Goal: Answer question/provide support: Share knowledge or assist other users

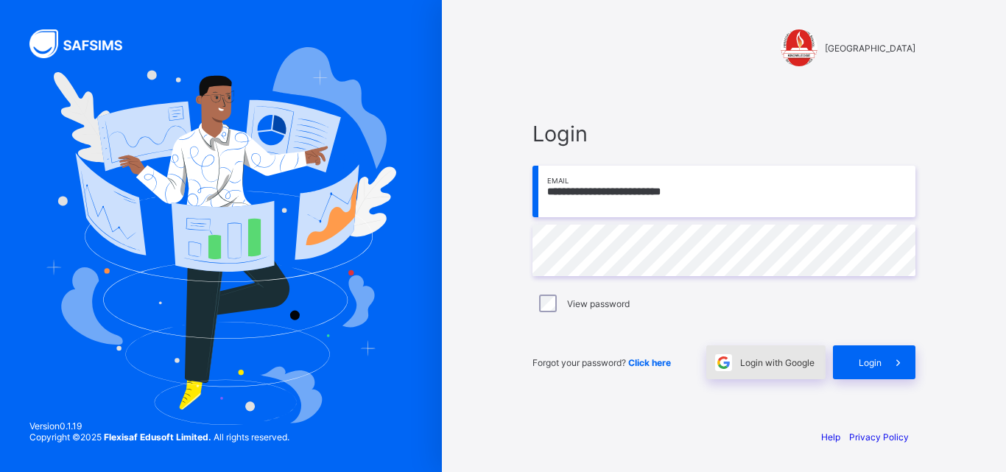
click at [763, 368] on div "Login with Google" at bounding box center [765, 362] width 119 height 34
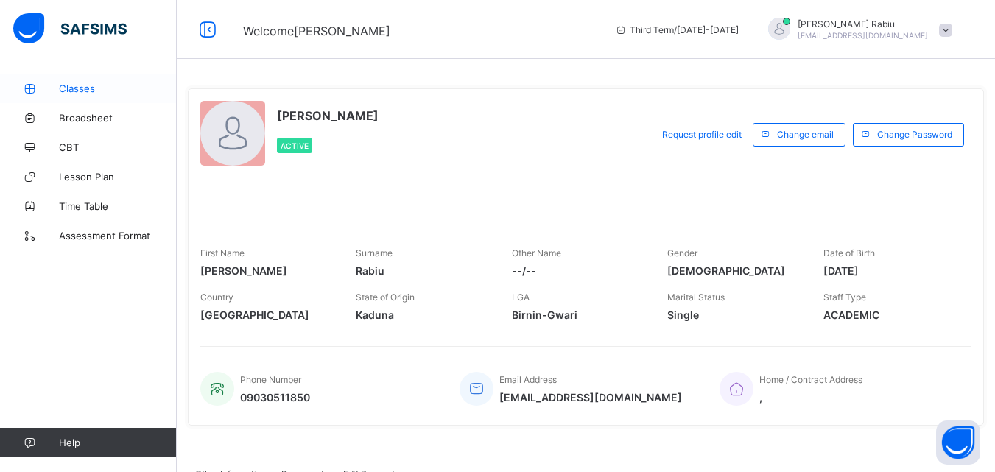
click at [104, 92] on span "Classes" at bounding box center [118, 88] width 118 height 12
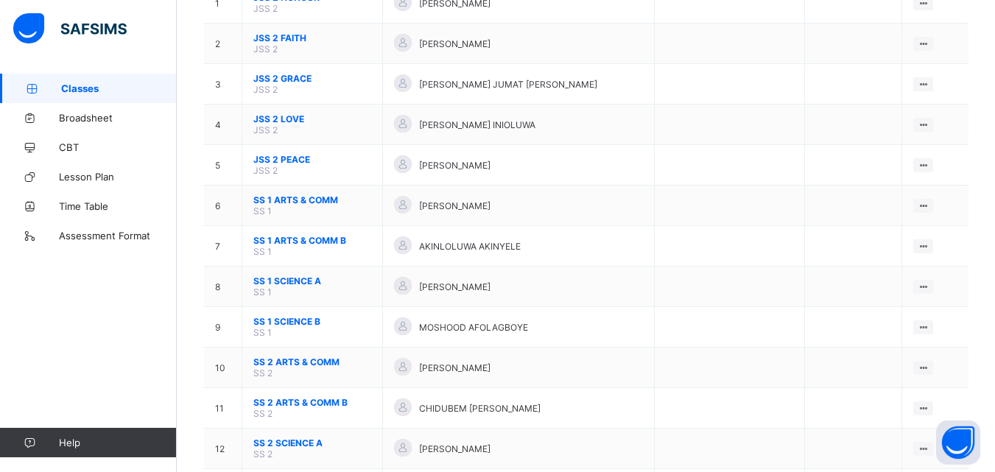
scroll to position [264, 0]
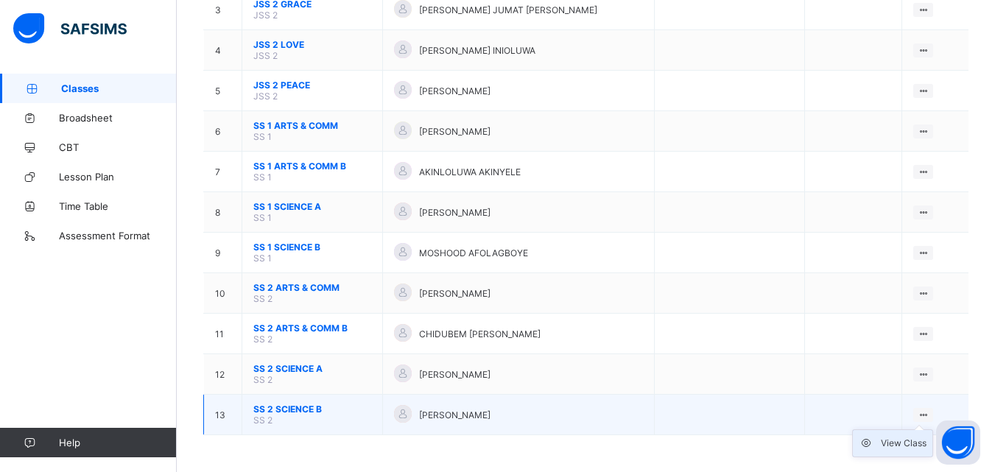
click at [886, 444] on div "View Class" at bounding box center [903, 443] width 46 height 15
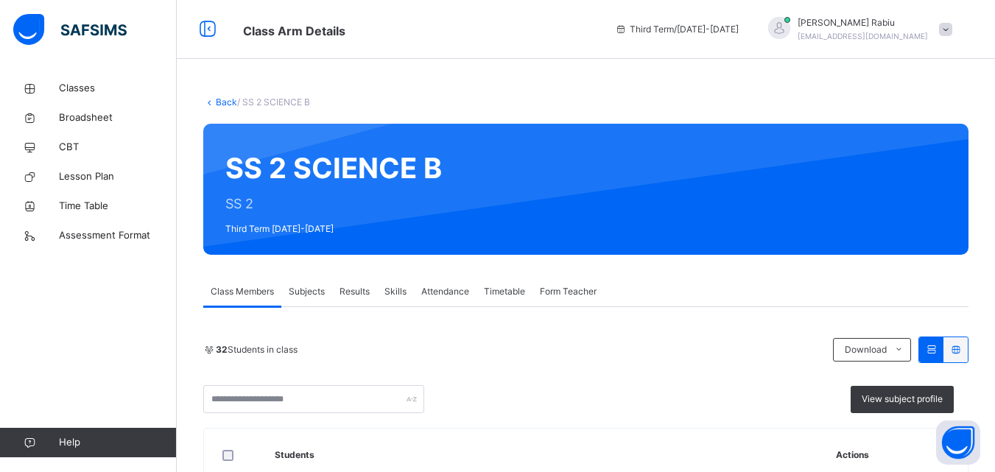
click at [365, 289] on span "Results" at bounding box center [354, 291] width 30 height 13
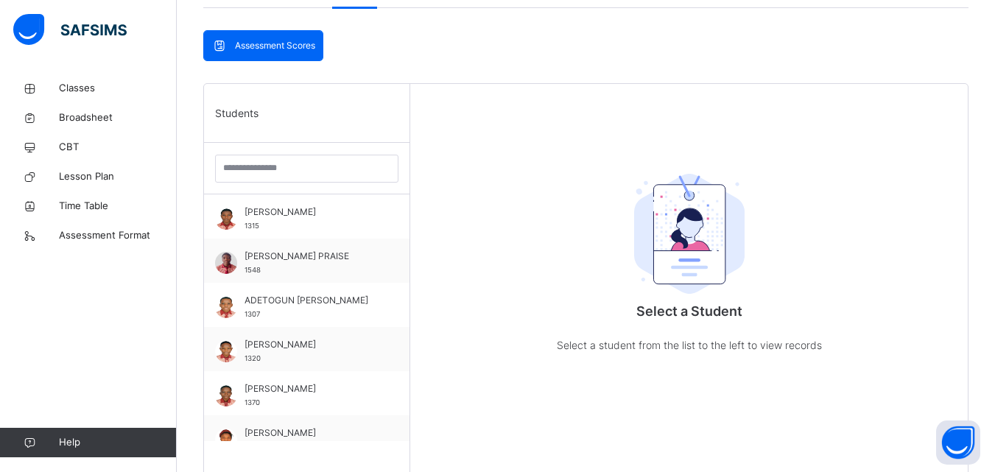
scroll to position [324, 0]
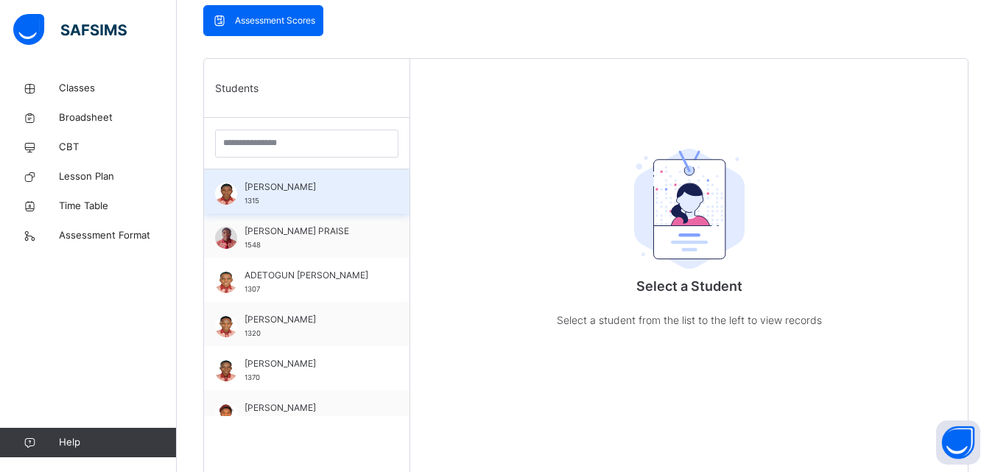
click at [314, 201] on div "[PERSON_NAME] 1315" at bounding box center [310, 193] width 132 height 27
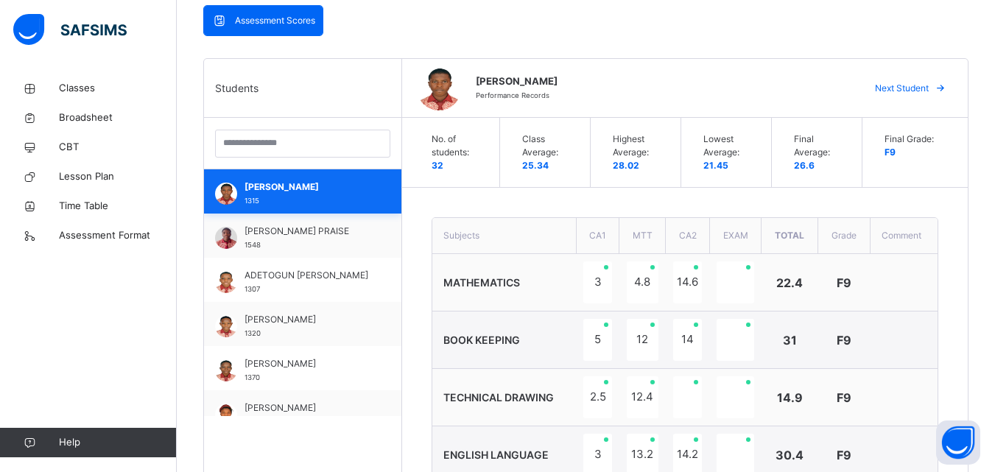
scroll to position [29, 0]
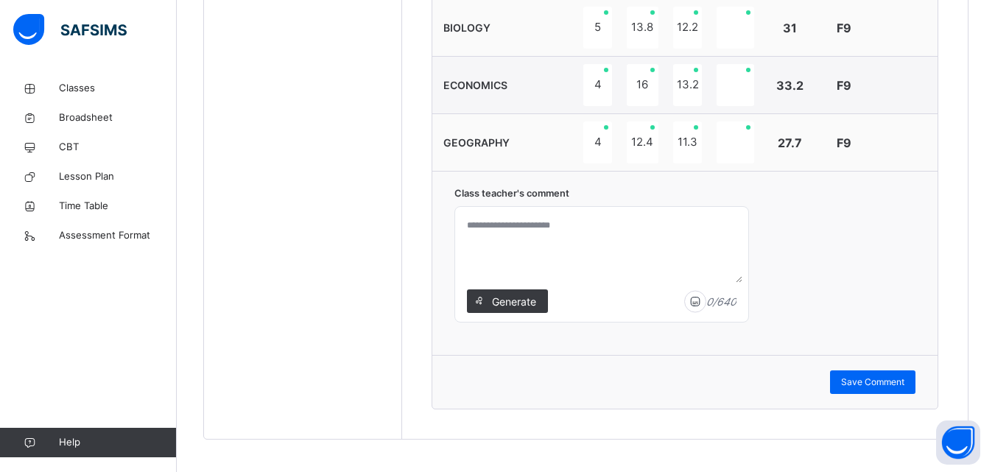
scroll to position [1050, 0]
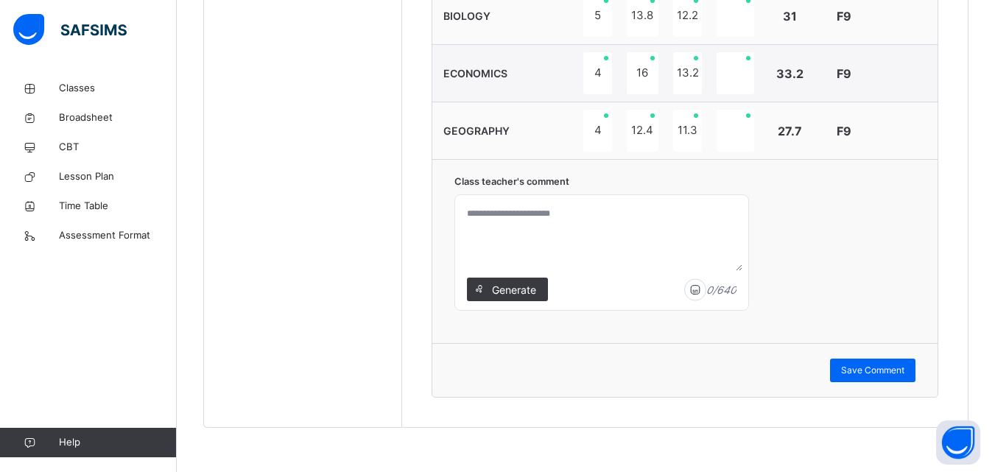
click at [499, 221] on textarea at bounding box center [601, 236] width 281 height 70
type textarea "**********"
click at [861, 367] on span "Save Comment" at bounding box center [872, 370] width 63 height 13
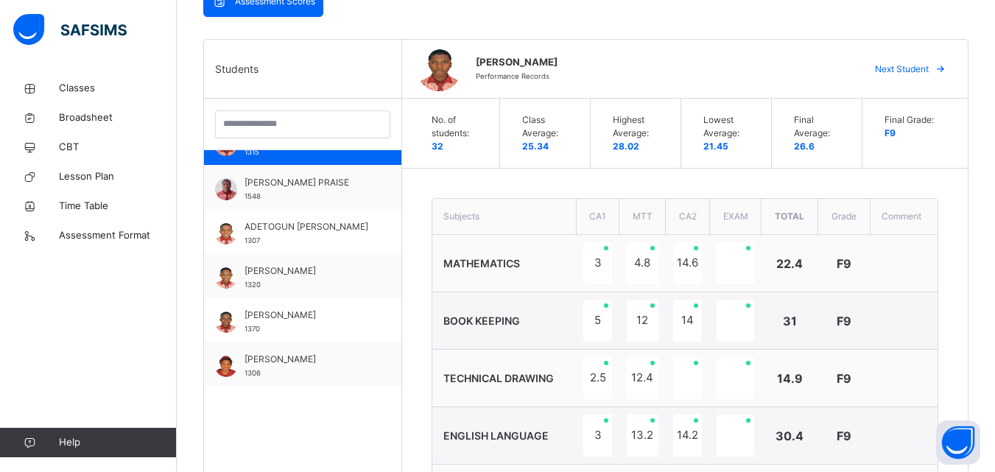
scroll to position [0, 0]
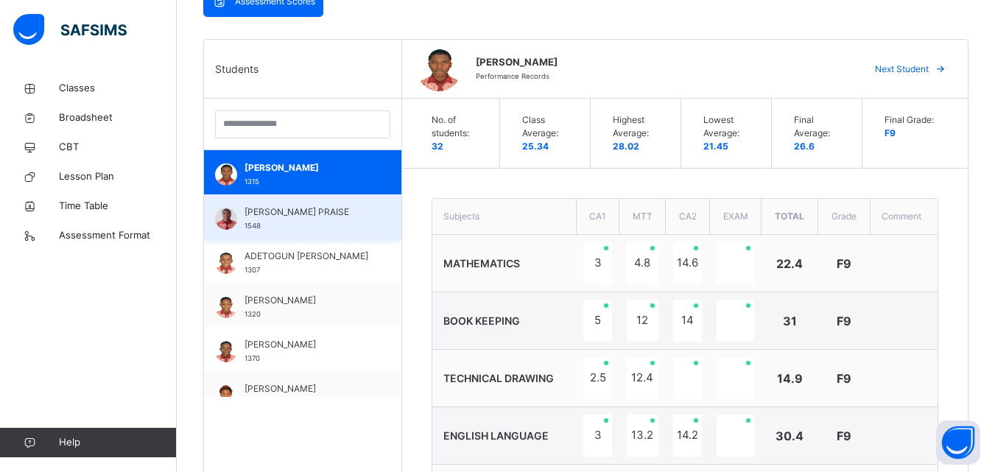
click at [301, 222] on div "ADESANYA ADEOBA PRAISE 1548" at bounding box center [306, 218] width 124 height 27
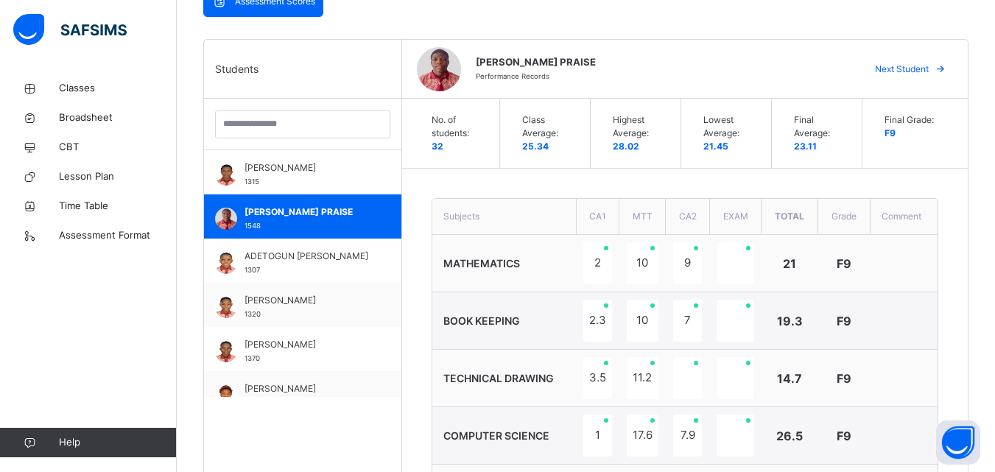
click at [603, 350] on td "3.5" at bounding box center [597, 378] width 43 height 57
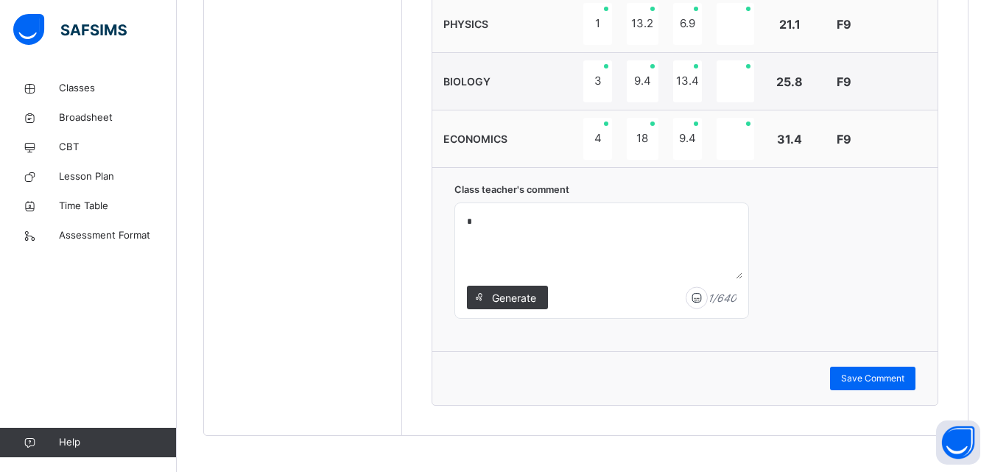
scroll to position [1050, 0]
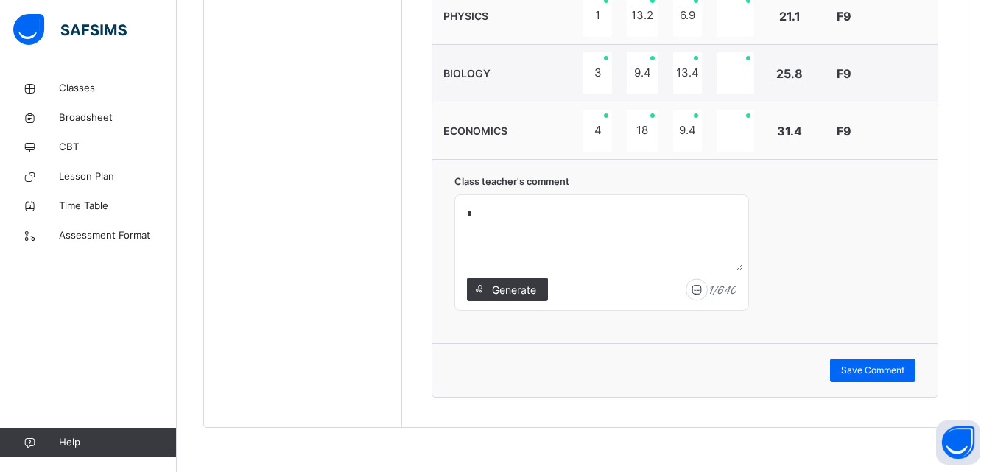
click at [495, 211] on textarea "*" at bounding box center [601, 236] width 281 height 70
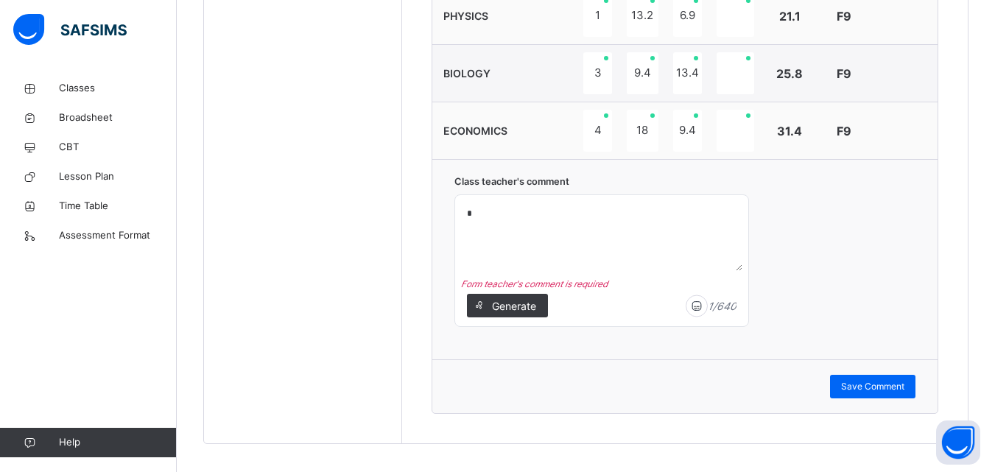
click at [483, 213] on textarea "*" at bounding box center [601, 236] width 281 height 70
click at [474, 213] on textarea "*" at bounding box center [601, 236] width 281 height 70
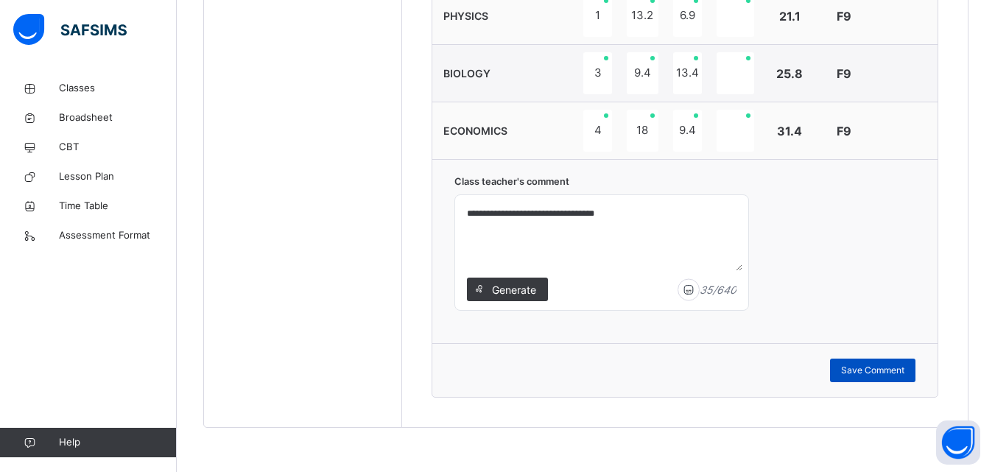
type textarea "**********"
click at [848, 377] on div "Save Comment" at bounding box center [872, 370] width 85 height 24
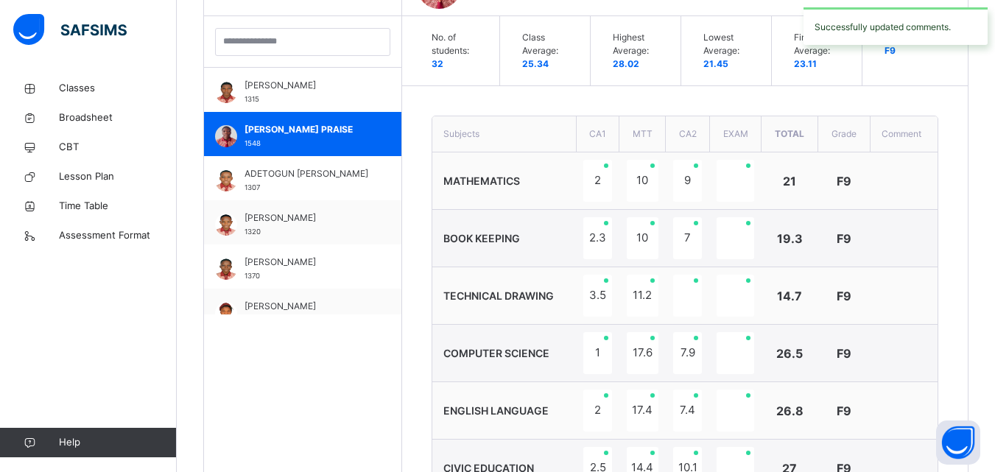
scroll to position [402, 0]
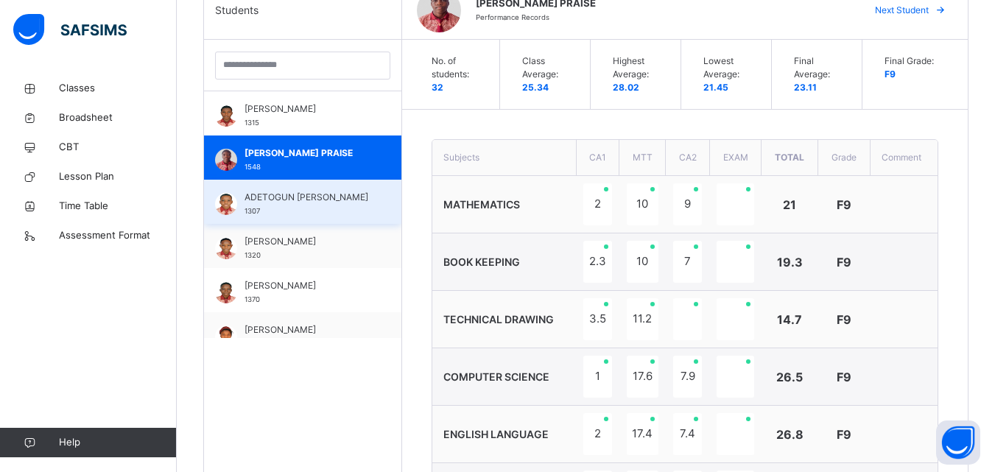
click at [264, 201] on span "ADETOGUN DANIEL ADEYEMI" at bounding box center [306, 197] width 124 height 13
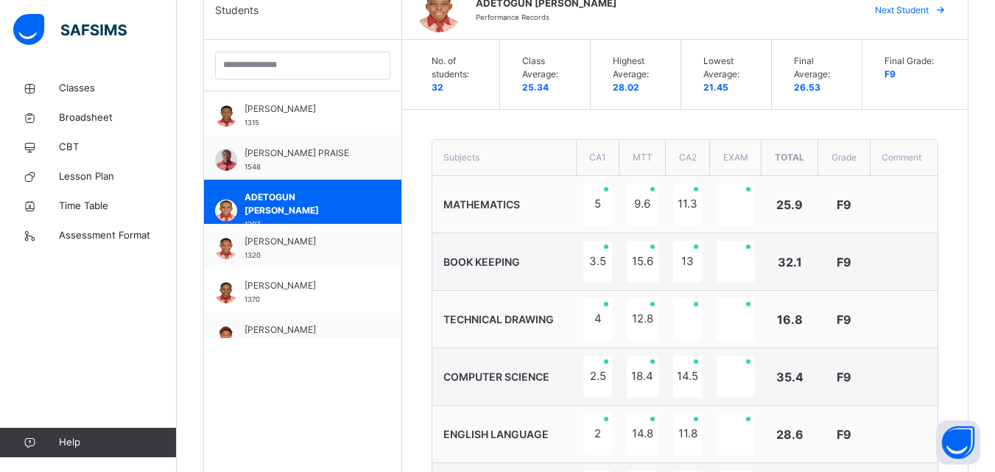
click at [510, 224] on td "MATHEMATICS" at bounding box center [504, 204] width 144 height 57
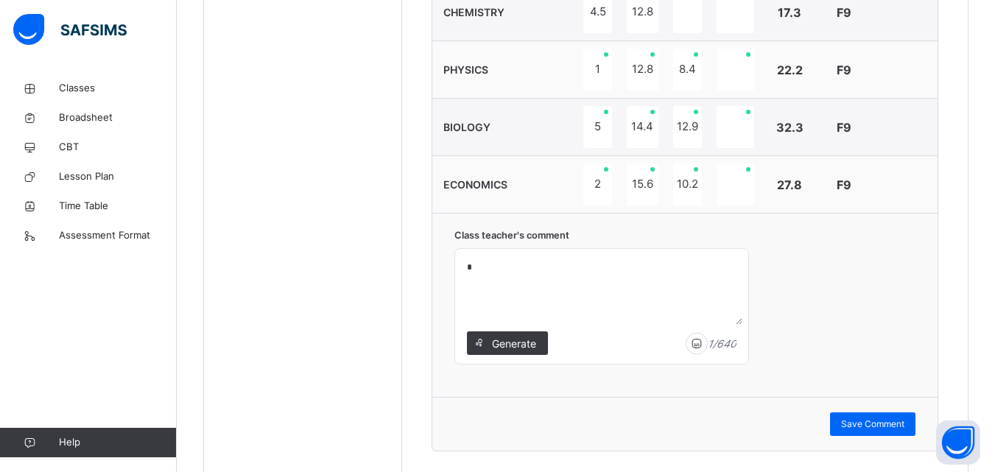
scroll to position [1050, 0]
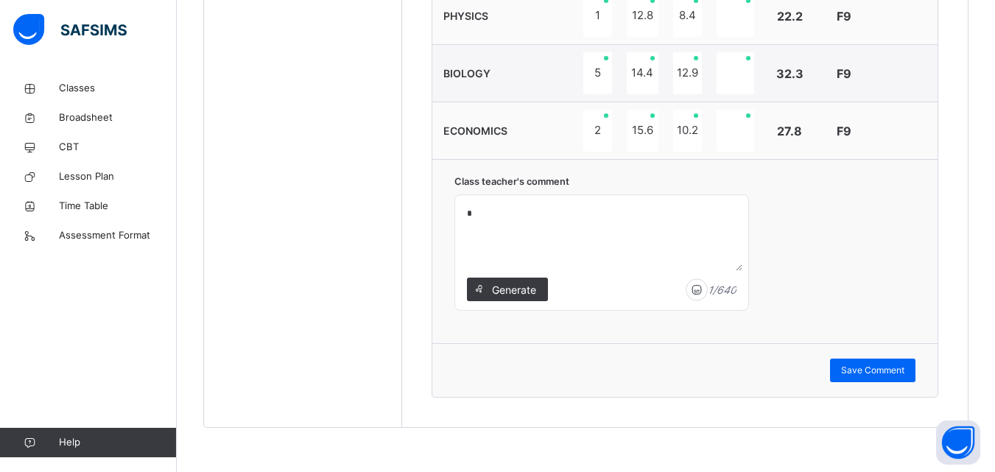
click at [490, 212] on textarea "*" at bounding box center [601, 236] width 281 height 70
type textarea "**********"
click at [875, 374] on span "Save Comment" at bounding box center [872, 370] width 63 height 13
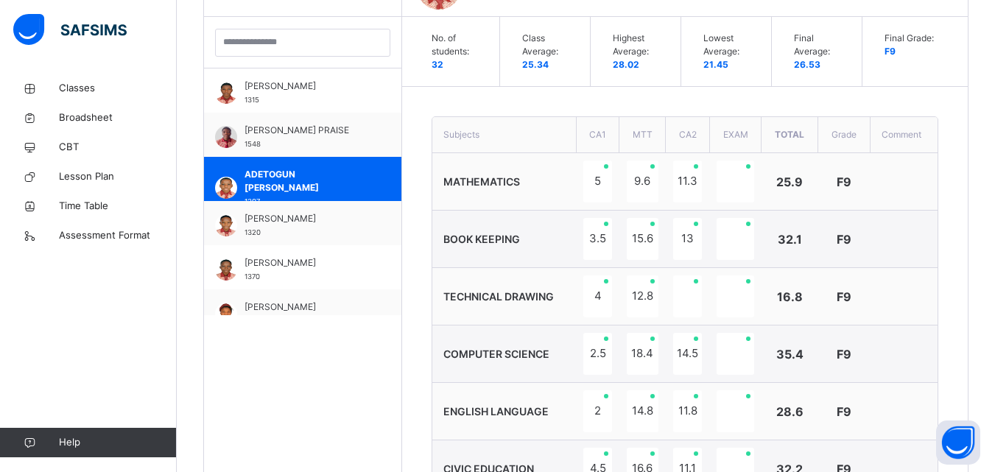
scroll to position [402, 0]
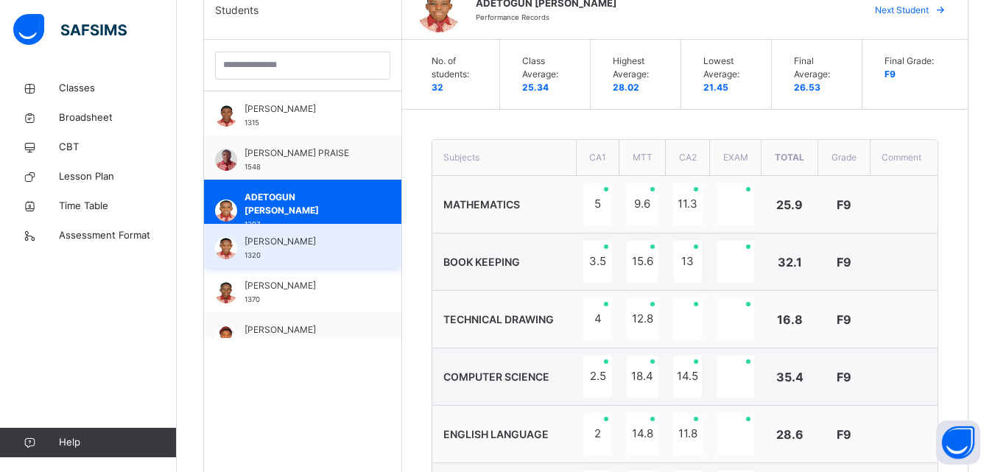
click at [275, 244] on span "ADEYEMI OLUWAFEMI" at bounding box center [306, 241] width 124 height 13
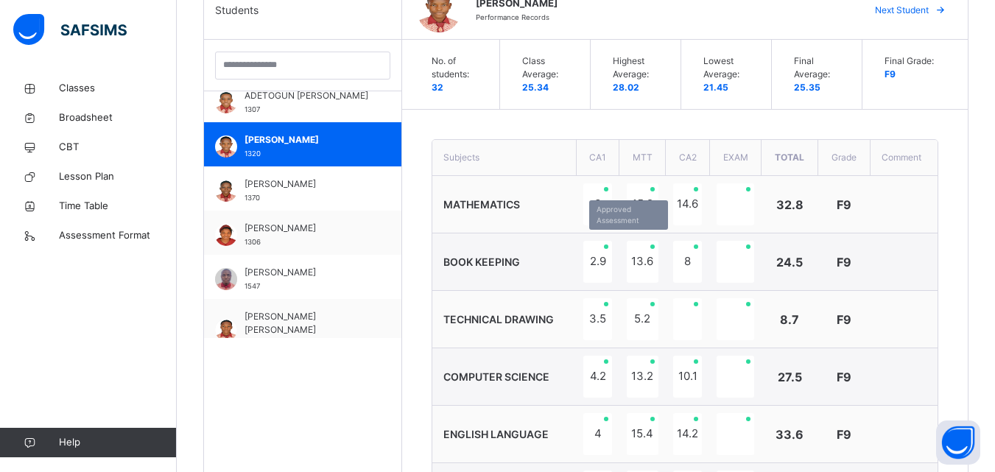
scroll to position [147, 0]
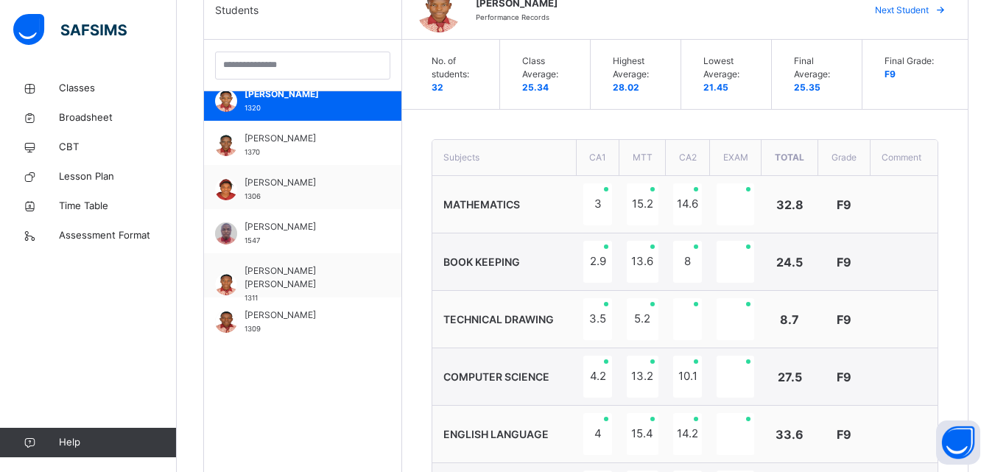
click at [547, 256] on td "BOOK KEEPING" at bounding box center [504, 261] width 144 height 57
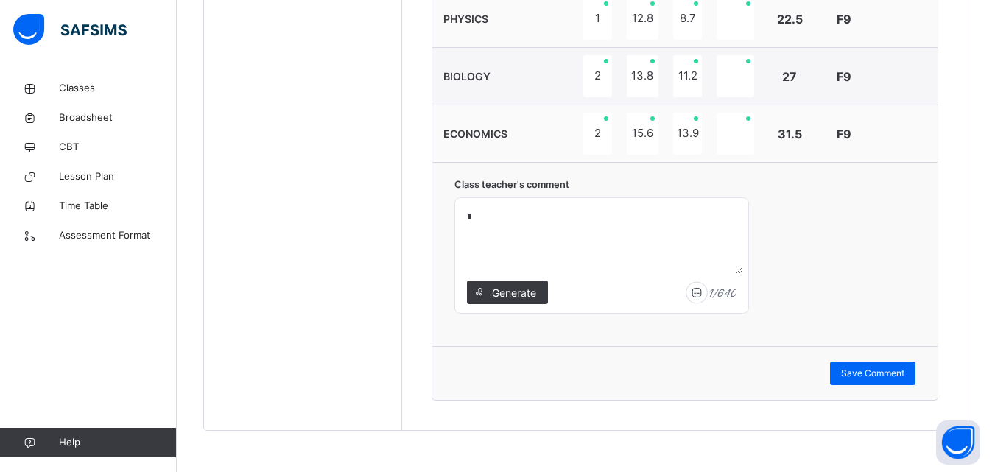
scroll to position [1050, 0]
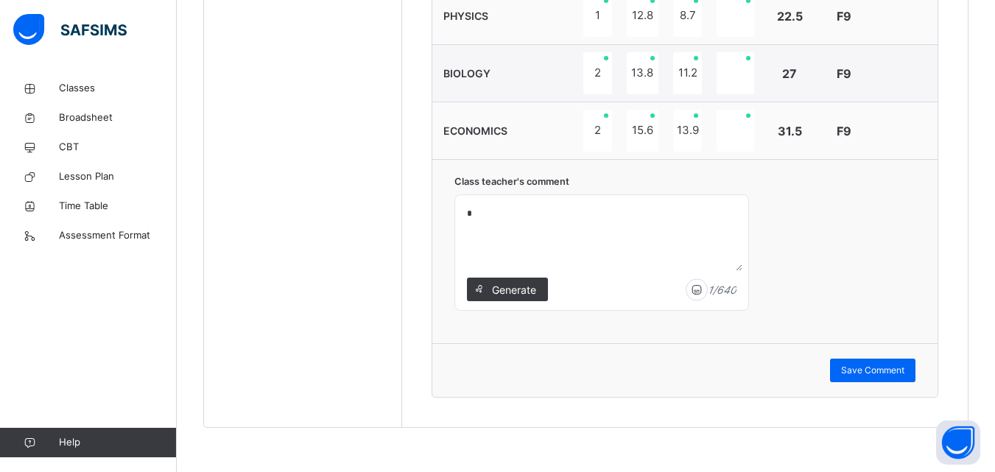
click at [471, 219] on textarea "*" at bounding box center [601, 236] width 281 height 70
type textarea "**********"
click at [882, 370] on span "Save Comment" at bounding box center [872, 370] width 63 height 13
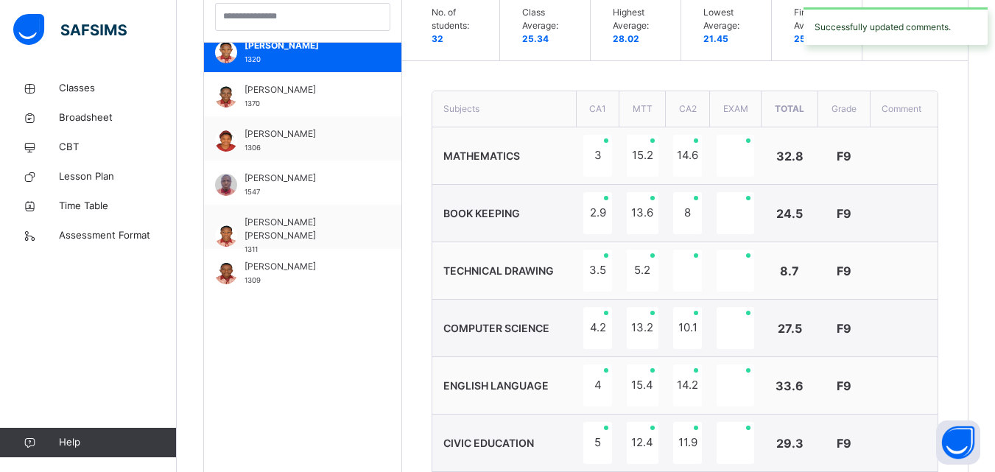
scroll to position [431, 0]
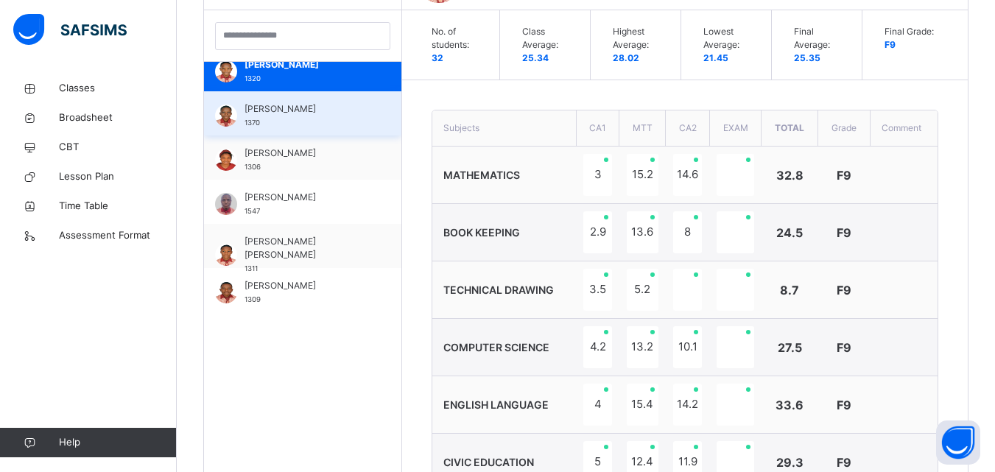
click at [305, 133] on div "AKINBUWA TEMILOLUWA 1370" at bounding box center [302, 113] width 197 height 44
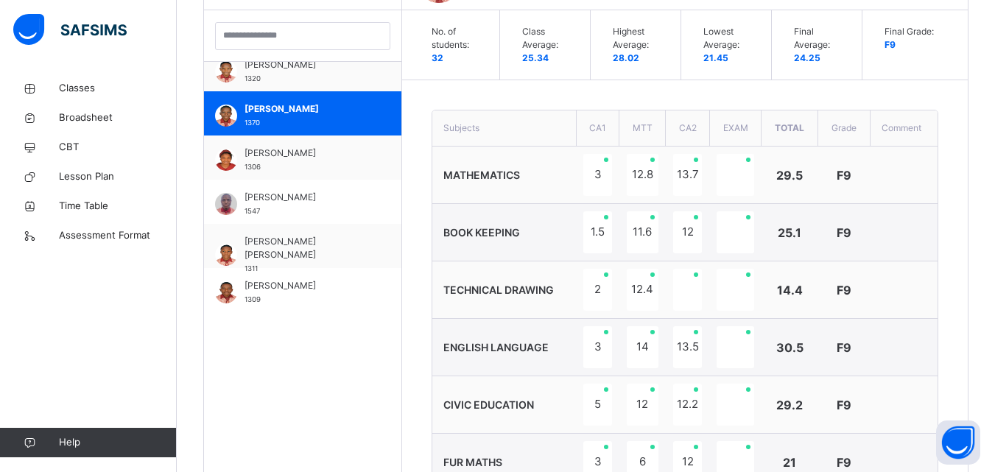
click at [547, 280] on td "TECHNICAL DRAWING" at bounding box center [504, 289] width 144 height 57
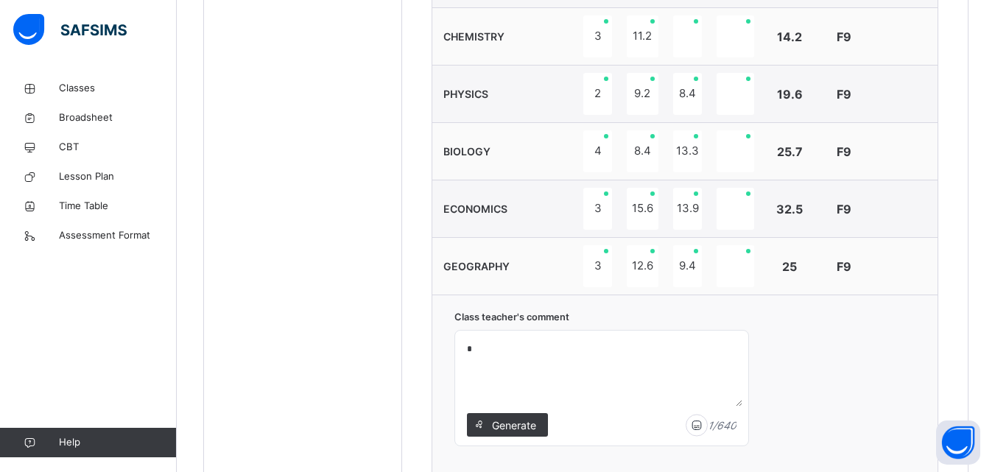
scroll to position [1050, 0]
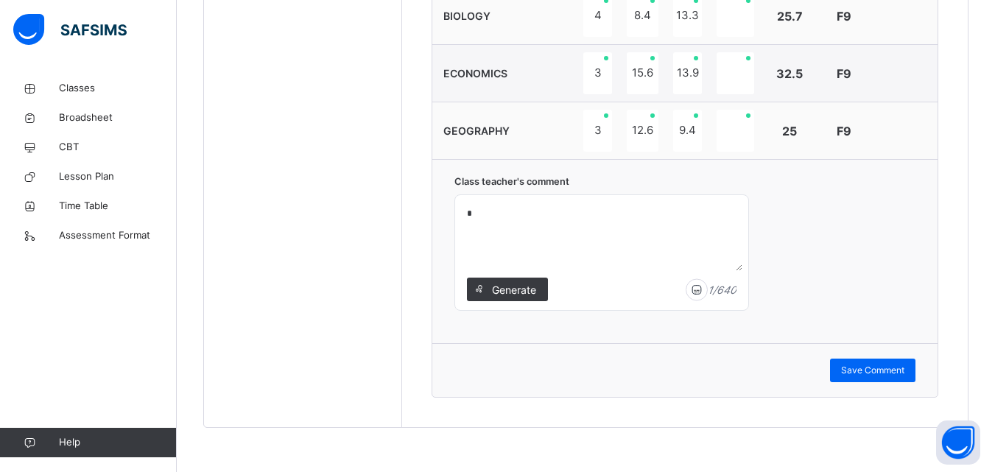
click at [474, 216] on textarea "*" at bounding box center [601, 236] width 281 height 70
type textarea "**********"
click at [888, 374] on span "Save Comment" at bounding box center [872, 370] width 63 height 13
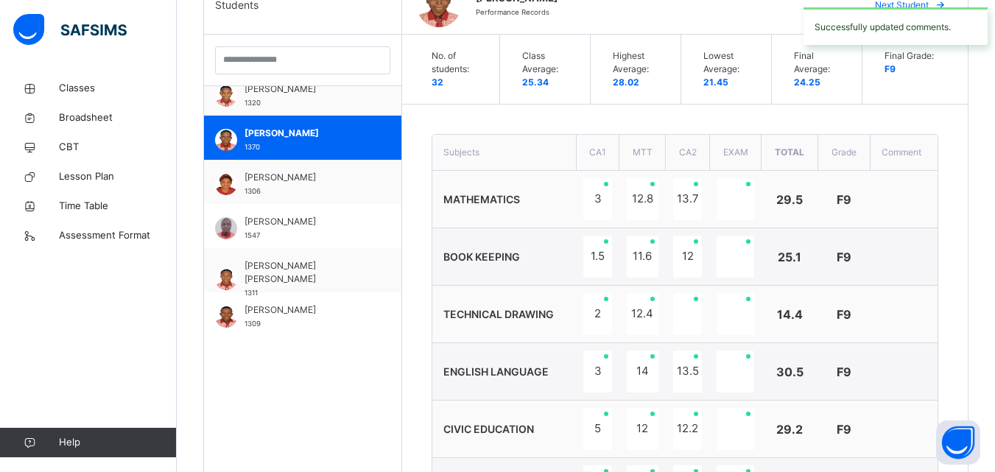
scroll to position [402, 0]
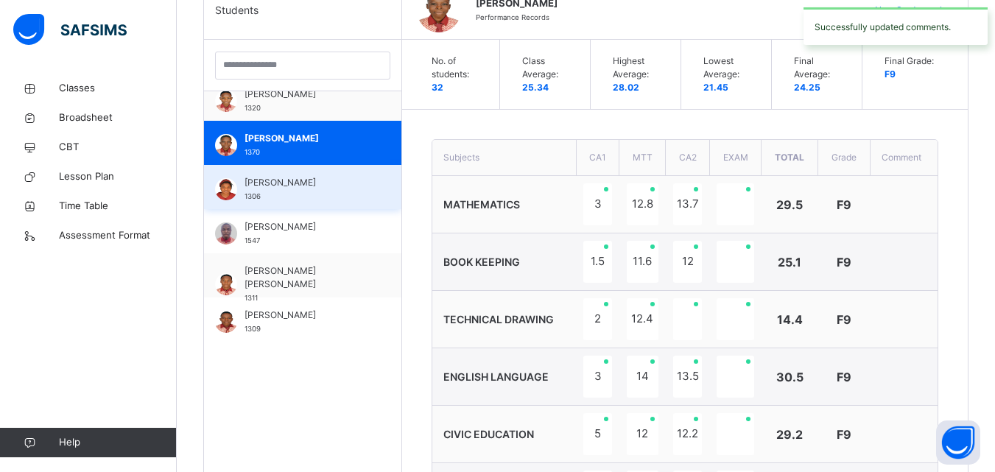
click at [285, 190] on div "ALABA MOBOLAJI 1306" at bounding box center [306, 189] width 124 height 27
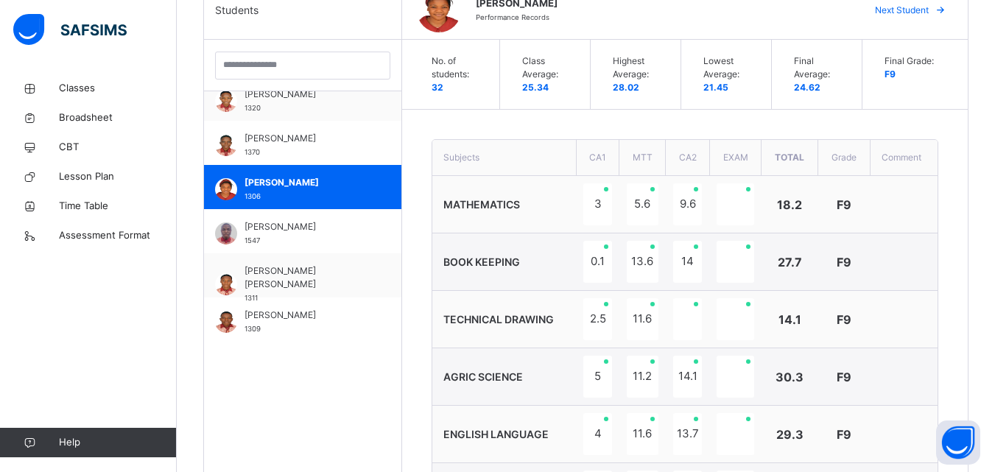
click at [520, 203] on span "MATHEMATICS" at bounding box center [481, 204] width 77 height 13
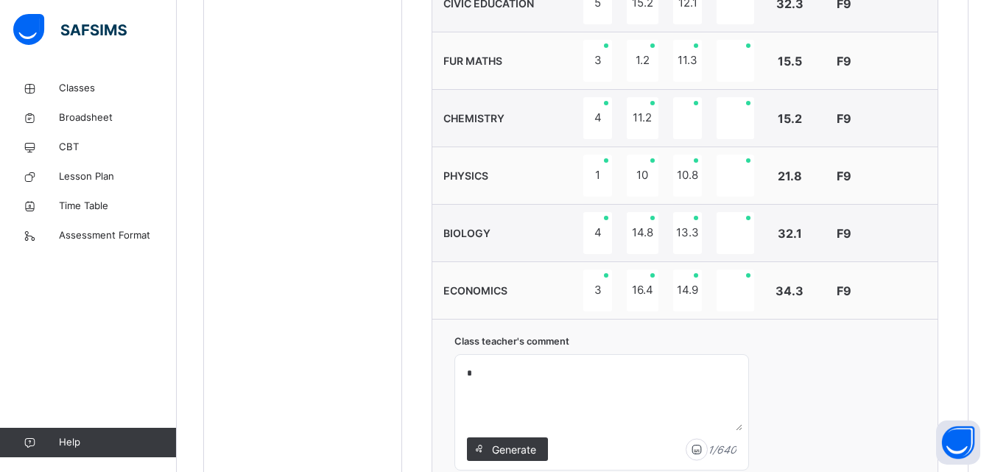
scroll to position [1050, 0]
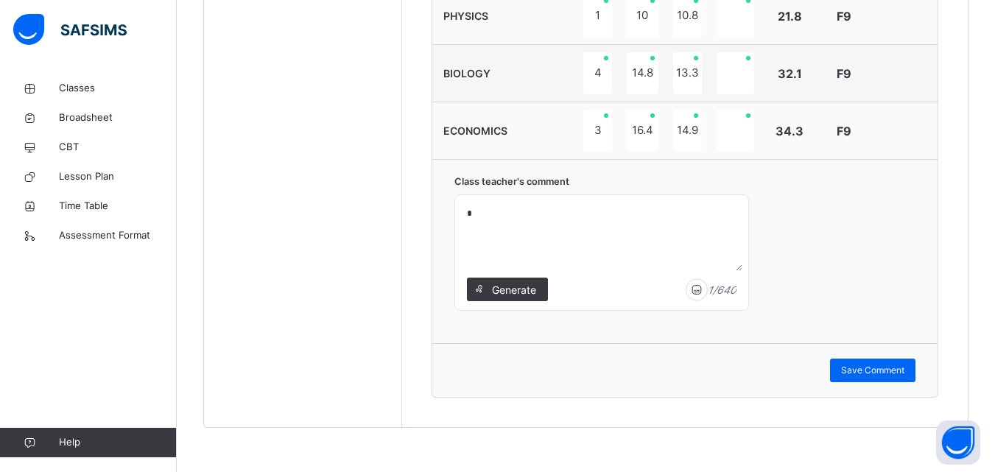
click at [476, 211] on textarea "*" at bounding box center [601, 236] width 281 height 70
type textarea "**********"
click at [886, 370] on span "Save Comment" at bounding box center [872, 370] width 63 height 13
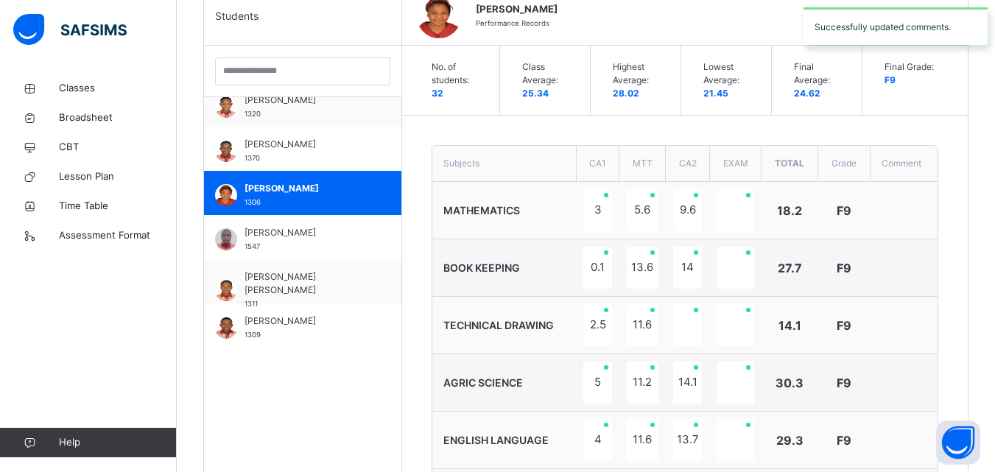
scroll to position [372, 0]
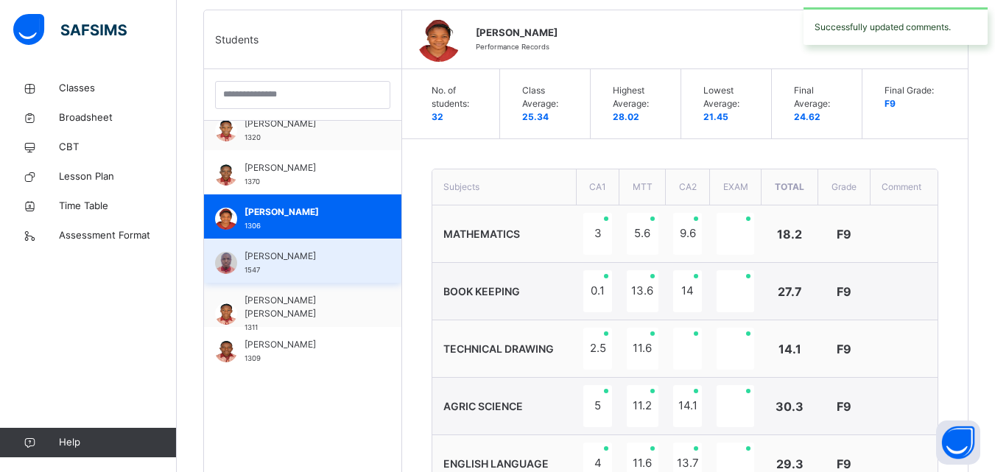
click at [303, 263] on div "AMINU AYOMIDE 1547" at bounding box center [306, 263] width 124 height 27
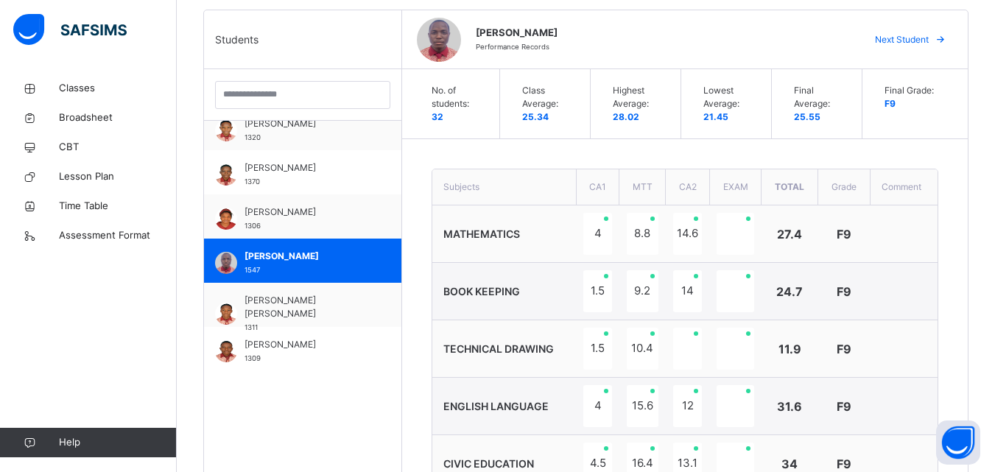
click at [516, 193] on th "Subjects" at bounding box center [504, 187] width 144 height 36
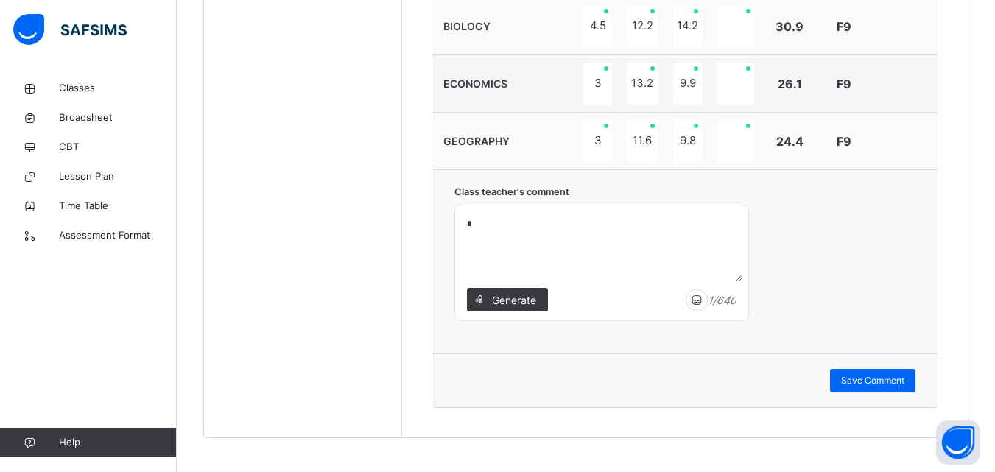
scroll to position [1050, 0]
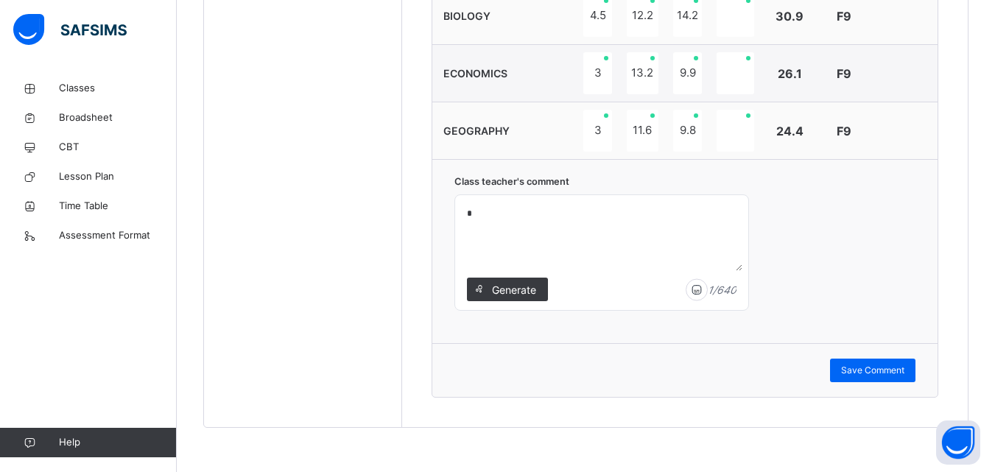
click at [470, 213] on textarea "*" at bounding box center [601, 236] width 281 height 70
type textarea "**********"
click at [871, 364] on span "Save Comment" at bounding box center [872, 370] width 63 height 13
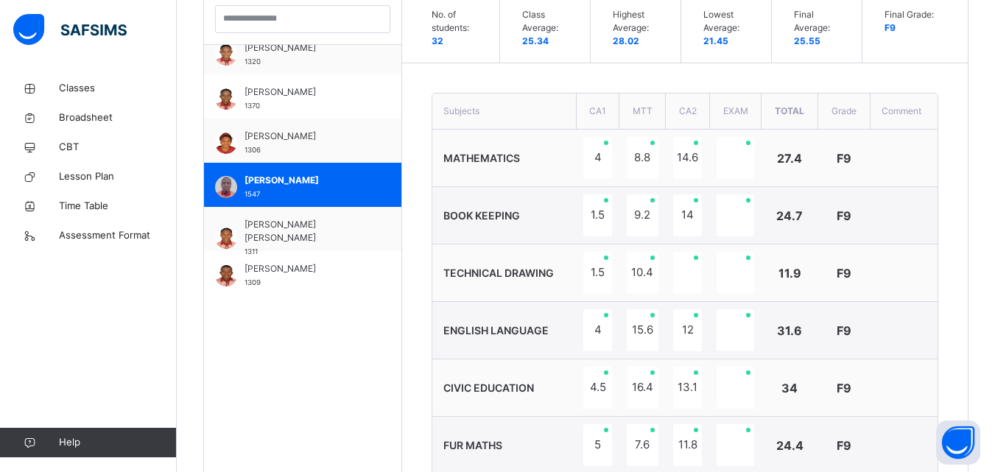
scroll to position [431, 0]
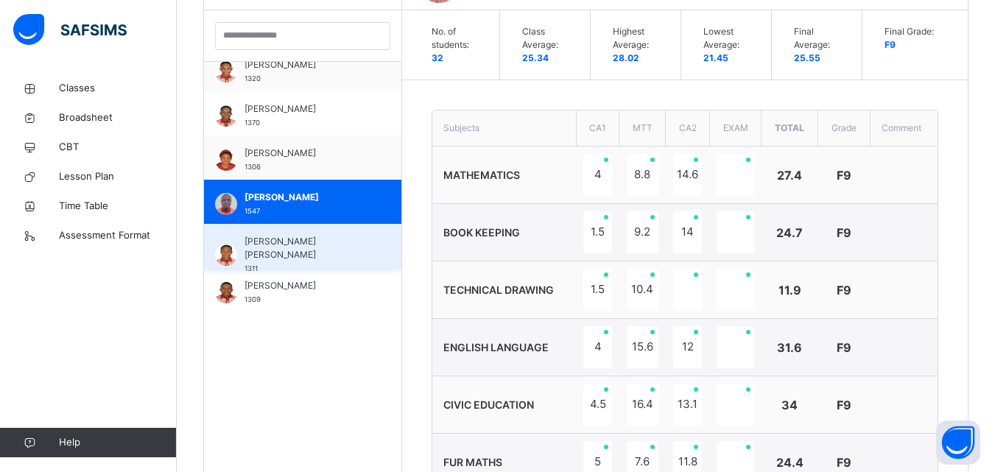
click at [296, 242] on span "ANI IFEANYICHUKWU UCHECHUKWU J." at bounding box center [306, 248] width 124 height 27
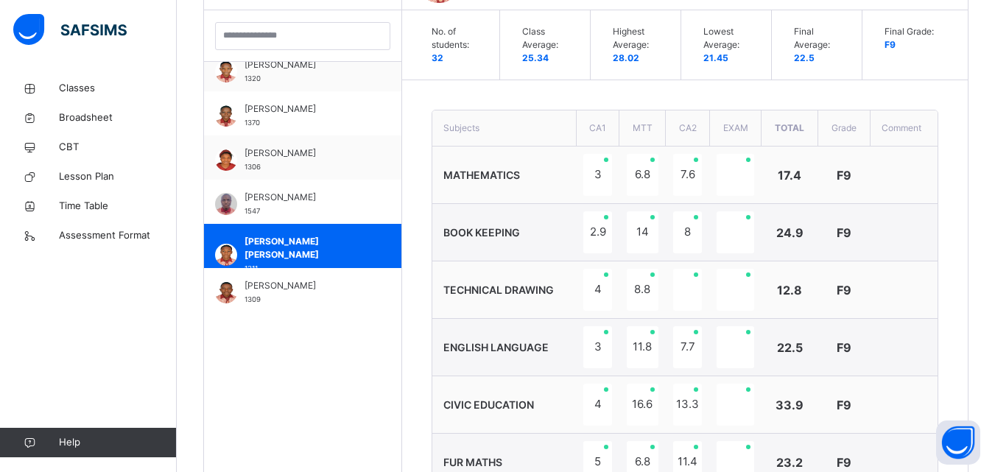
click at [509, 199] on td "MATHEMATICS" at bounding box center [504, 174] width 144 height 57
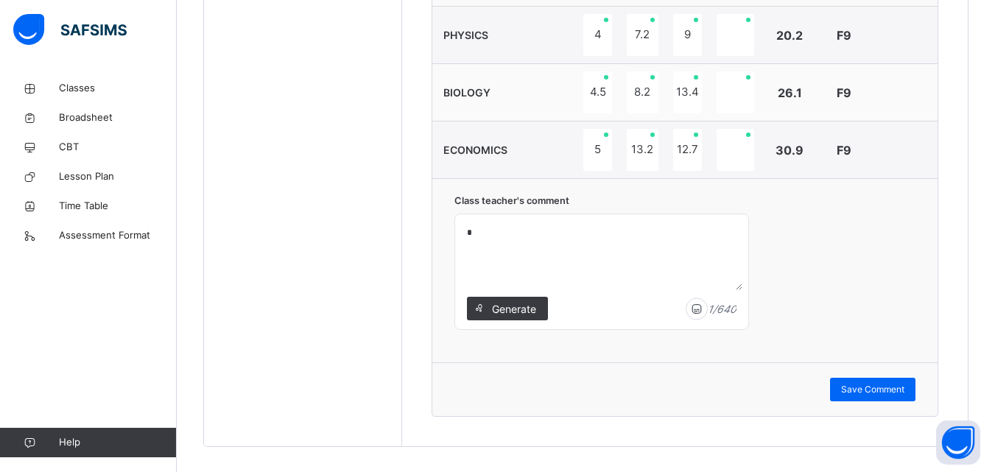
scroll to position [992, 0]
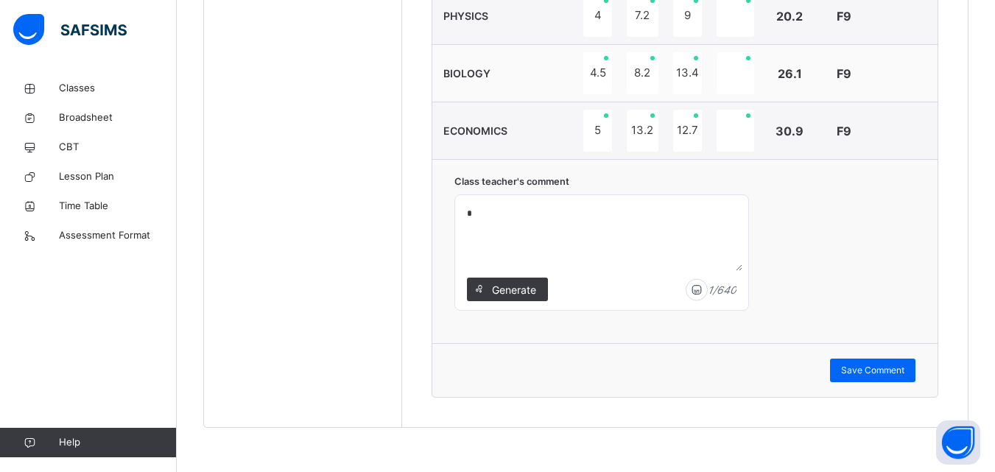
click at [474, 214] on textarea "*" at bounding box center [601, 236] width 281 height 70
type textarea "**********"
click at [871, 374] on span "Save Comment" at bounding box center [872, 370] width 63 height 13
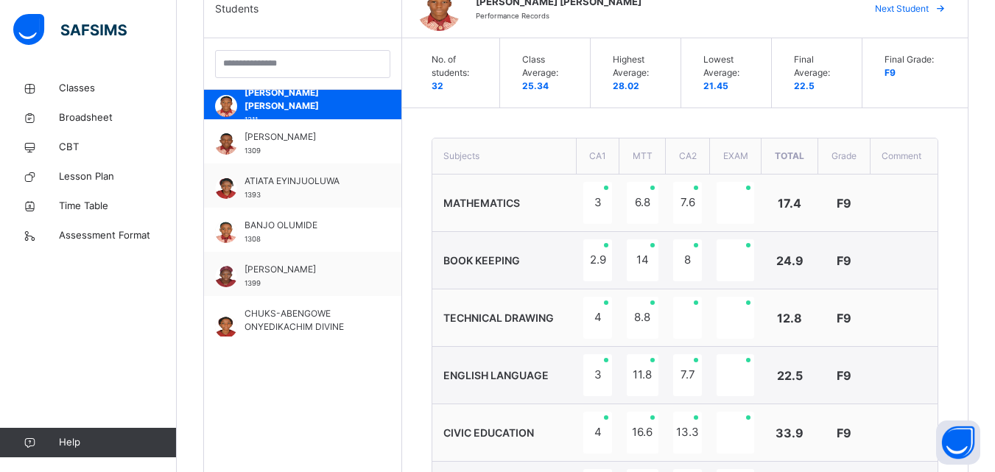
scroll to position [353, 0]
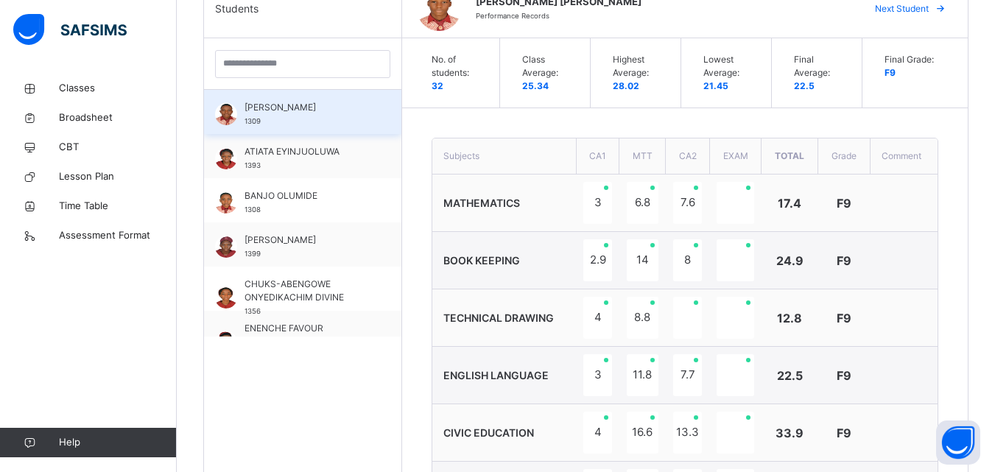
click at [289, 121] on div "ANI VICTOR 1309" at bounding box center [306, 114] width 124 height 27
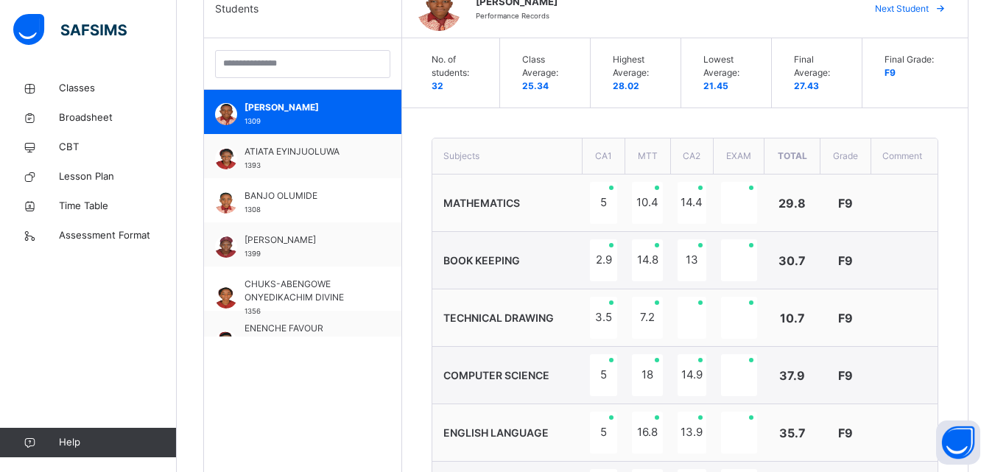
click at [520, 205] on span "MATHEMATICS" at bounding box center [481, 203] width 77 height 13
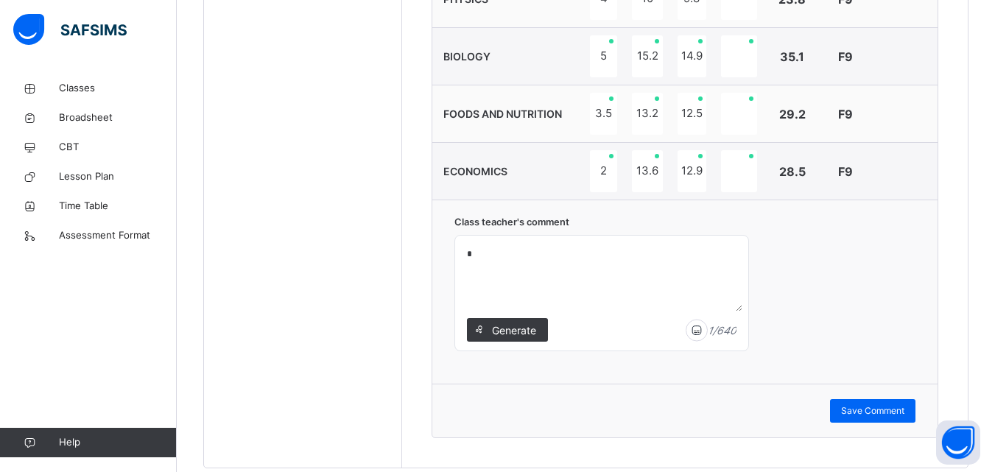
scroll to position [1107, 0]
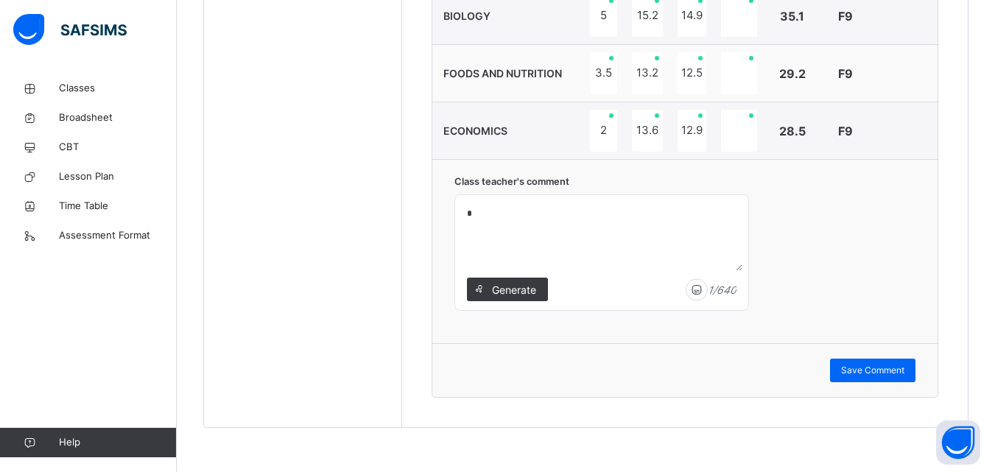
click at [472, 212] on textarea "*" at bounding box center [601, 236] width 281 height 70
type textarea "**********"
click at [886, 368] on span "Save Comment" at bounding box center [872, 370] width 63 height 13
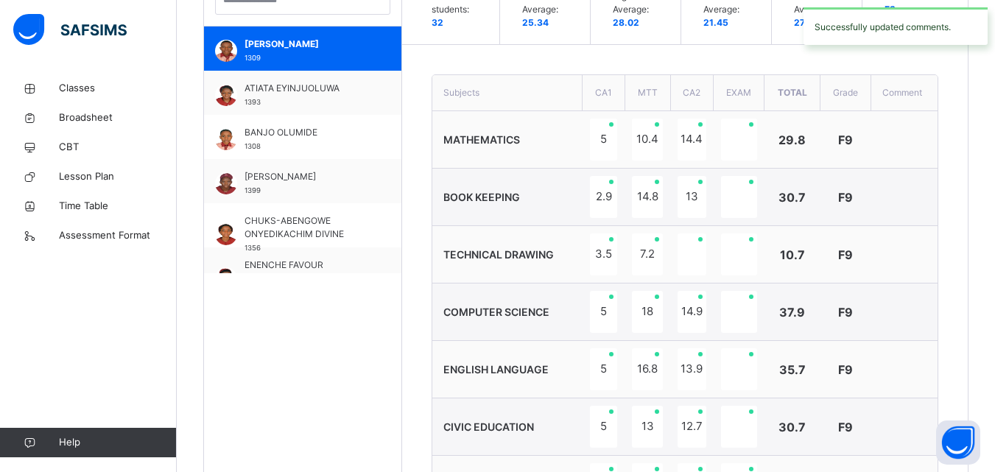
scroll to position [430, 0]
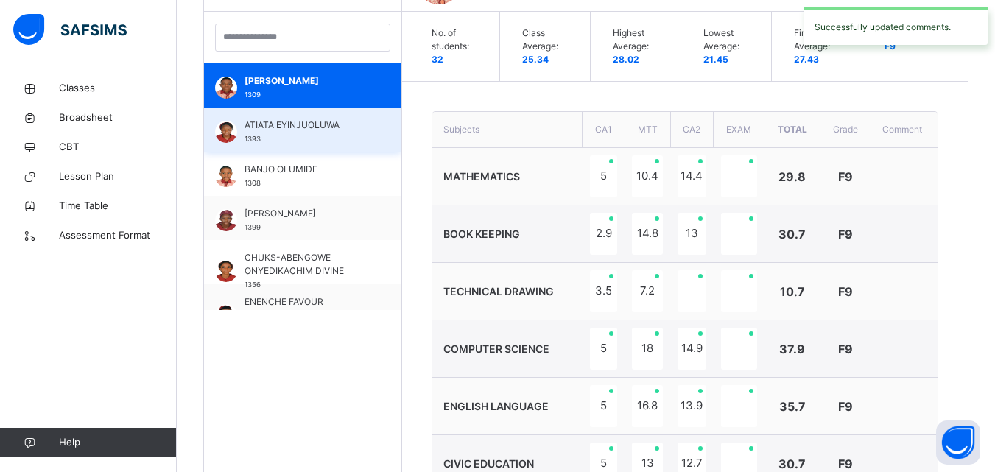
click at [314, 132] on div "ATIATA EYINJUOLUWA 1393" at bounding box center [306, 132] width 124 height 27
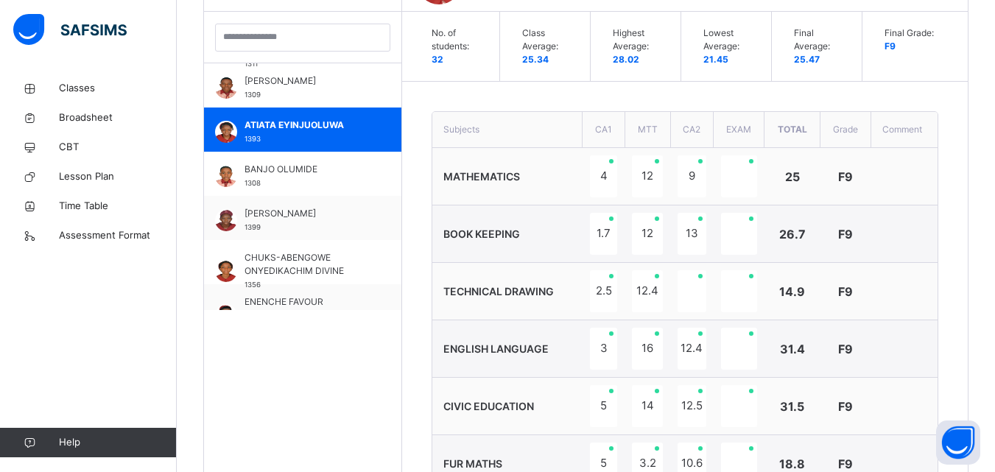
click at [550, 284] on td "TECHNICAL DRAWING" at bounding box center [507, 291] width 150 height 57
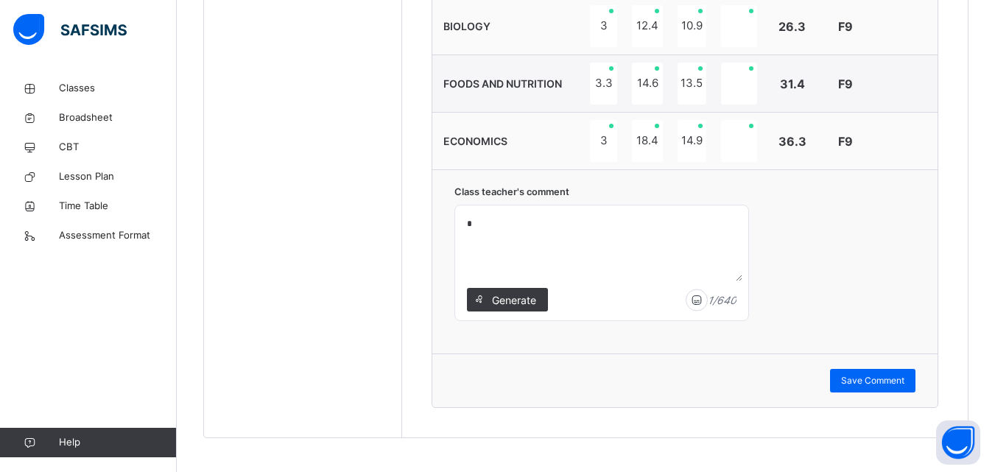
scroll to position [1050, 0]
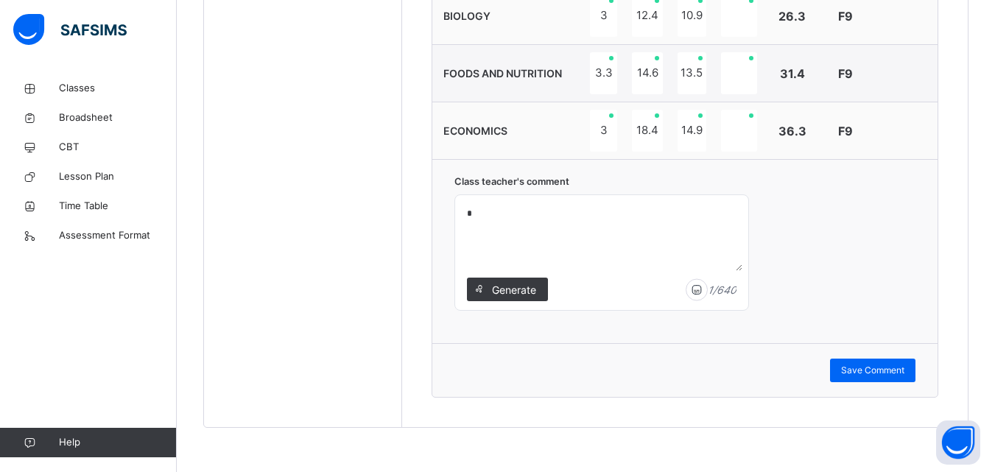
click at [474, 214] on textarea "*" at bounding box center [601, 236] width 281 height 70
type textarea "**********"
click at [878, 373] on span "Save Comment" at bounding box center [872, 370] width 63 height 13
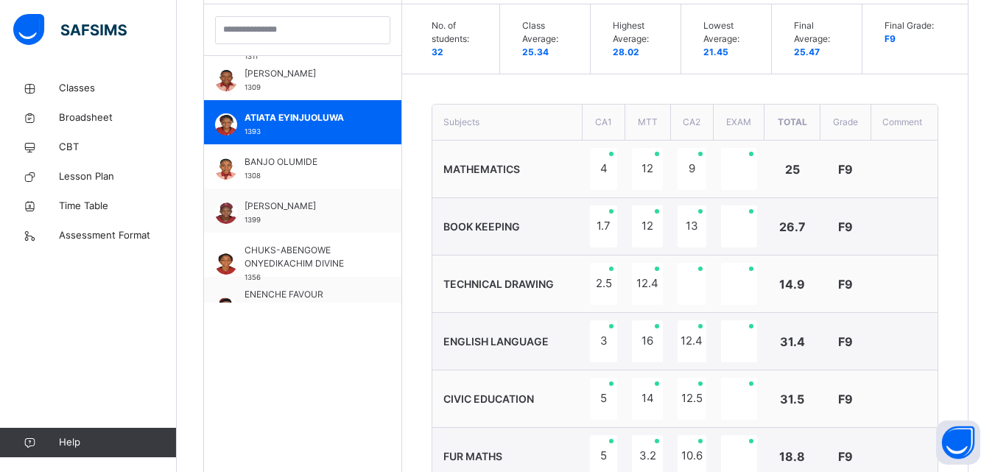
scroll to position [402, 0]
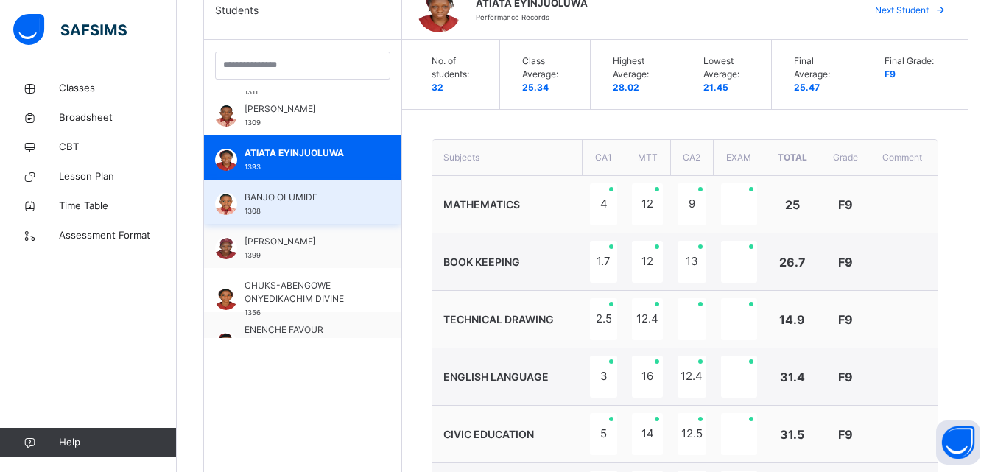
click at [275, 197] on span "BANJO OLUMIDE" at bounding box center [306, 197] width 124 height 13
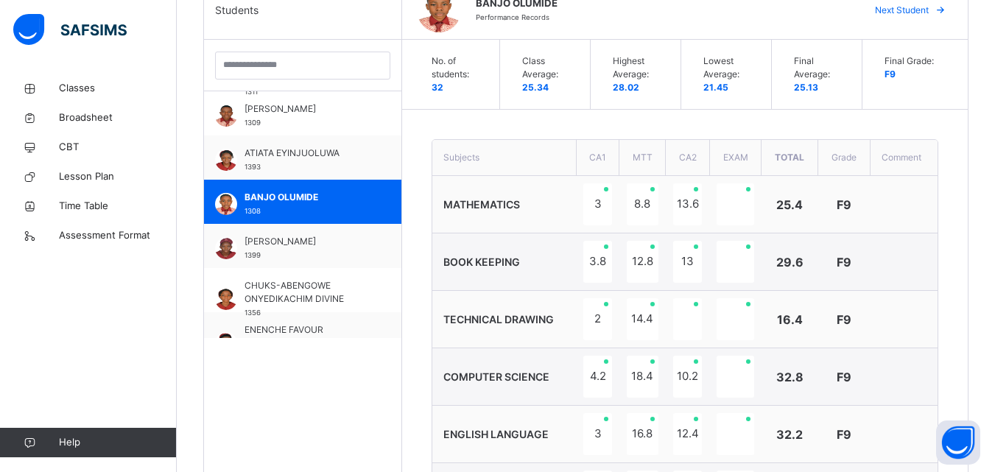
click at [495, 237] on td "BOOK KEEPING" at bounding box center [504, 261] width 144 height 57
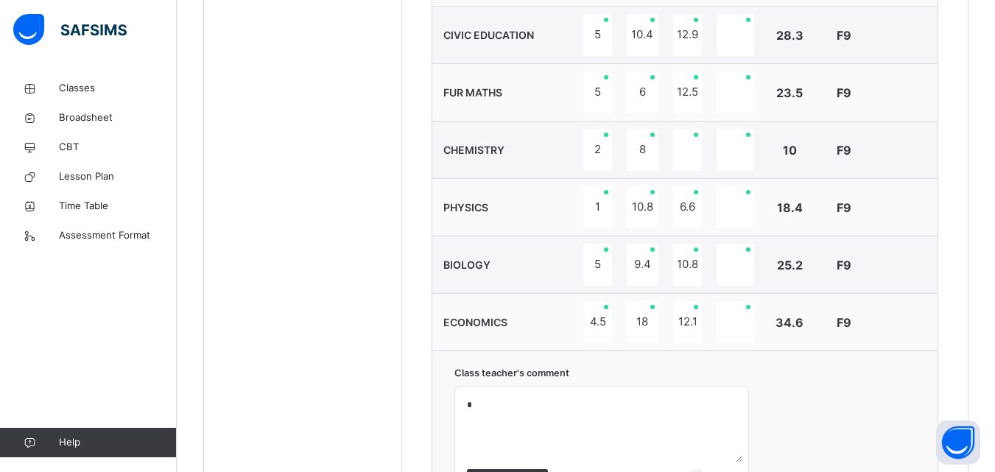
scroll to position [932, 0]
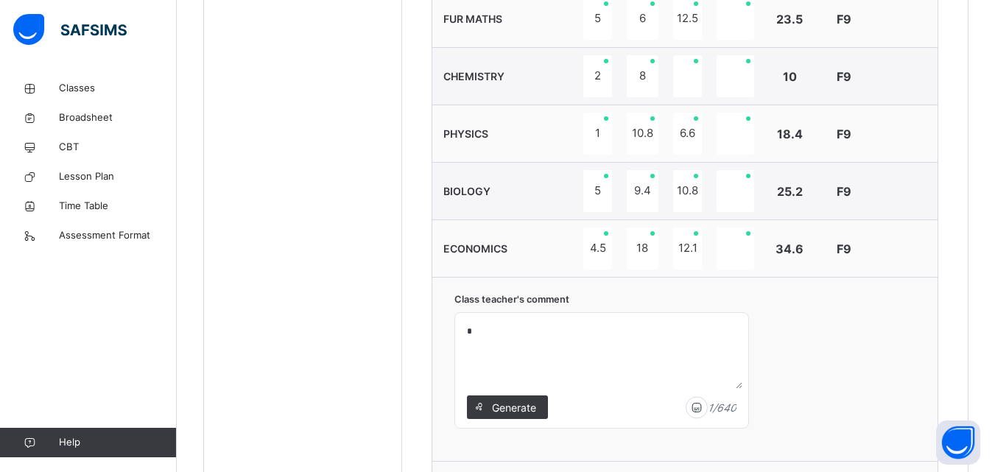
click at [471, 333] on textarea "*" at bounding box center [601, 354] width 281 height 70
type textarea "**********"
click at [838, 392] on div "**********" at bounding box center [684, 369] width 505 height 184
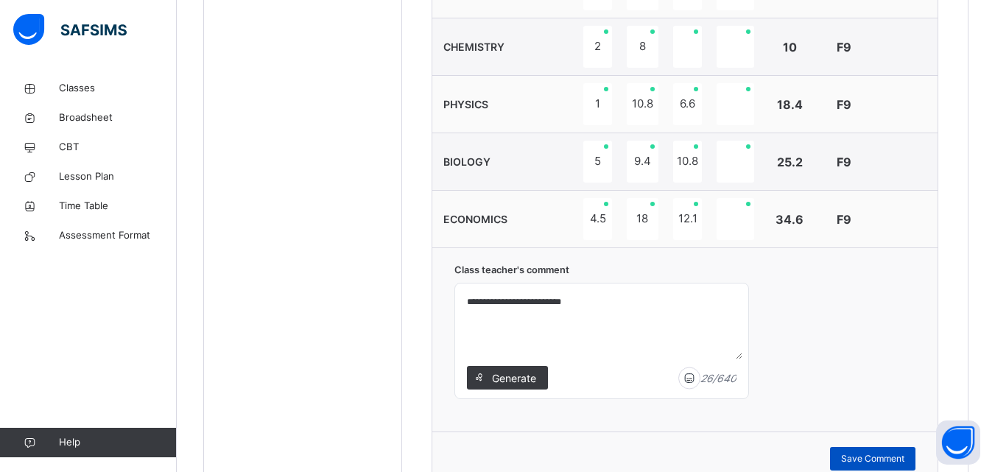
click at [885, 459] on span "Save Comment" at bounding box center [872, 458] width 63 height 13
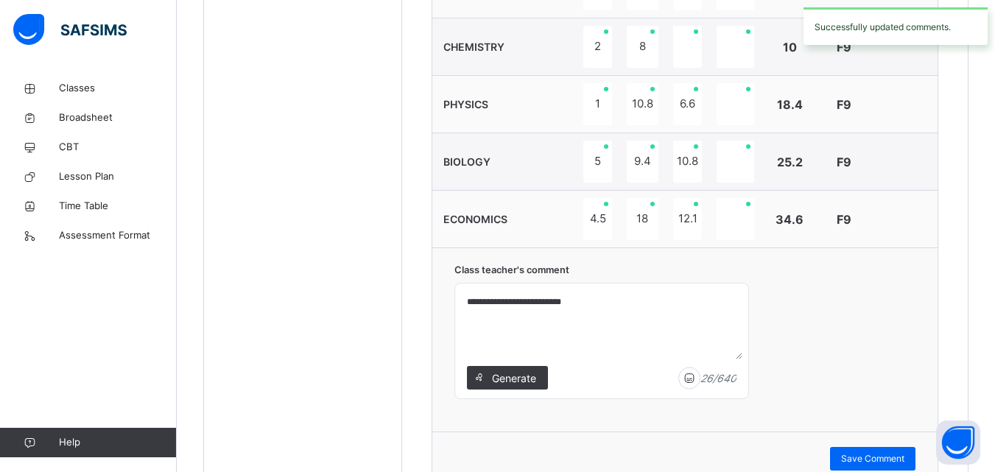
click at [503, 117] on td "PHYSICS" at bounding box center [504, 104] width 144 height 57
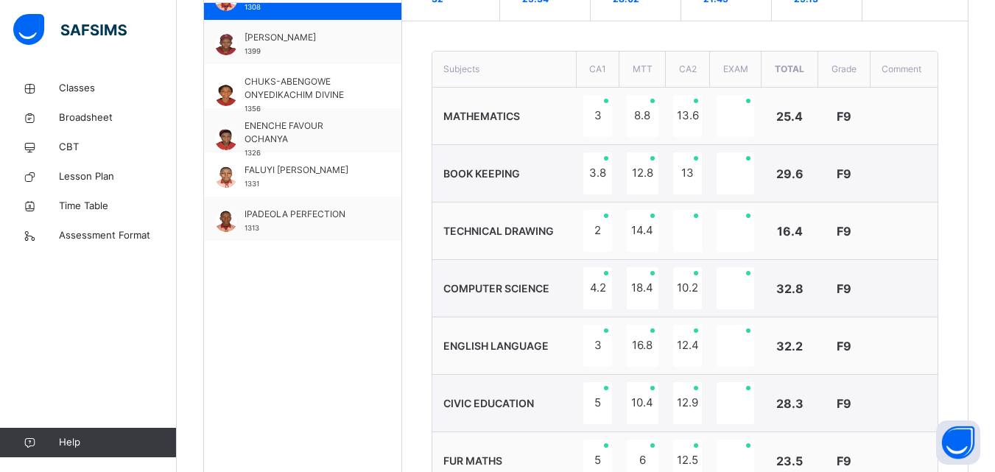
scroll to position [471, 0]
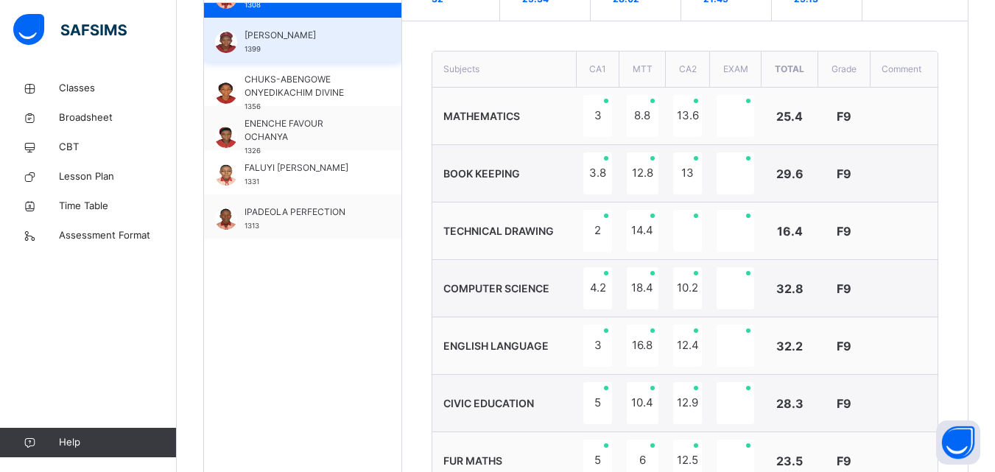
click at [288, 52] on div "BELLO BOLANLE 1399" at bounding box center [306, 42] width 124 height 27
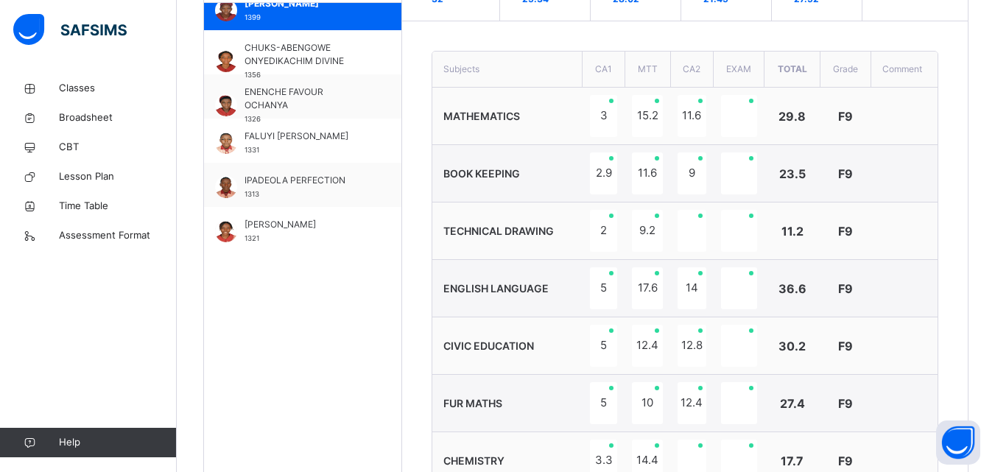
scroll to position [501, 0]
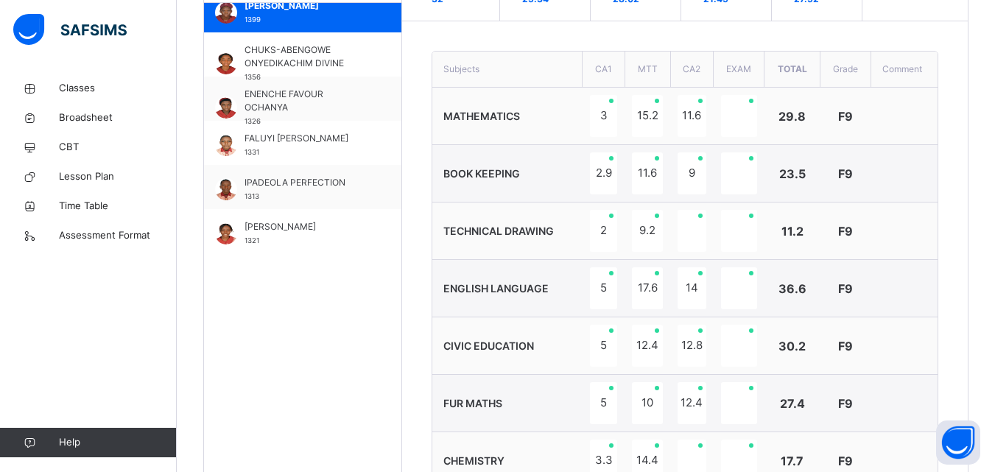
click at [553, 150] on td "BOOK KEEPING" at bounding box center [507, 173] width 150 height 57
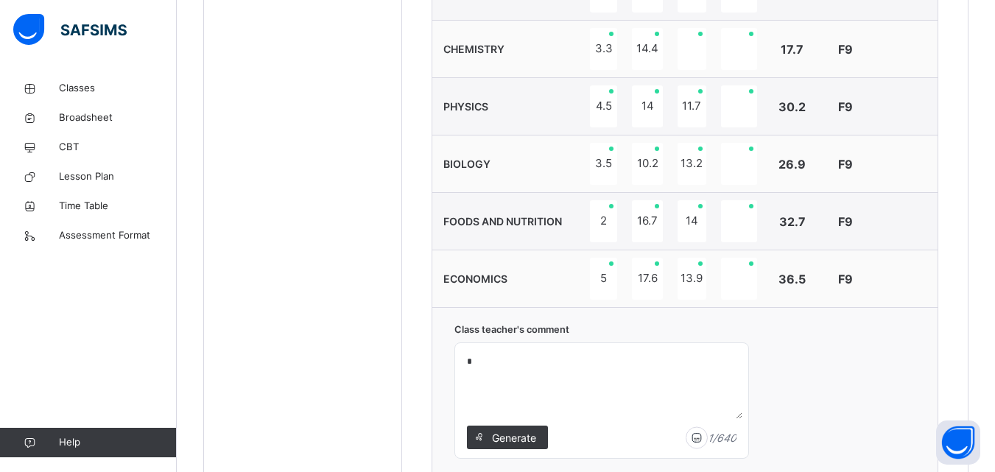
scroll to position [961, 0]
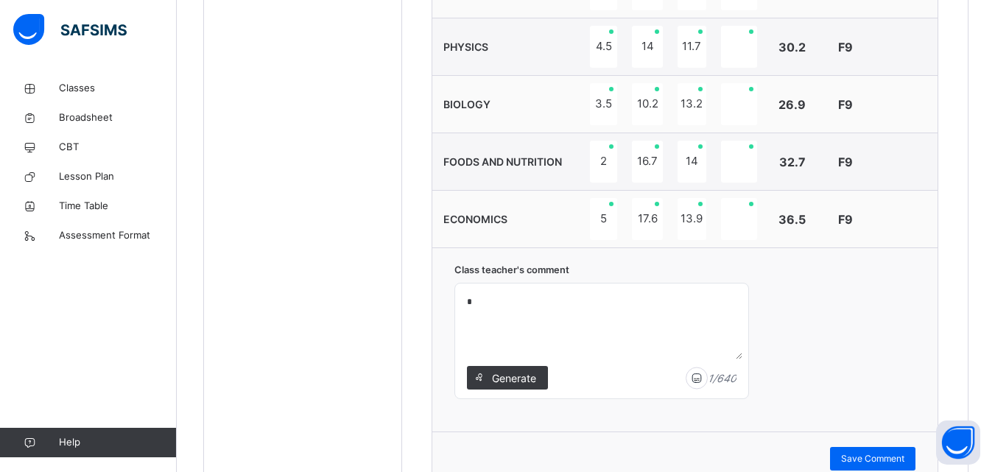
click at [472, 302] on textarea "*" at bounding box center [601, 324] width 281 height 70
type textarea "**********"
click at [878, 453] on span "Save Comment" at bounding box center [872, 458] width 63 height 13
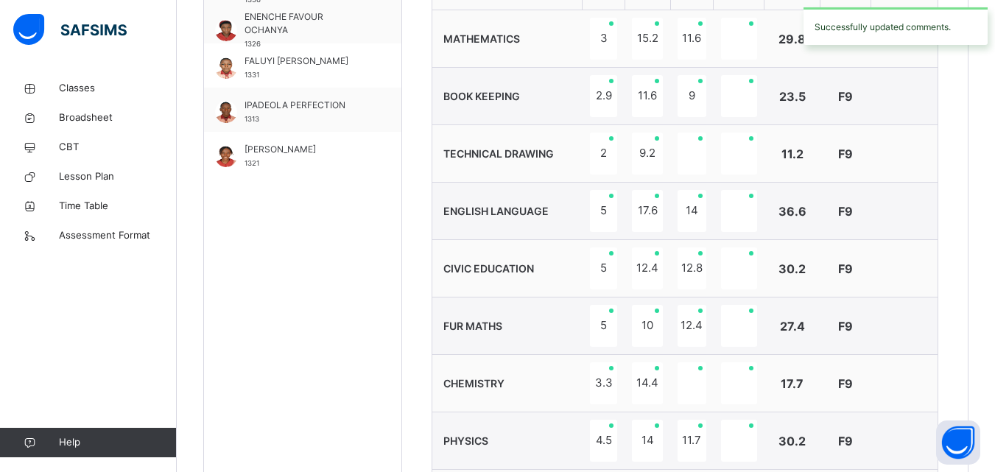
scroll to position [372, 0]
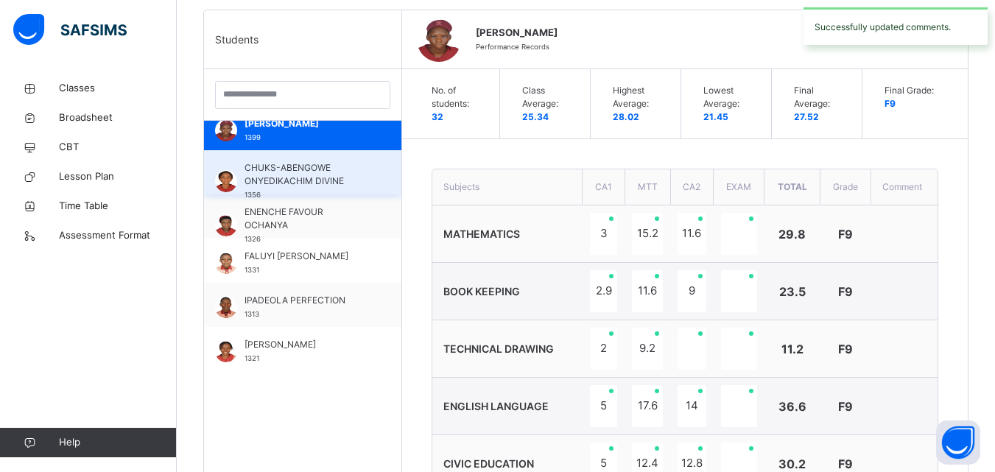
click at [322, 177] on span "CHUKS-ABENGOWE ONYEDIKACHIM DIVINE" at bounding box center [306, 174] width 124 height 27
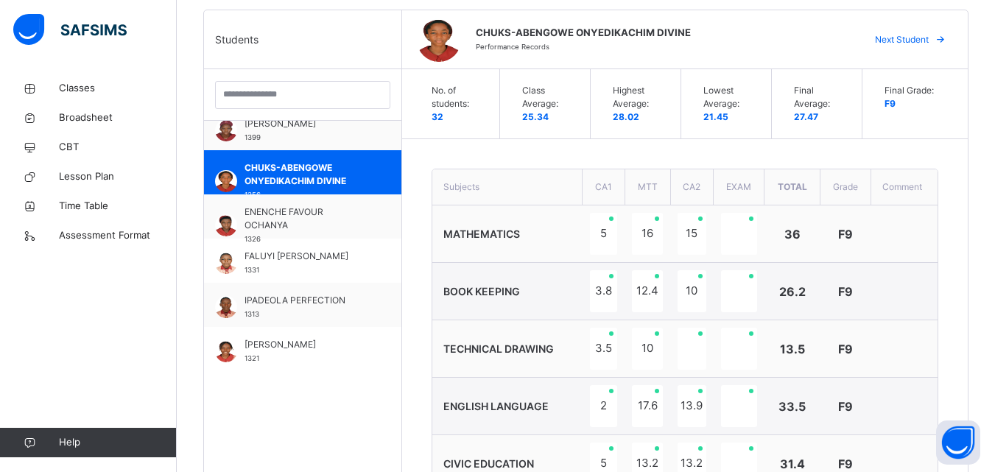
click at [530, 256] on td "MATHEMATICS" at bounding box center [507, 233] width 150 height 57
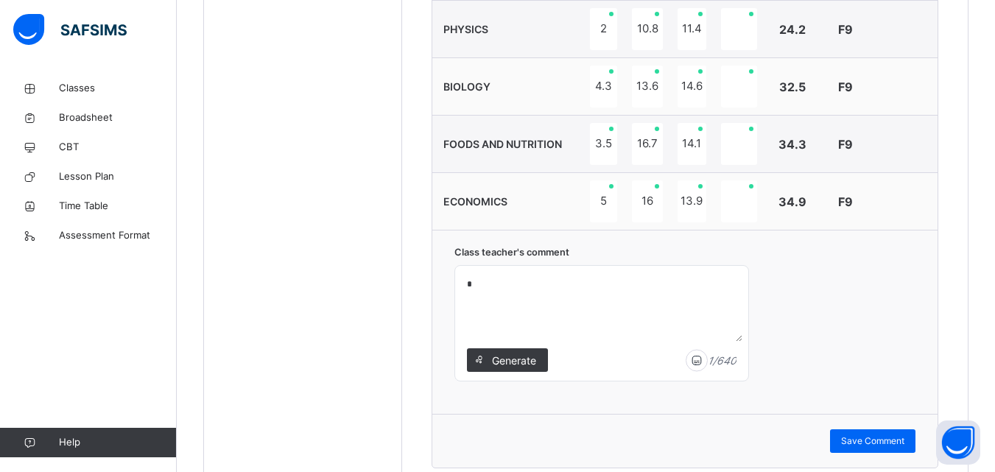
scroll to position [1050, 0]
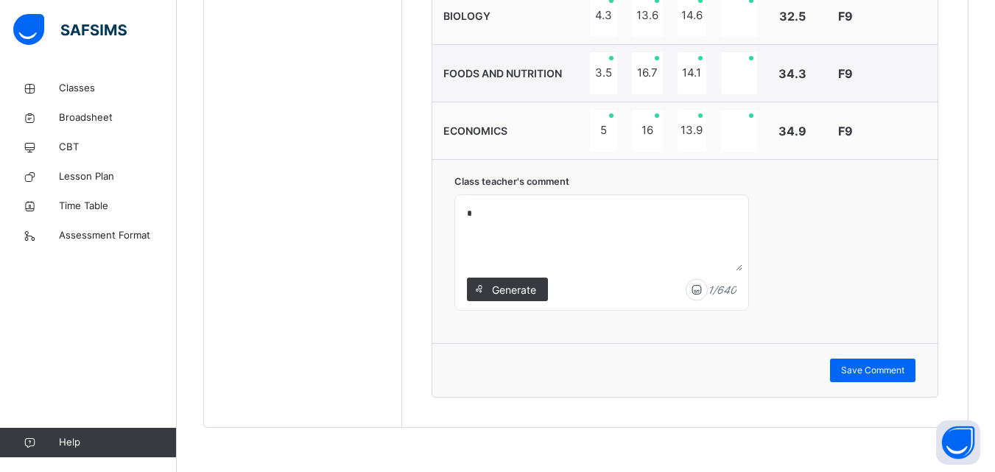
click at [476, 213] on textarea "*" at bounding box center [601, 236] width 281 height 70
type textarea "**********"
click at [866, 372] on span "Save Comment" at bounding box center [872, 370] width 63 height 13
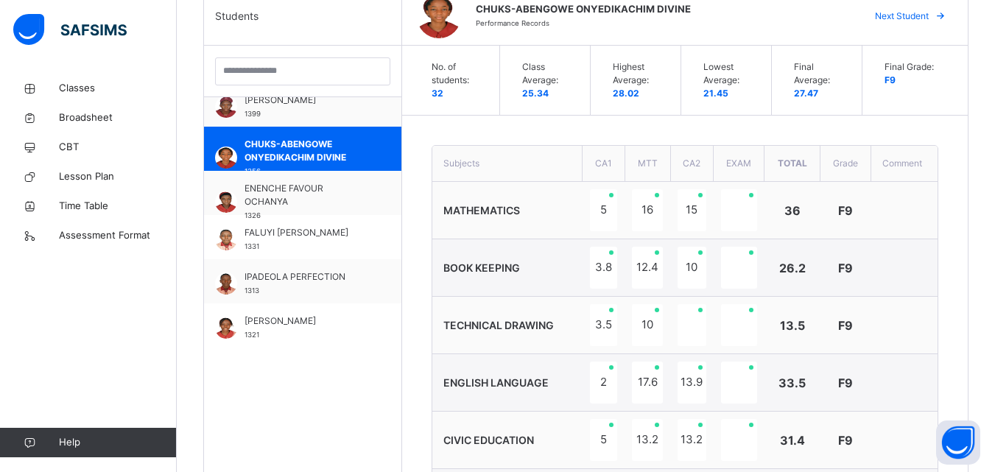
scroll to position [372, 0]
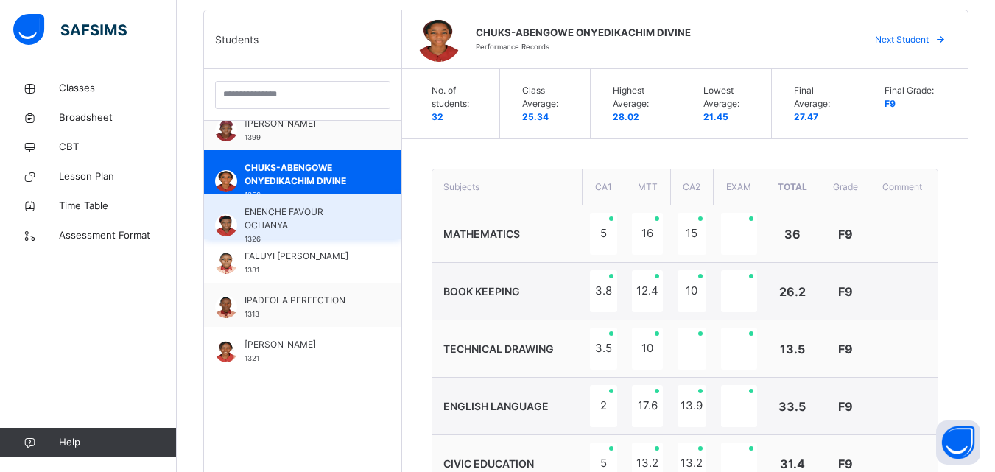
click at [295, 216] on span "ENENCHE FAVOUR OCHANYA" at bounding box center [306, 218] width 124 height 27
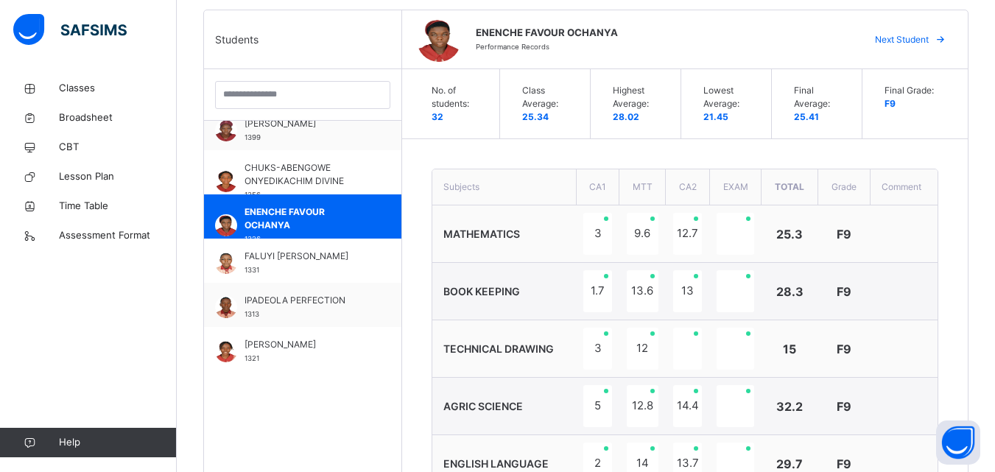
click at [507, 253] on td "MATHEMATICS" at bounding box center [504, 233] width 144 height 57
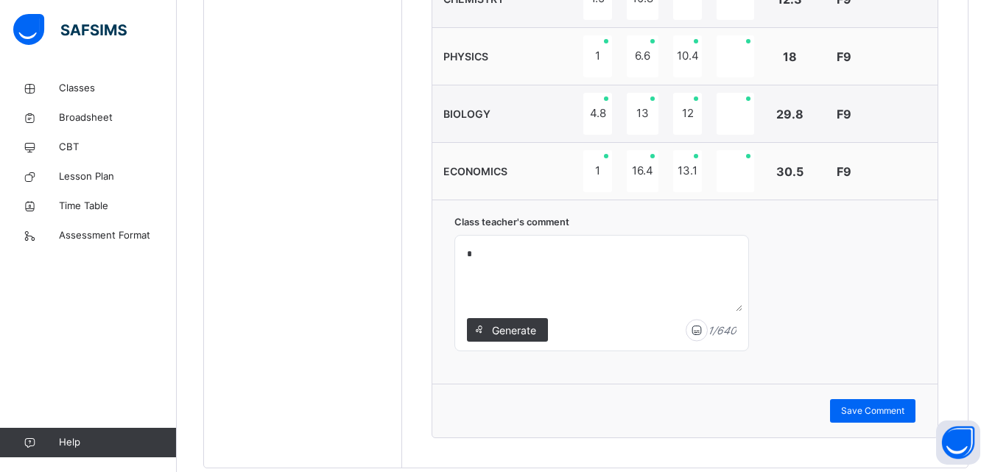
scroll to position [1020, 0]
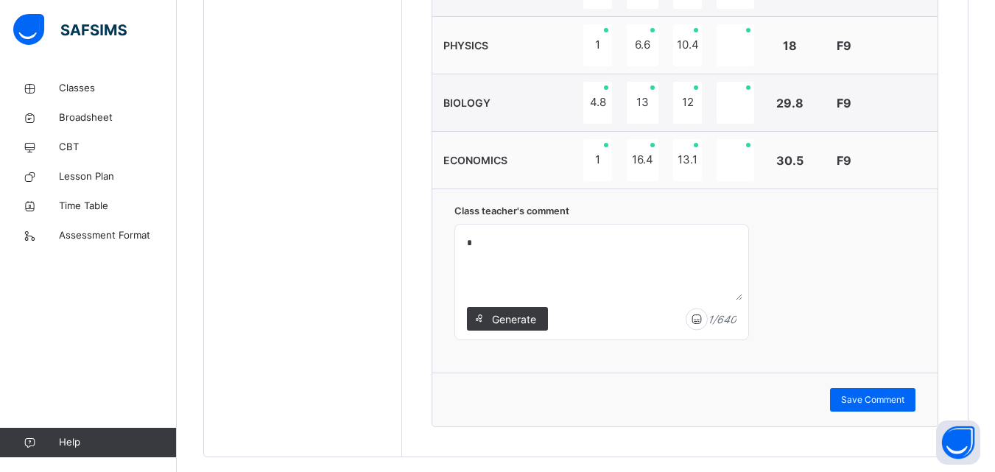
click at [471, 242] on textarea "*" at bounding box center [601, 265] width 281 height 70
type textarea "**********"
click at [866, 398] on span "Save Comment" at bounding box center [872, 399] width 63 height 13
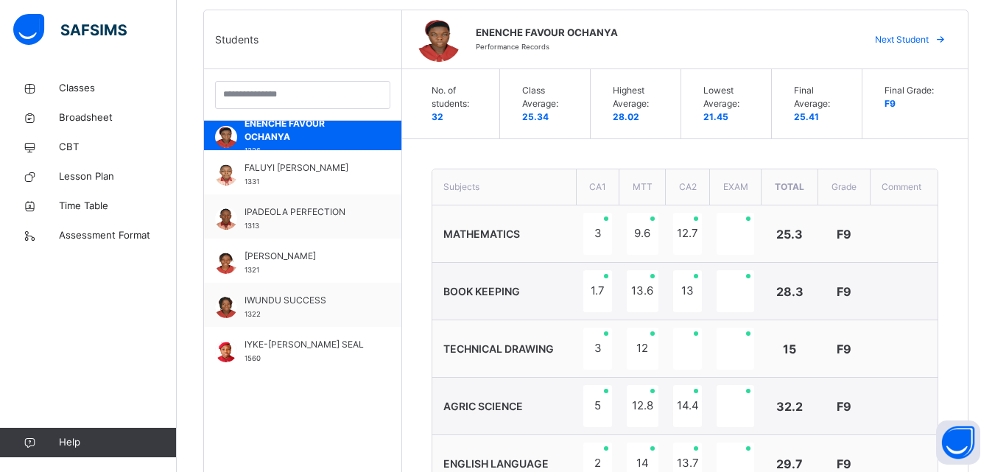
scroll to position [618, 0]
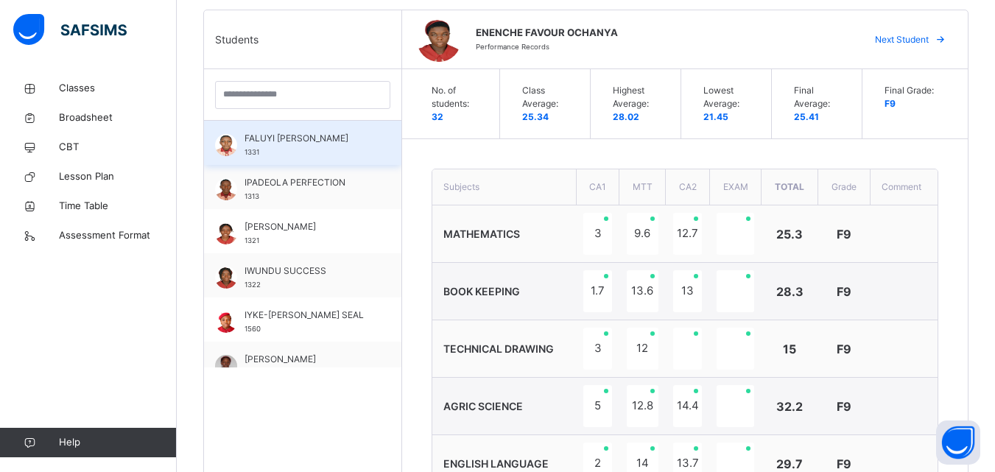
click at [291, 151] on div "FALUYI DAVID 1331" at bounding box center [306, 145] width 124 height 27
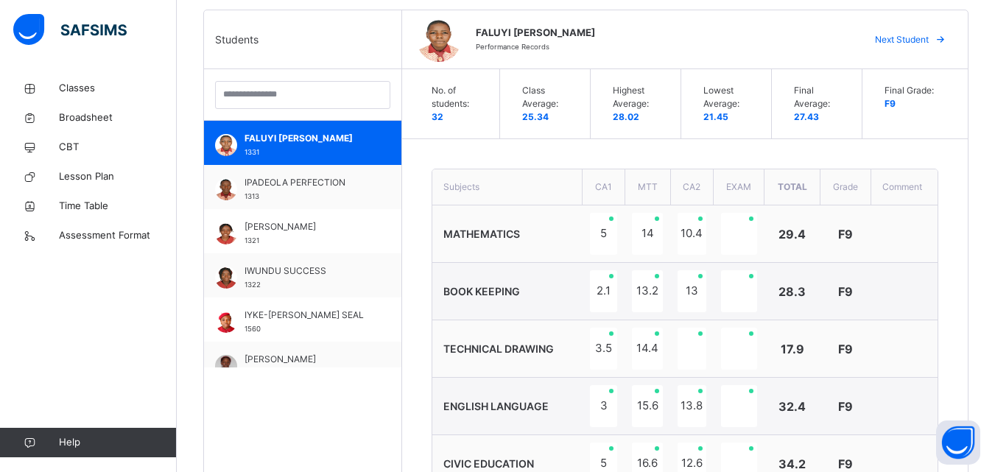
click at [496, 236] on span "MATHEMATICS" at bounding box center [481, 233] width 77 height 13
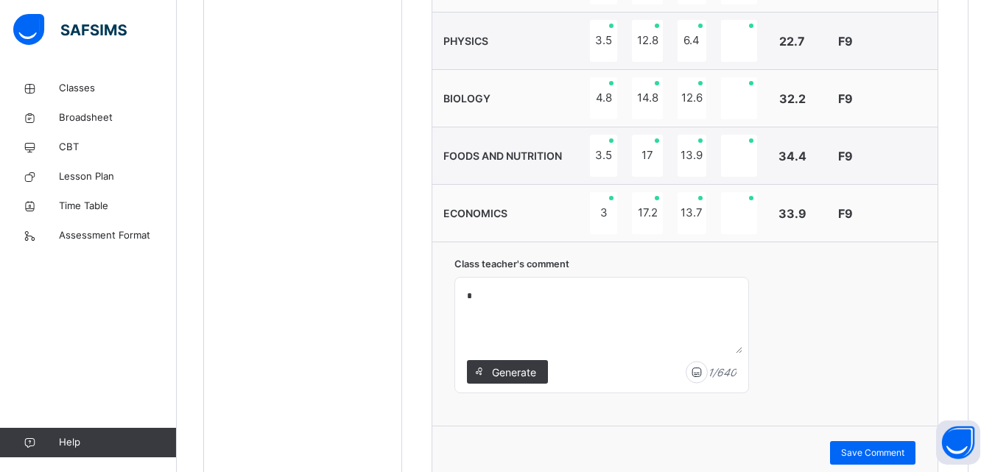
scroll to position [991, 0]
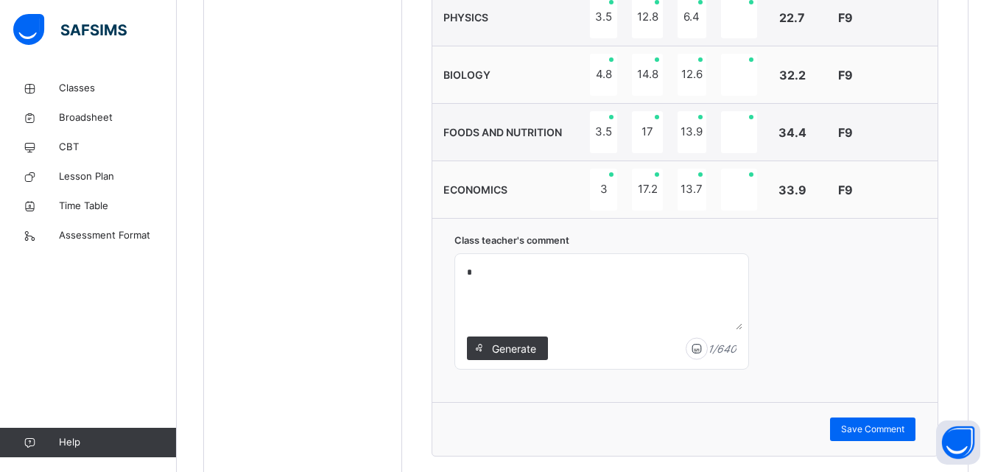
click at [476, 272] on textarea "*" at bounding box center [601, 295] width 281 height 70
type textarea "**********"
click at [879, 428] on span "Save Comment" at bounding box center [872, 429] width 63 height 13
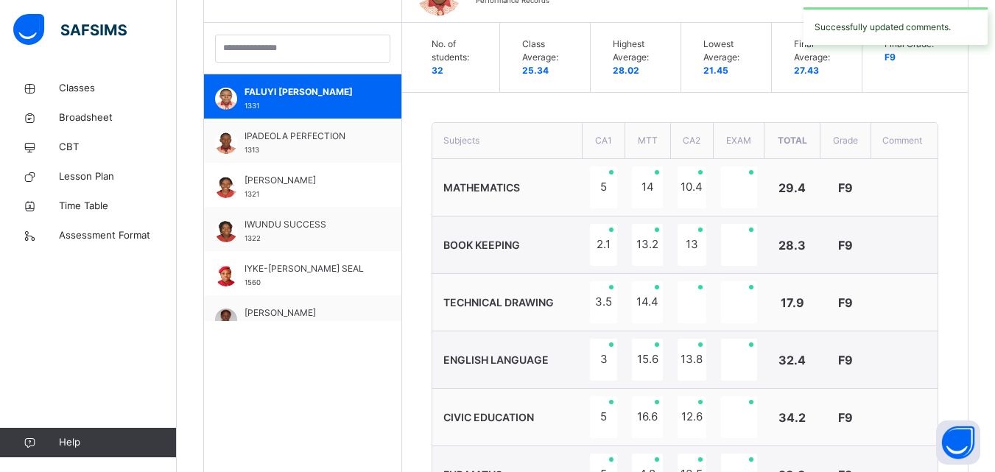
scroll to position [314, 0]
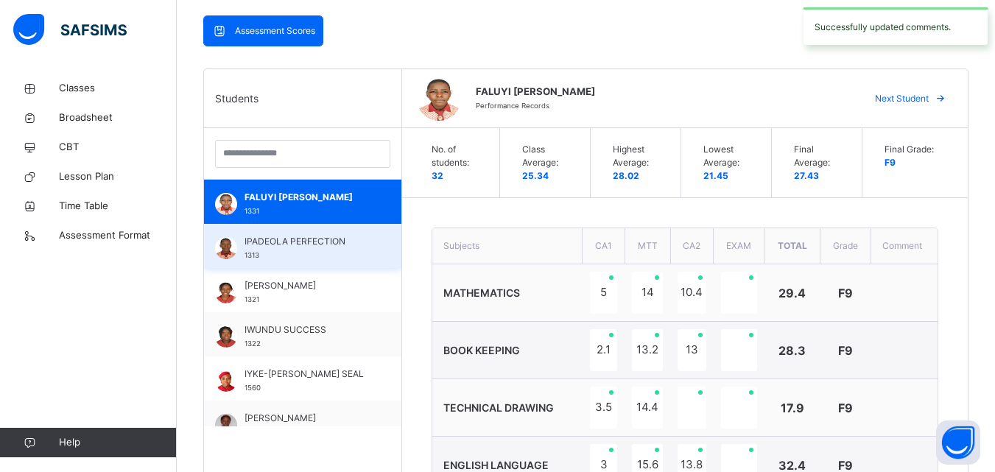
click at [308, 242] on span "IPADEOLA PERFECTION" at bounding box center [306, 241] width 124 height 13
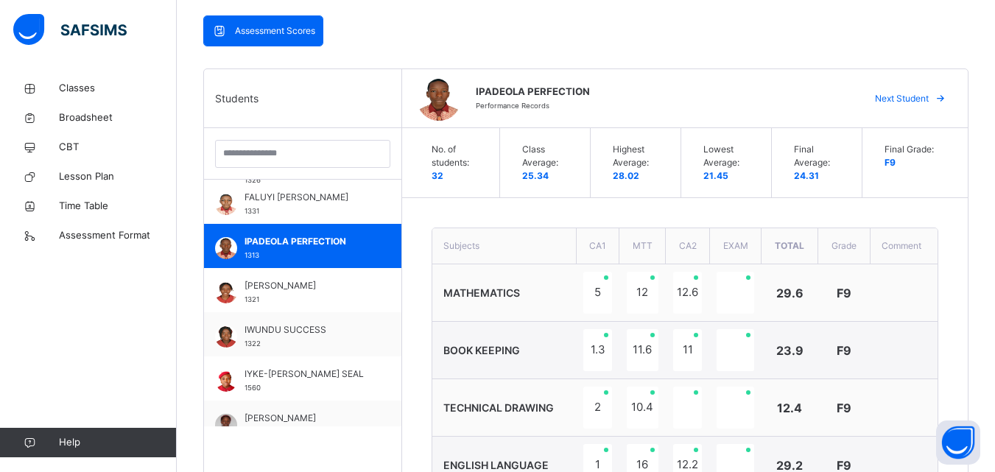
click at [514, 272] on td "MATHEMATICS" at bounding box center [504, 292] width 144 height 57
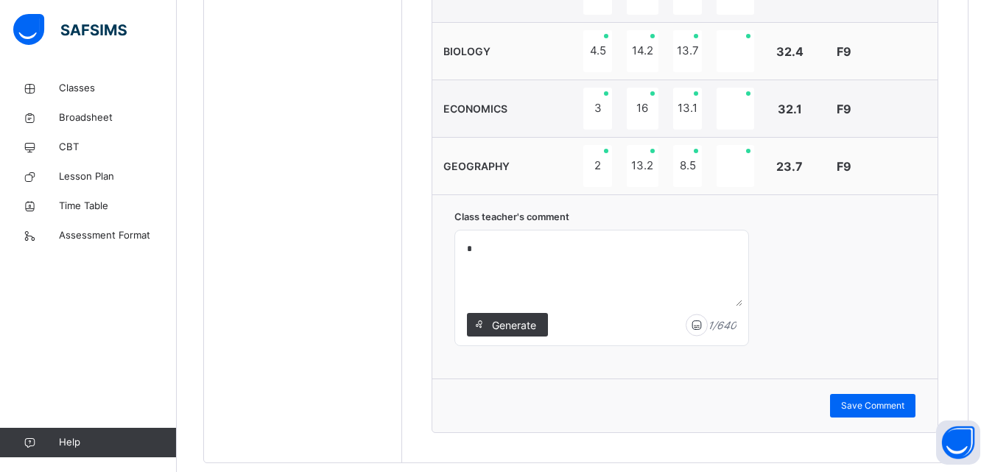
scroll to position [1050, 0]
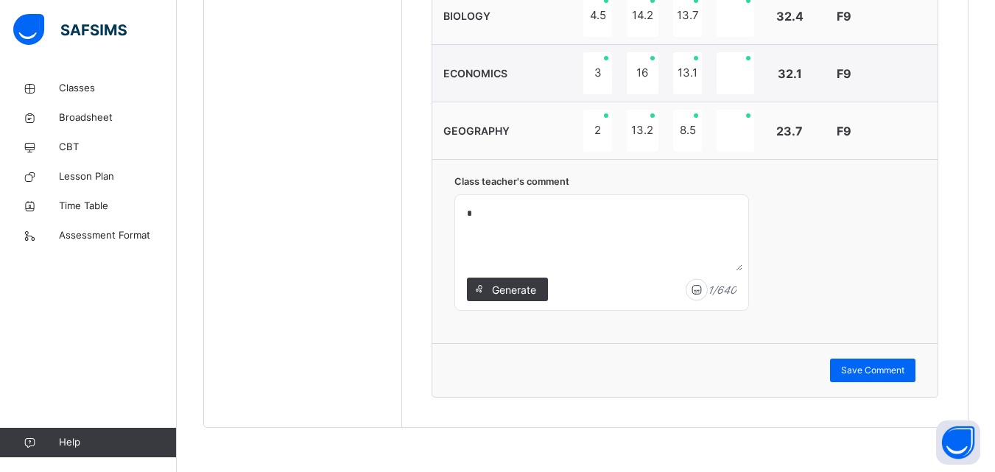
click at [475, 211] on textarea "*" at bounding box center [601, 236] width 281 height 70
type textarea "**********"
click at [857, 367] on span "Save Comment" at bounding box center [872, 370] width 63 height 13
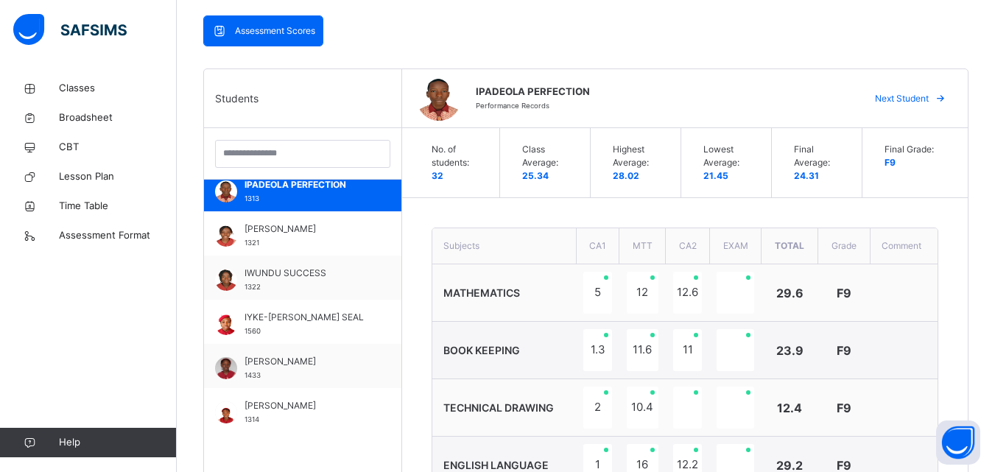
scroll to position [677, 0]
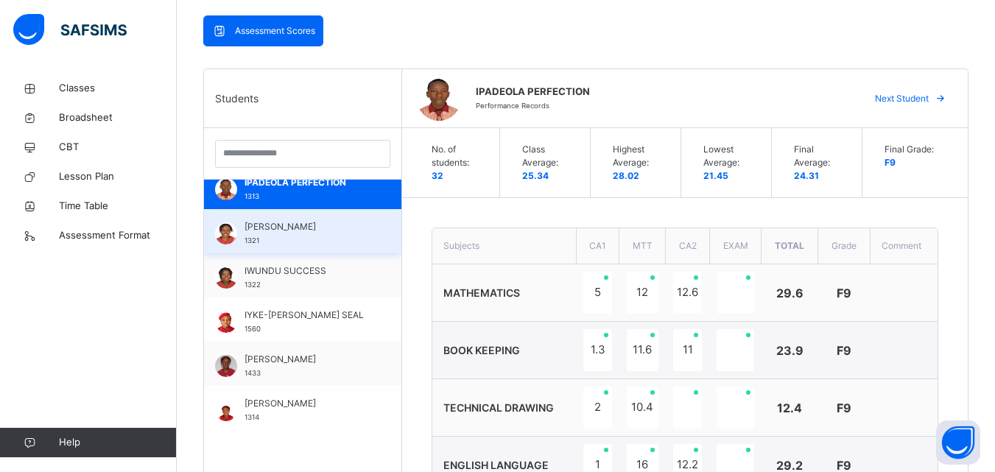
click at [294, 233] on span "IWUJI JESSICA" at bounding box center [306, 226] width 124 height 13
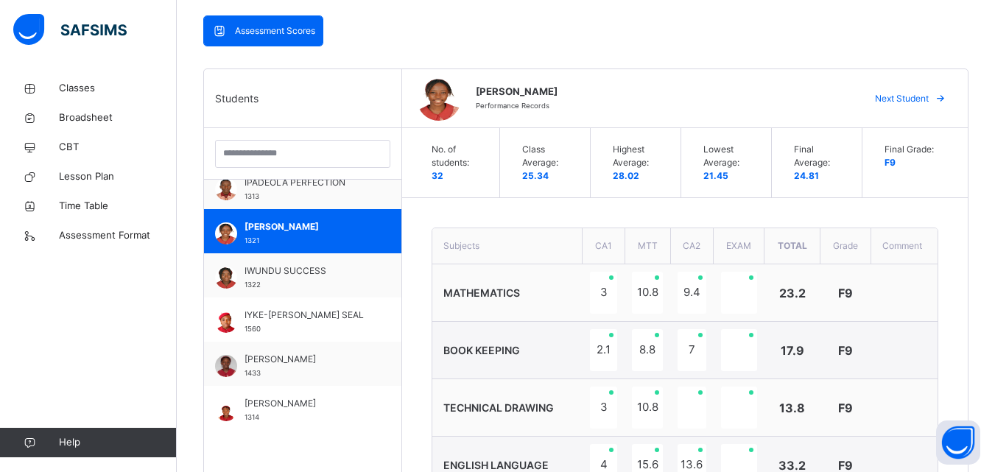
click at [513, 261] on th "Subjects" at bounding box center [507, 246] width 150 height 36
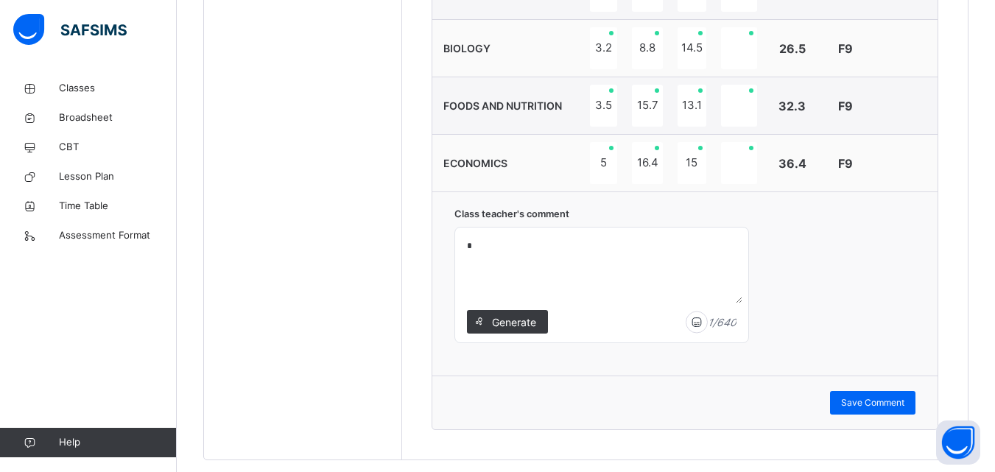
scroll to position [1020, 0]
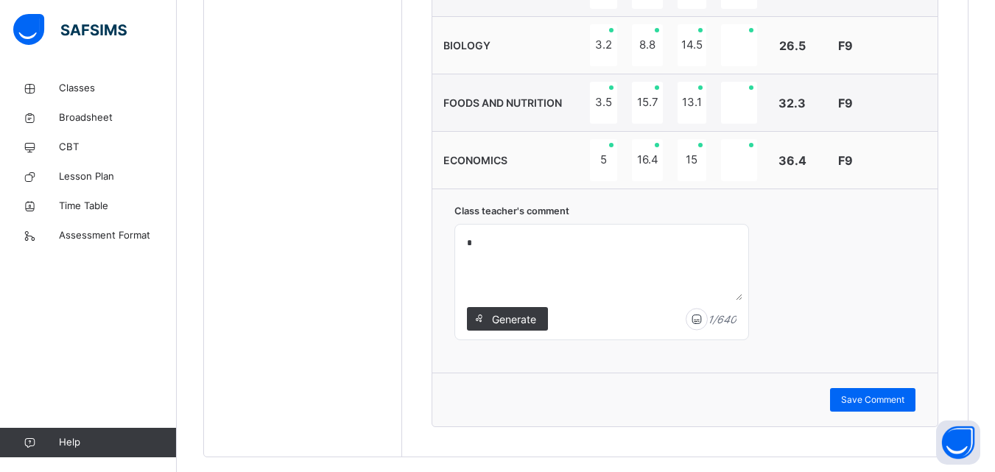
click at [473, 245] on textarea "*" at bounding box center [601, 265] width 281 height 70
type textarea "**********"
click at [877, 403] on span "Save Comment" at bounding box center [872, 399] width 63 height 13
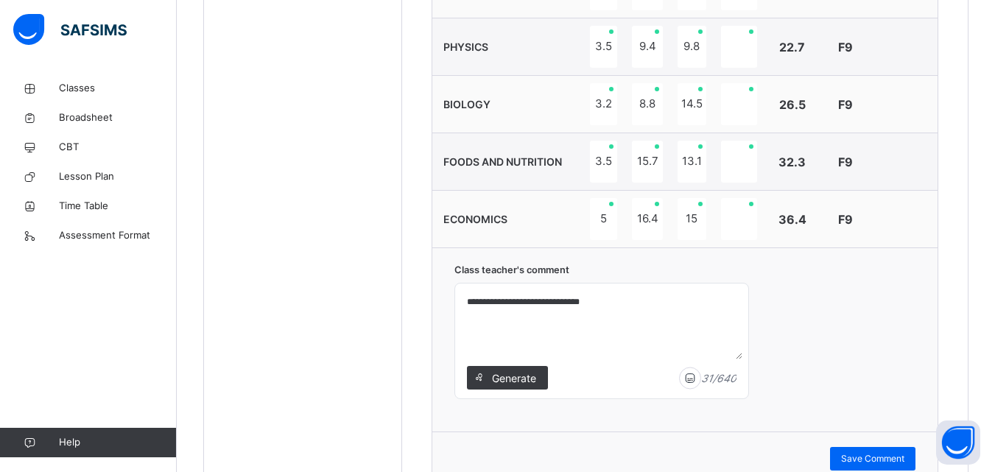
scroll to position [991, 0]
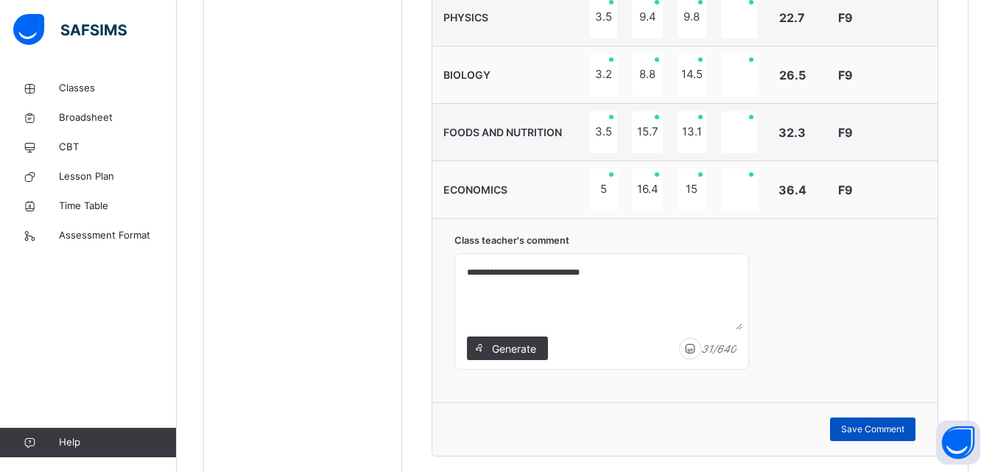
click at [871, 432] on span "Save Comment" at bounding box center [872, 429] width 63 height 13
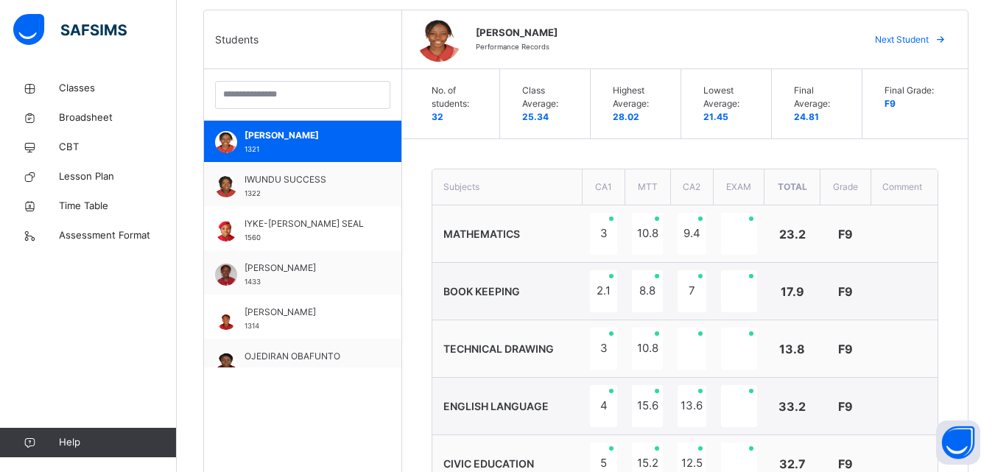
scroll to position [736, 0]
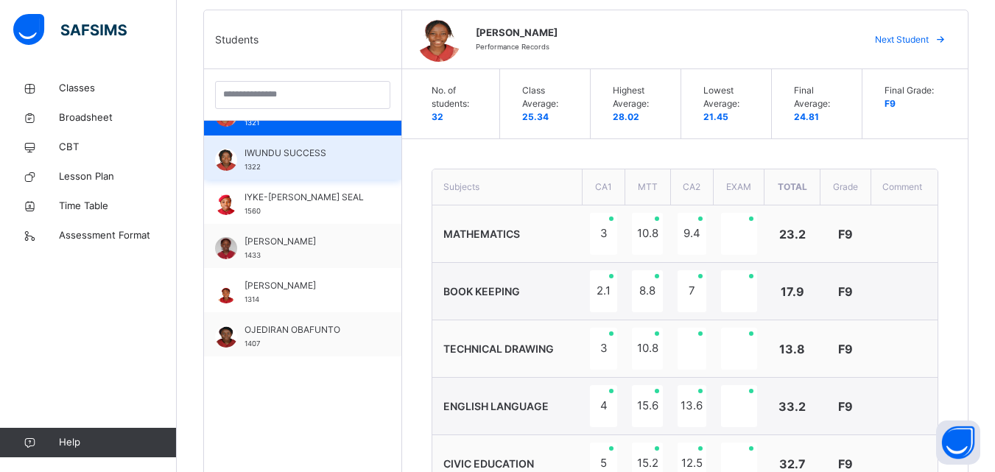
click at [311, 167] on div "IWUNDU SUCCESS 1322" at bounding box center [306, 159] width 124 height 27
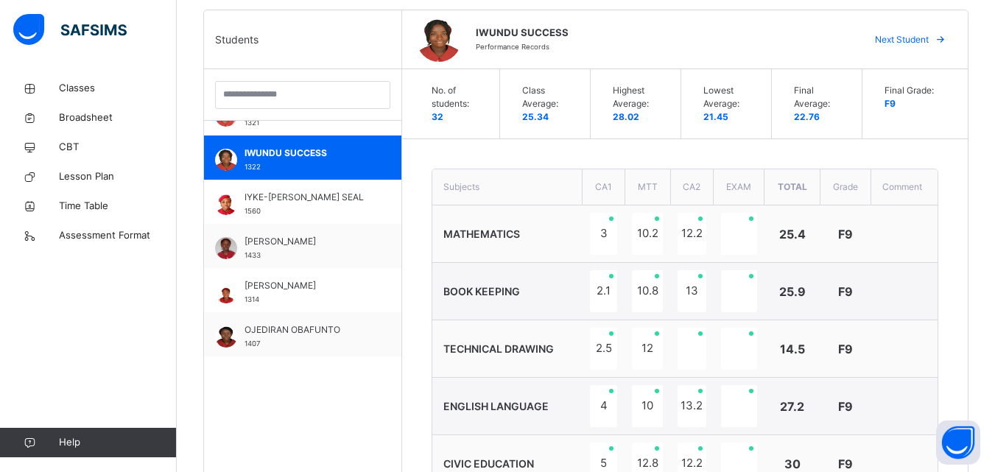
click at [487, 260] on td "MATHEMATICS" at bounding box center [507, 233] width 150 height 57
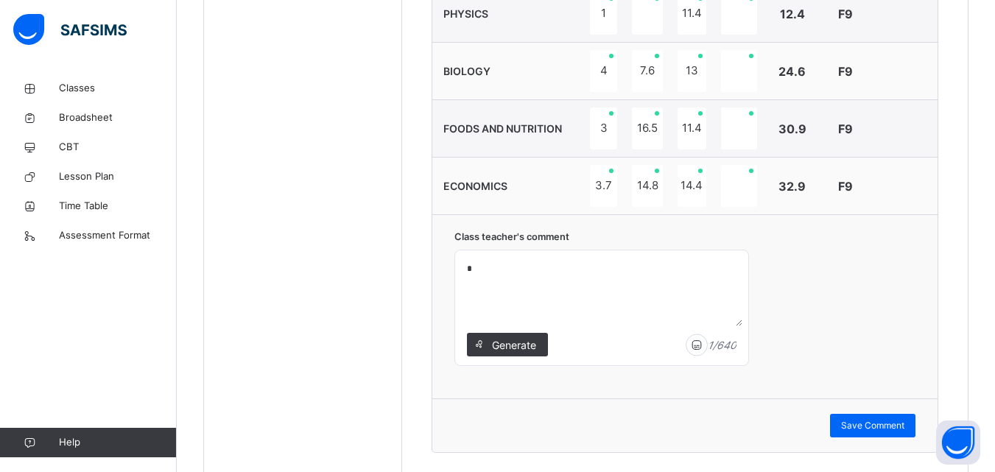
scroll to position [1050, 0]
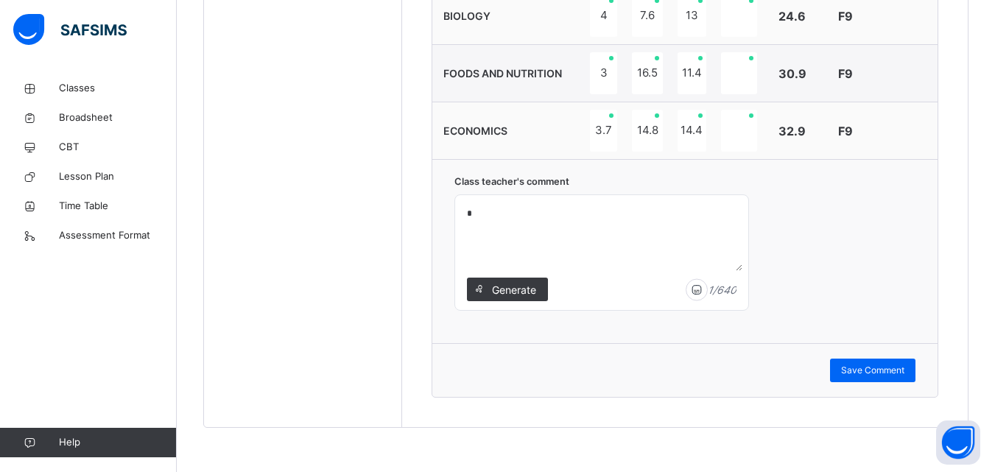
click at [473, 212] on textarea "*" at bounding box center [601, 236] width 281 height 70
type textarea "**********"
click at [865, 372] on span "Save Comment" at bounding box center [872, 370] width 63 height 13
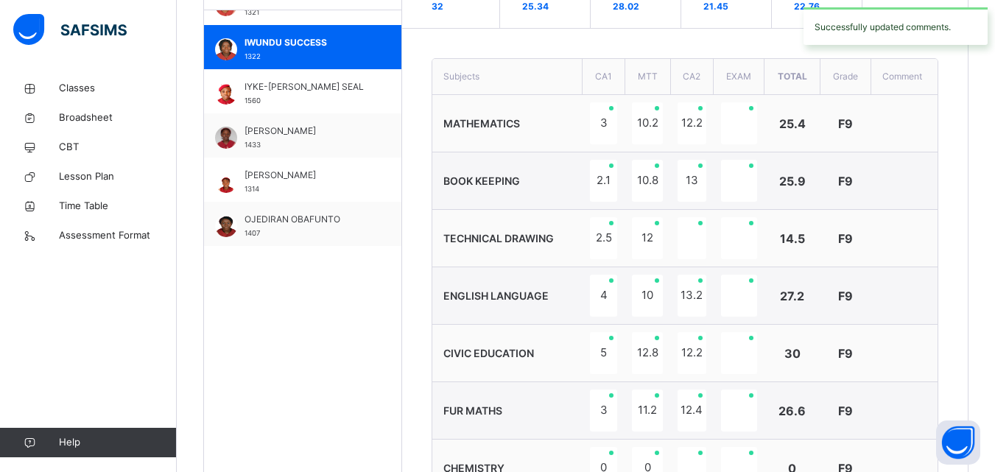
scroll to position [314, 0]
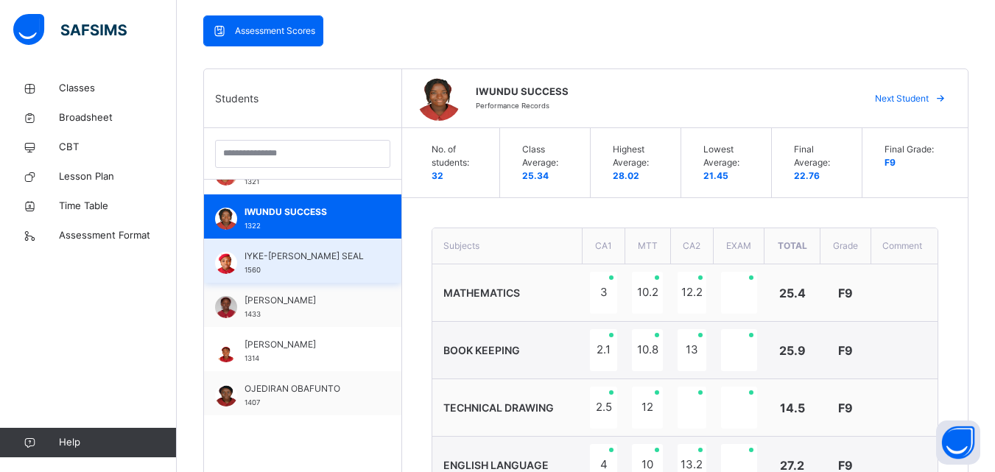
click at [266, 256] on span "IYKE-OKAFOR SEAL" at bounding box center [306, 256] width 124 height 13
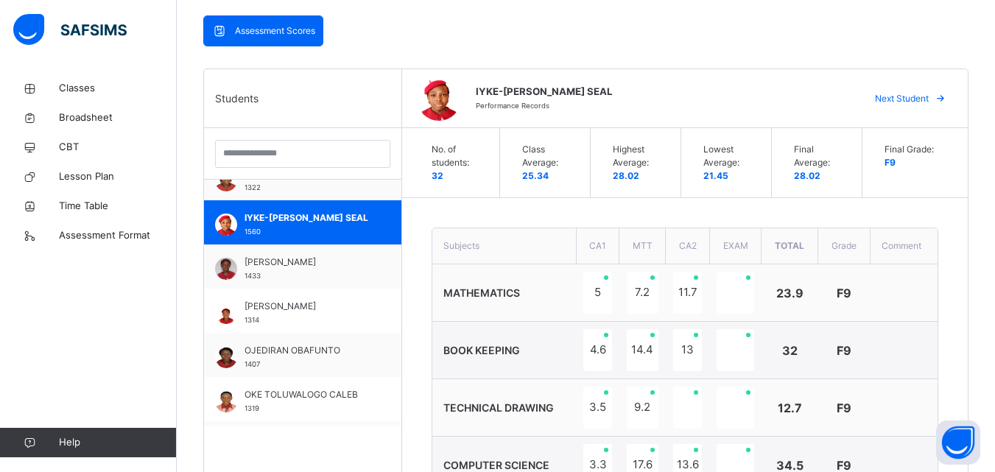
scroll to position [795, 0]
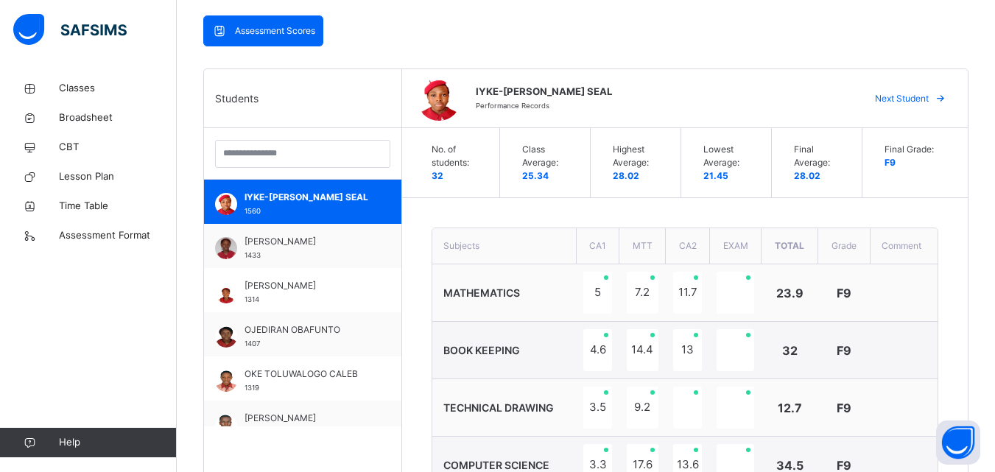
click at [553, 281] on td "MATHEMATICS" at bounding box center [504, 292] width 144 height 57
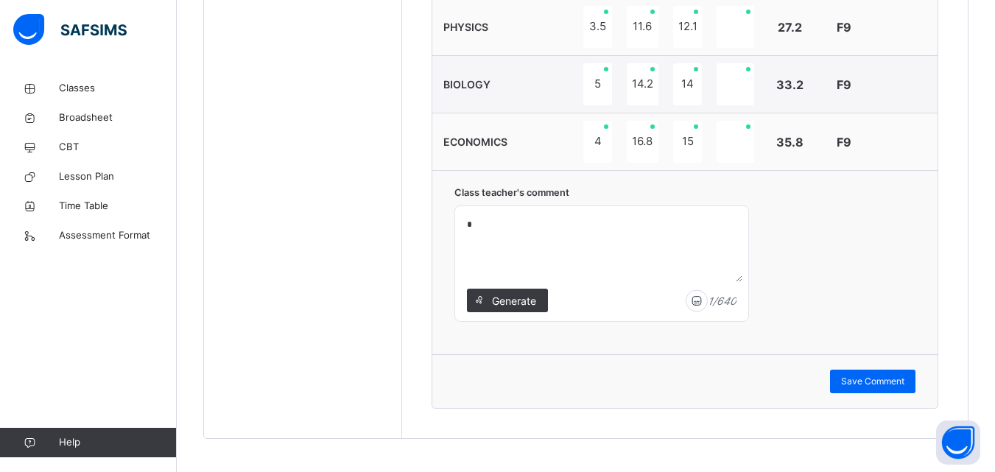
scroll to position [1050, 0]
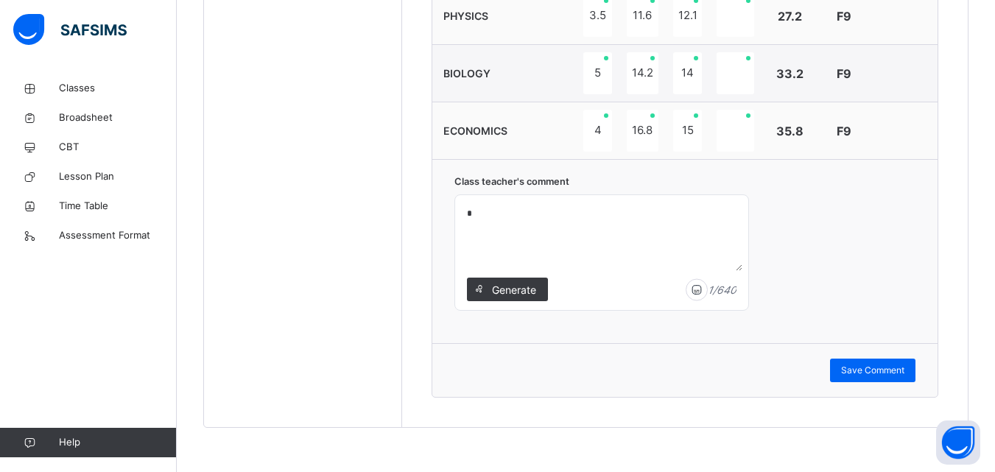
click at [474, 215] on textarea "*" at bounding box center [601, 236] width 281 height 70
type textarea "**********"
click at [866, 368] on span "Save Comment" at bounding box center [872, 370] width 63 height 13
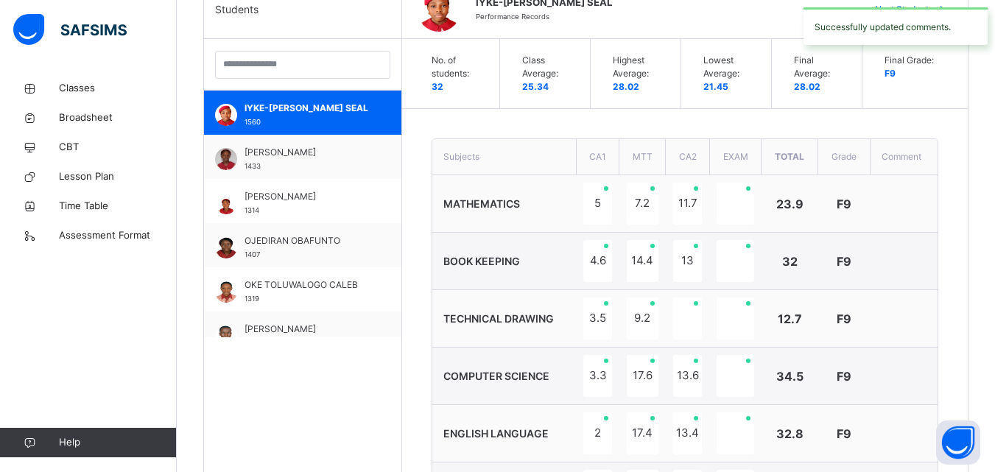
scroll to position [402, 0]
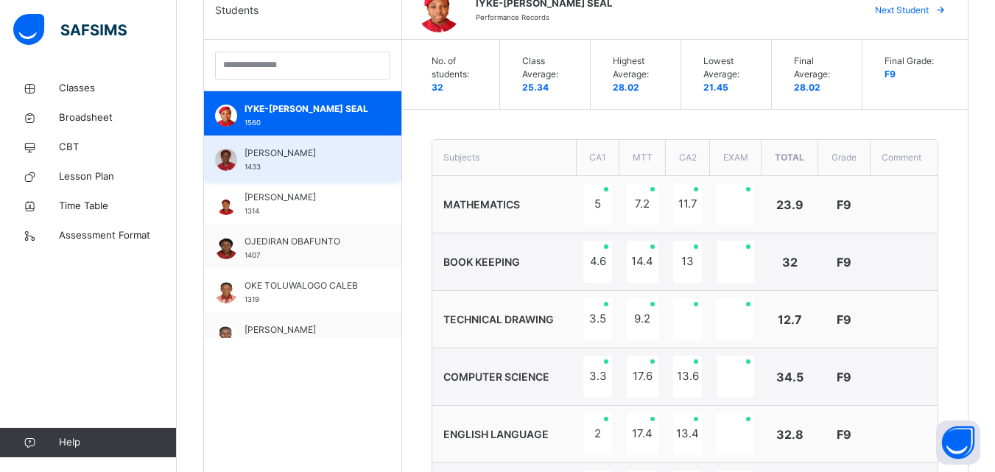
click at [270, 155] on span "KOMOLAFE OLAMIDE" at bounding box center [306, 152] width 124 height 13
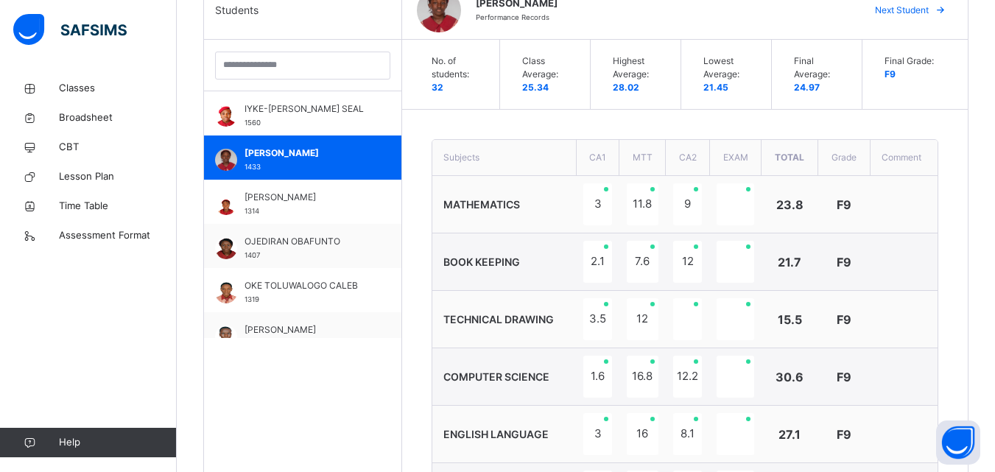
click at [576, 258] on td "BOOK KEEPING" at bounding box center [504, 261] width 144 height 57
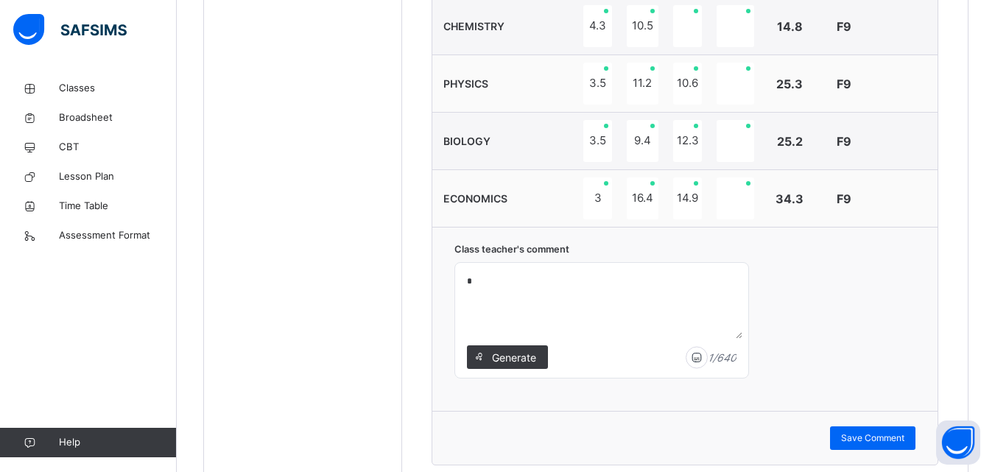
scroll to position [1020, 0]
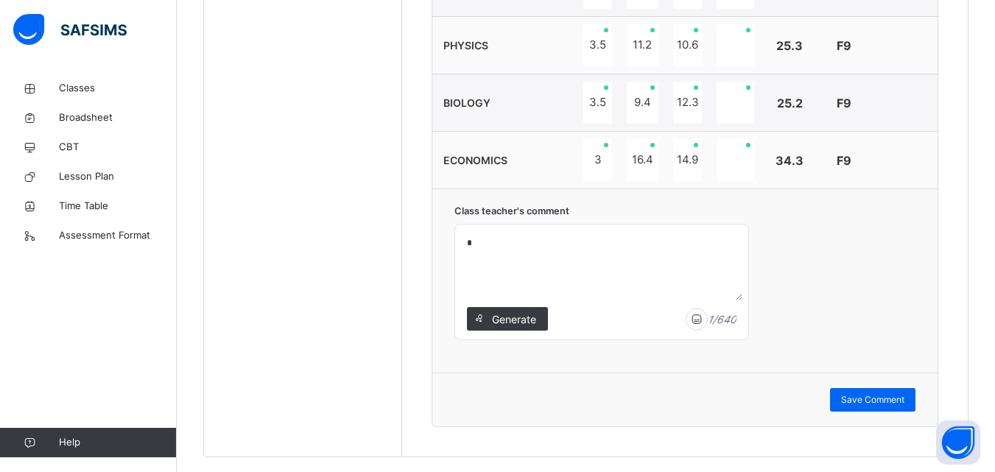
click at [476, 244] on textarea "*" at bounding box center [601, 265] width 281 height 70
click at [502, 241] on textarea "**********" at bounding box center [601, 265] width 281 height 70
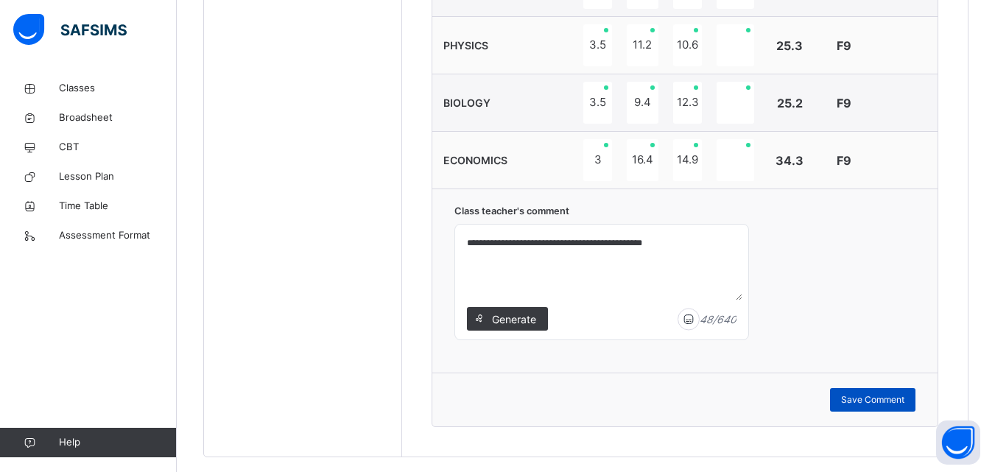
type textarea "**********"
click at [903, 398] on span "Save Comment" at bounding box center [872, 399] width 63 height 13
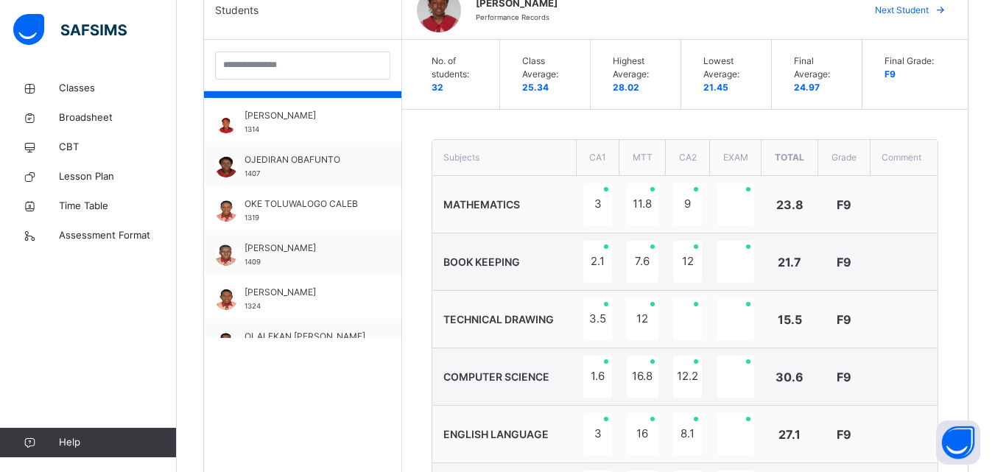
scroll to position [883, 0]
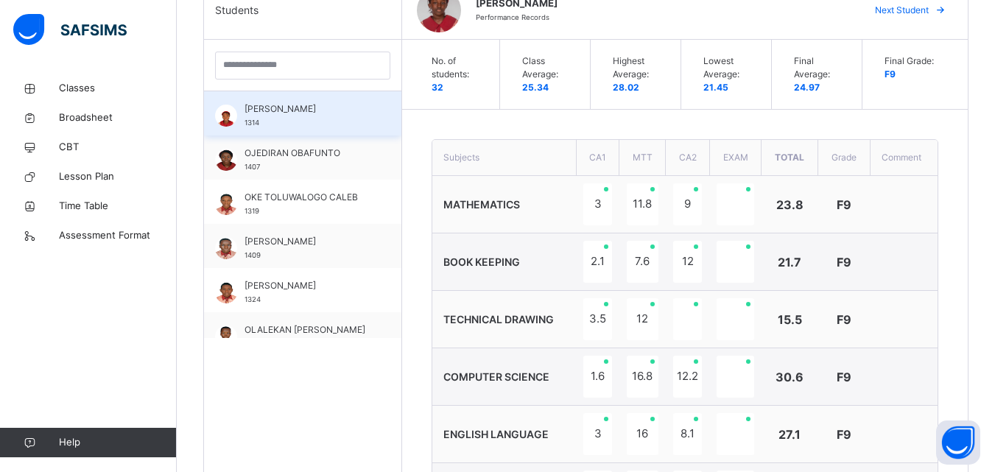
click at [292, 116] on div "OGECHUKWU DANIELLA 1314" at bounding box center [306, 115] width 124 height 27
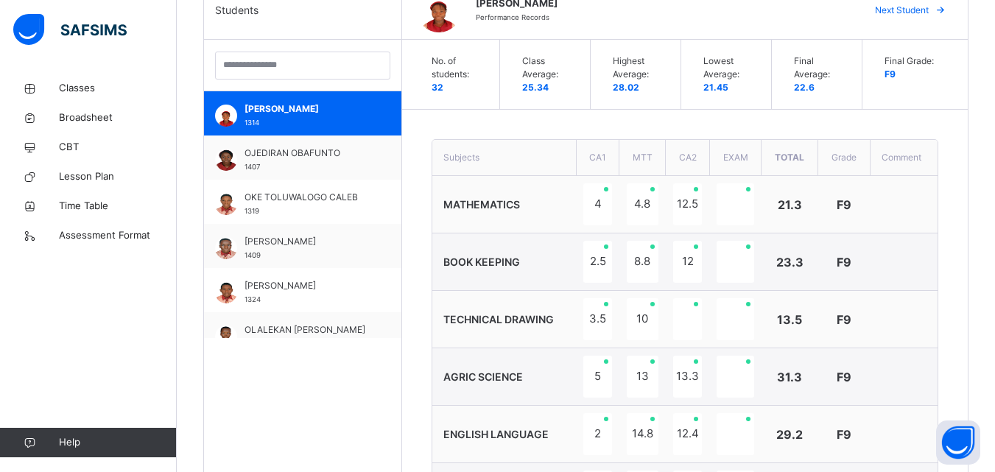
click at [523, 194] on td "MATHEMATICS" at bounding box center [504, 204] width 144 height 57
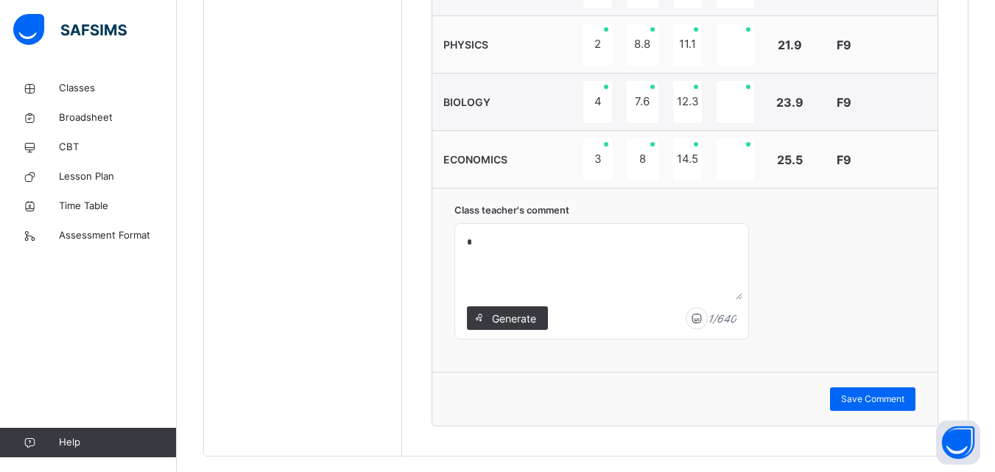
scroll to position [1050, 0]
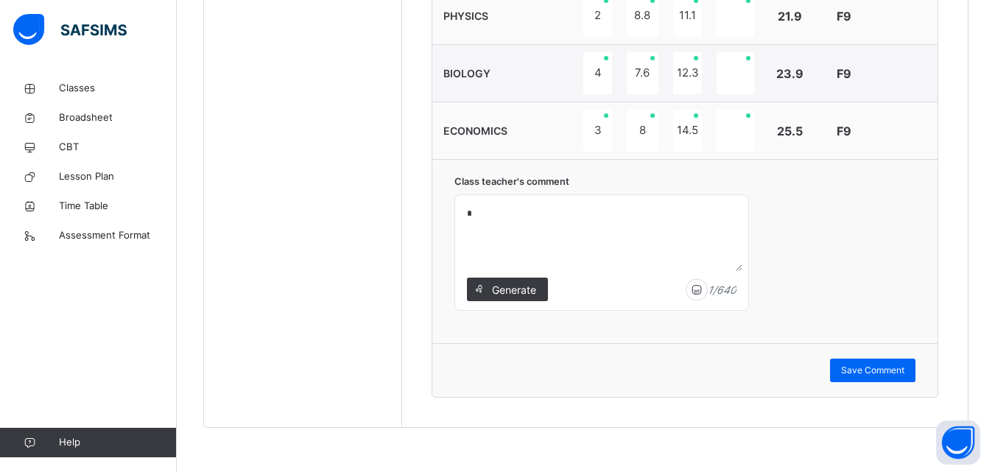
click at [473, 213] on textarea "*" at bounding box center [601, 236] width 281 height 70
click at [573, 216] on textarea "**********" at bounding box center [601, 236] width 281 height 70
type textarea "**********"
click at [861, 369] on span "Save Comment" at bounding box center [872, 370] width 63 height 13
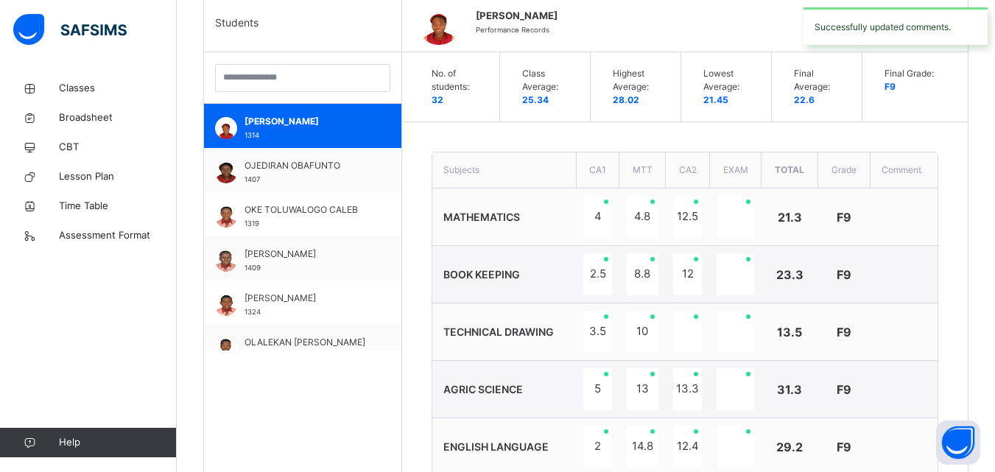
scroll to position [372, 0]
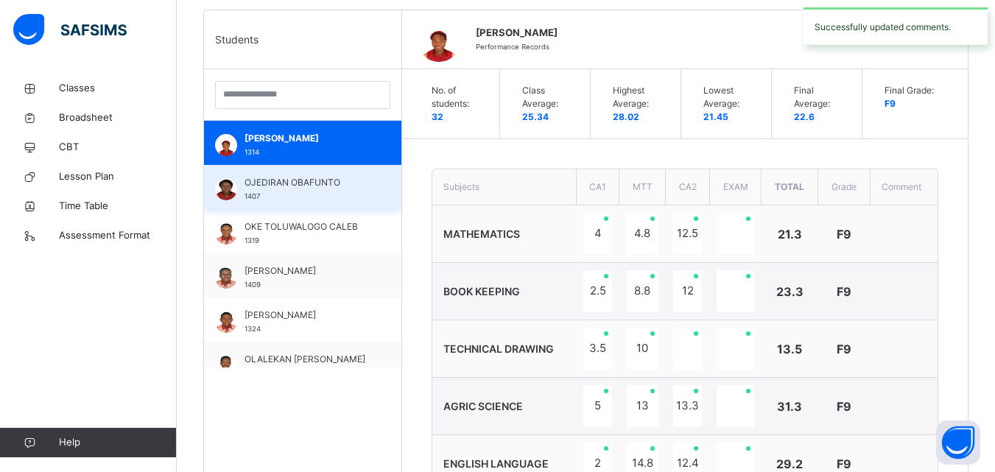
click at [321, 189] on div "OJEDIRAN OBAFUNTO 1407" at bounding box center [306, 189] width 124 height 27
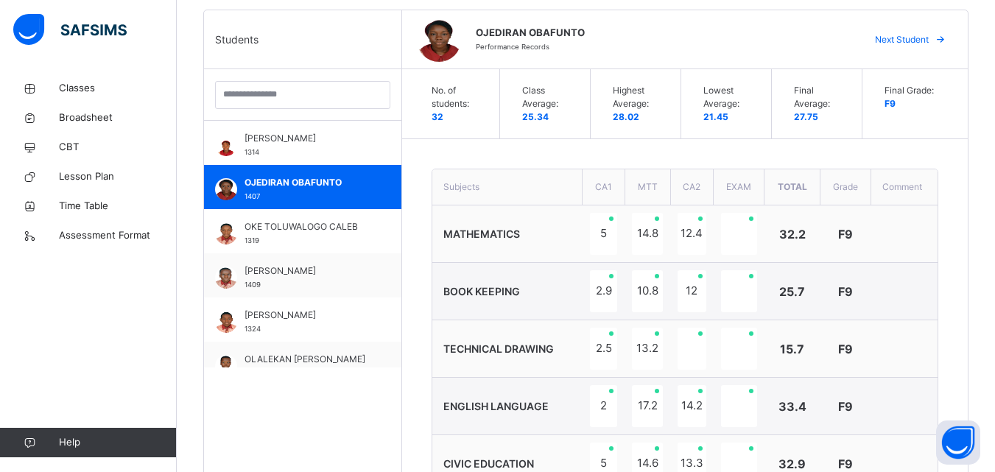
click at [500, 250] on td "MATHEMATICS" at bounding box center [507, 233] width 150 height 57
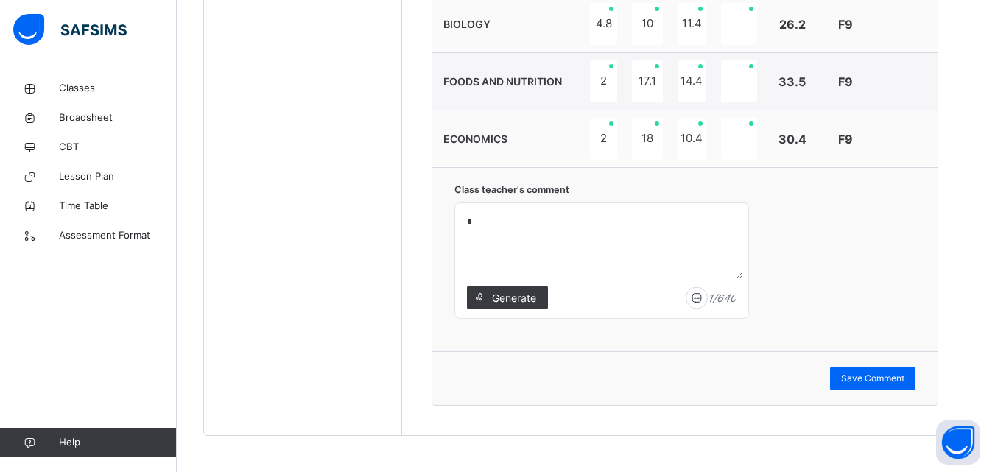
scroll to position [1050, 0]
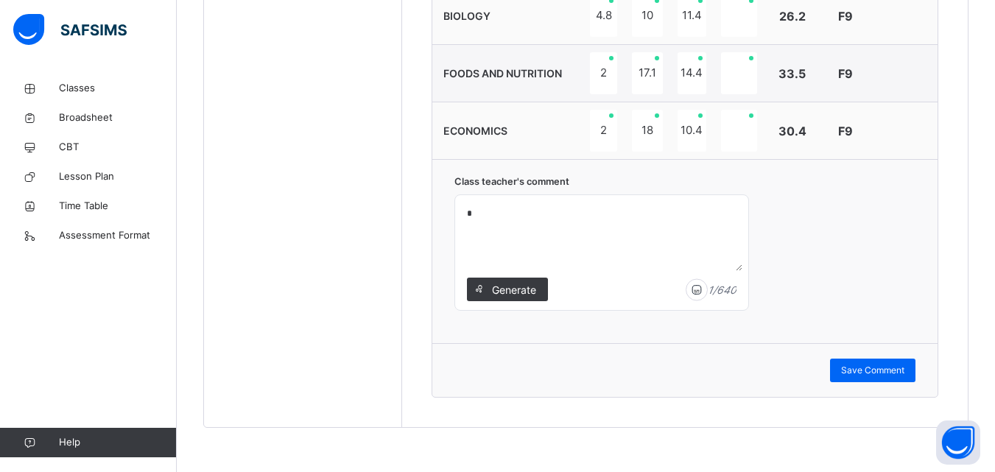
click at [471, 217] on textarea "*" at bounding box center [601, 236] width 281 height 70
click at [470, 217] on textarea "*" at bounding box center [601, 236] width 281 height 70
type textarea "**********"
click at [854, 367] on span "Save Comment" at bounding box center [872, 370] width 63 height 13
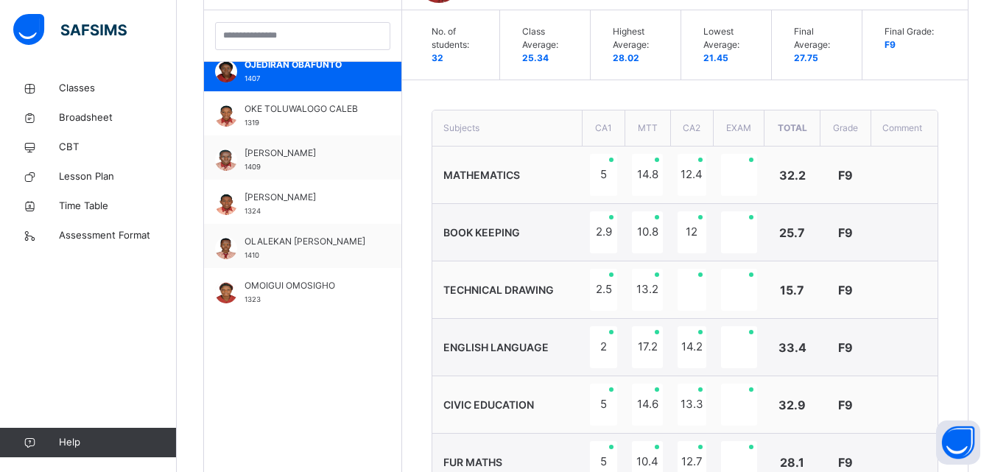
scroll to position [972, 0]
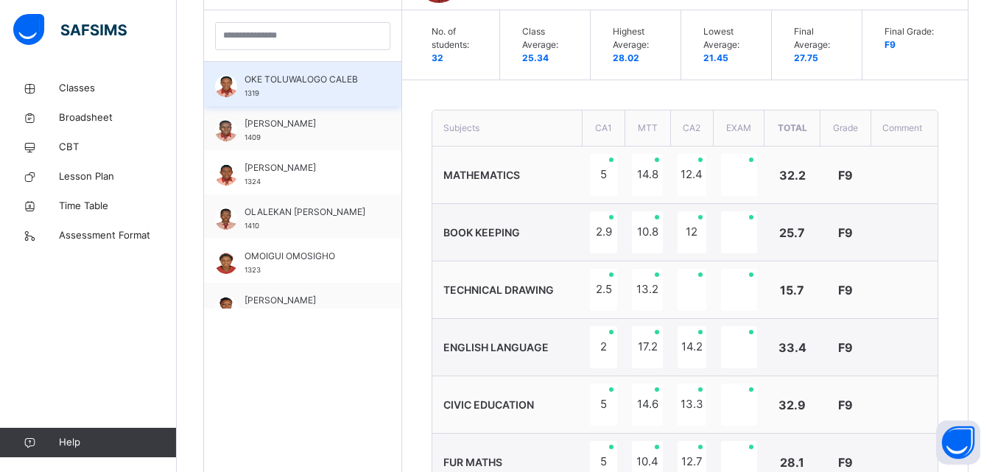
click at [333, 84] on span "OKE TOLUWALOGO CALEB" at bounding box center [306, 79] width 124 height 13
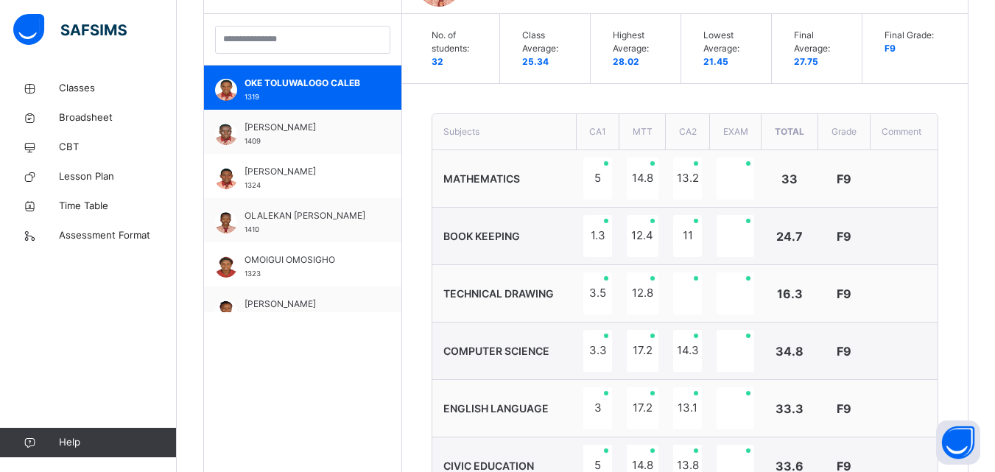
scroll to position [431, 0]
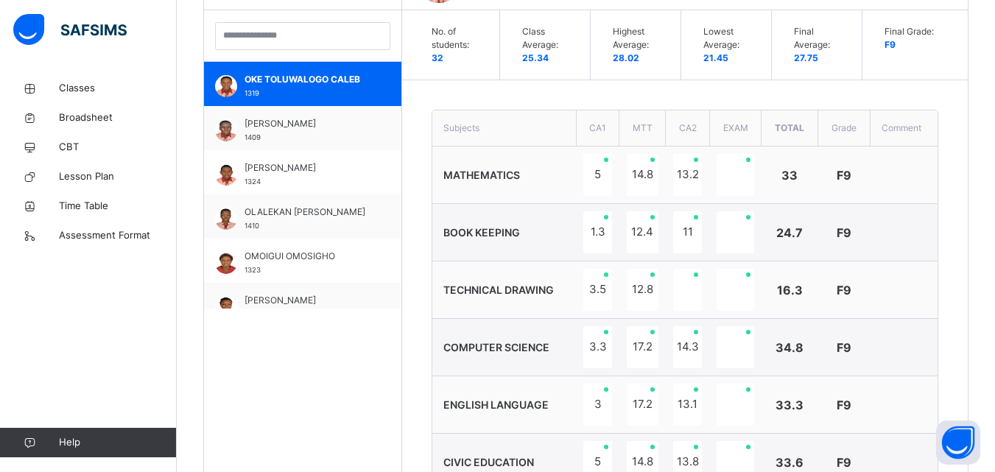
click at [551, 174] on td "MATHEMATICS" at bounding box center [504, 174] width 144 height 57
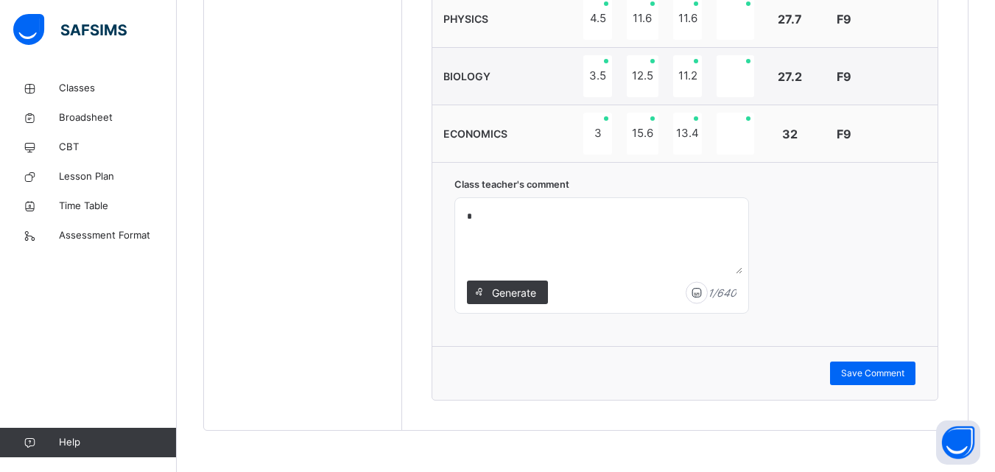
scroll to position [1050, 0]
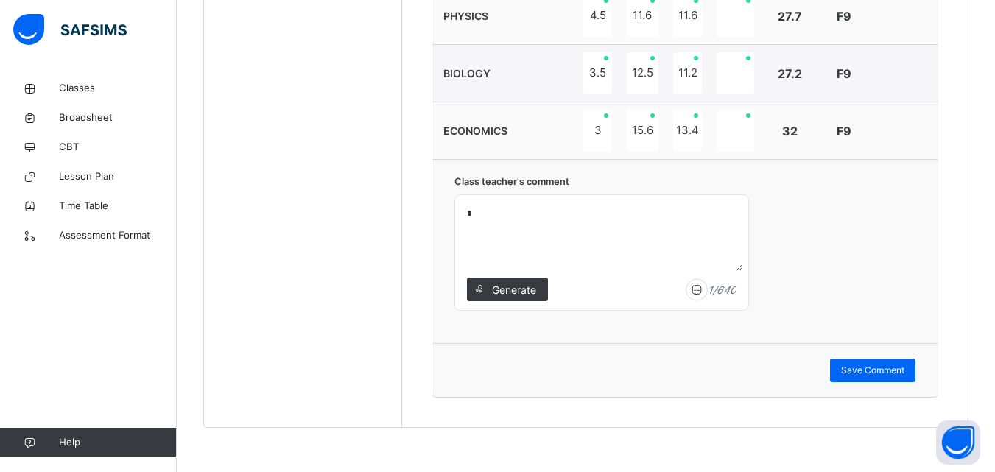
click at [476, 213] on textarea "*" at bounding box center [601, 236] width 281 height 70
type textarea "**********"
click at [889, 374] on span "Save Comment" at bounding box center [872, 370] width 63 height 13
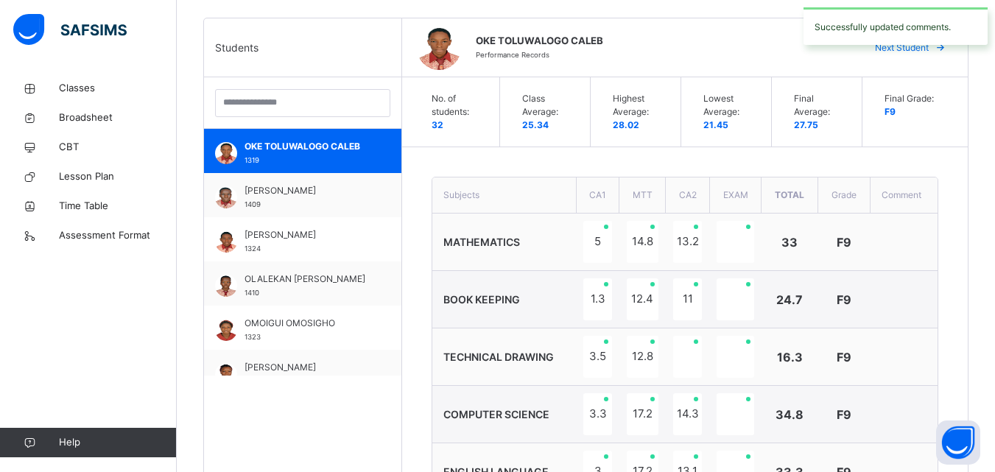
scroll to position [343, 0]
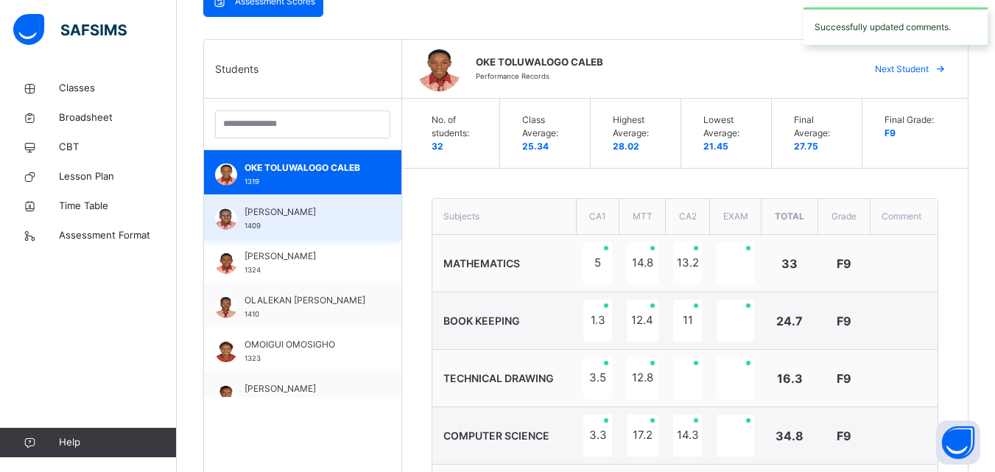
click at [308, 221] on div "OKELOLA ENIOLA 1409" at bounding box center [306, 218] width 124 height 27
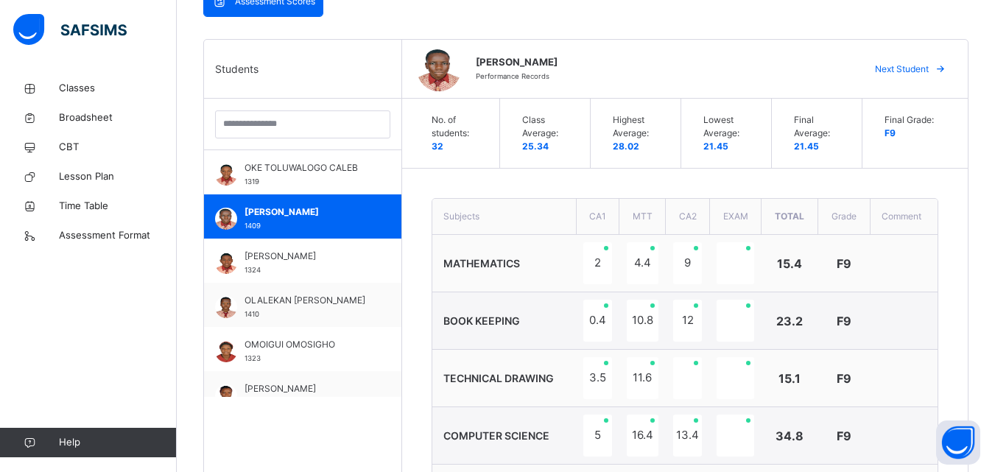
click at [501, 233] on th "Subjects" at bounding box center [504, 217] width 144 height 36
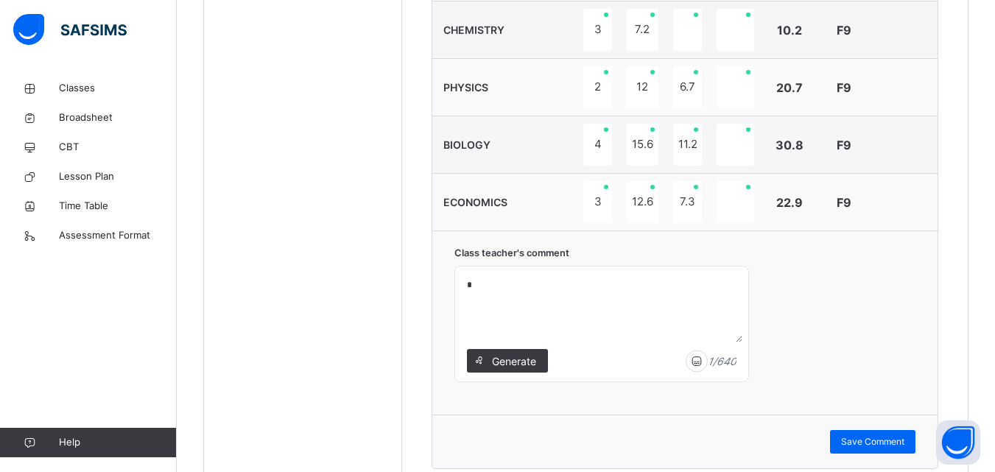
scroll to position [1050, 0]
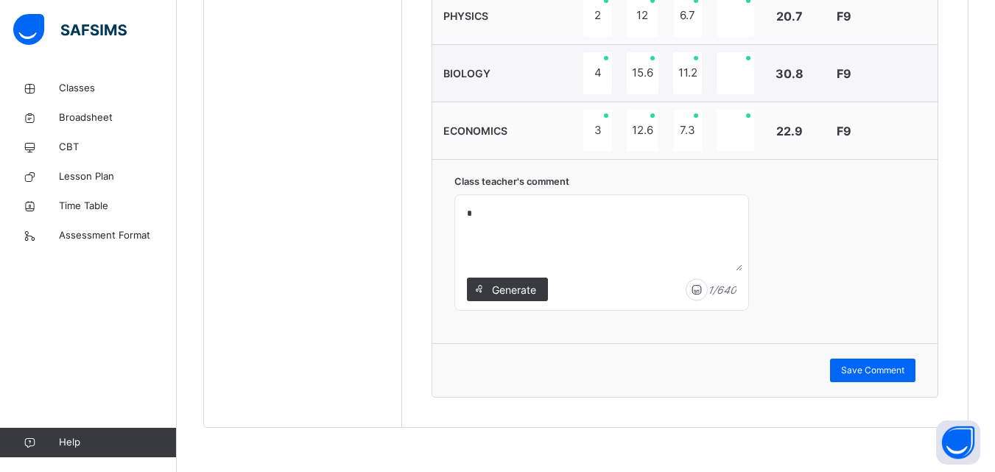
click at [474, 216] on textarea "*" at bounding box center [601, 236] width 281 height 70
type textarea "**********"
click at [870, 372] on span "Save Comment" at bounding box center [872, 370] width 63 height 13
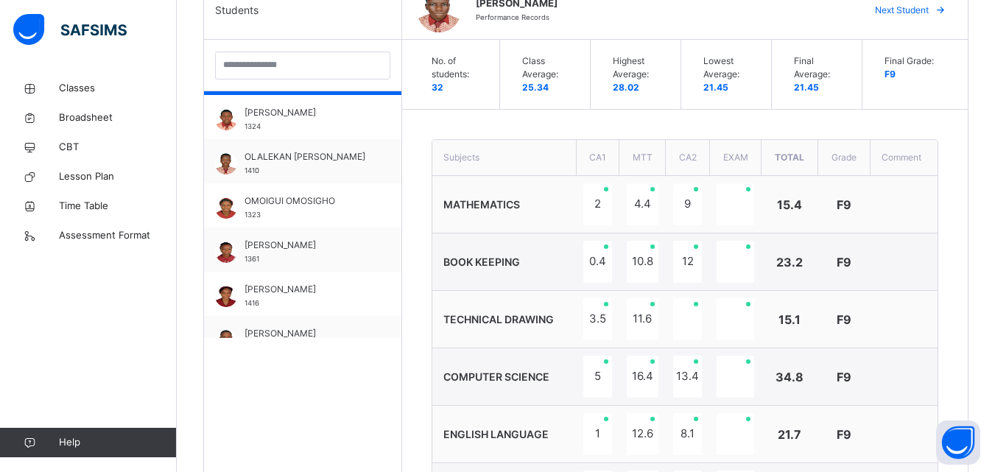
scroll to position [1060, 0]
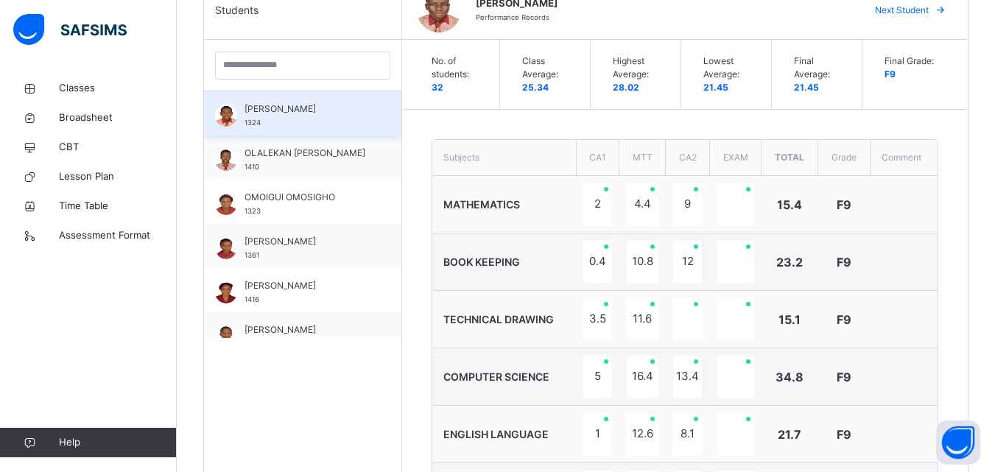
click at [308, 114] on span "OKPARA CHIMAOBI" at bounding box center [306, 108] width 124 height 13
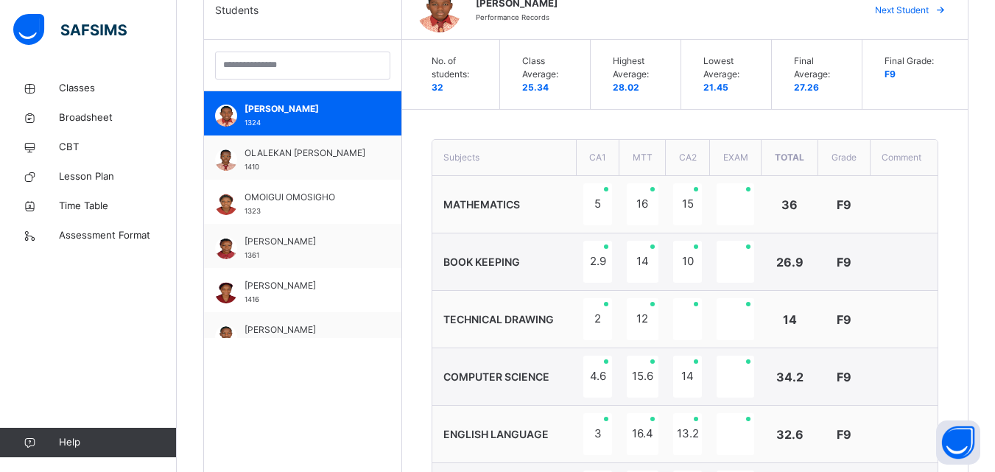
click at [509, 166] on th "Subjects" at bounding box center [504, 158] width 144 height 36
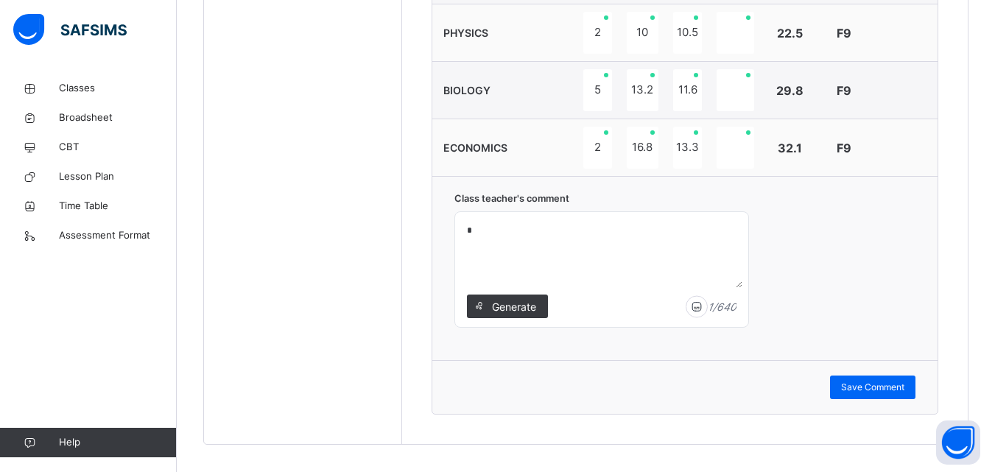
scroll to position [1050, 0]
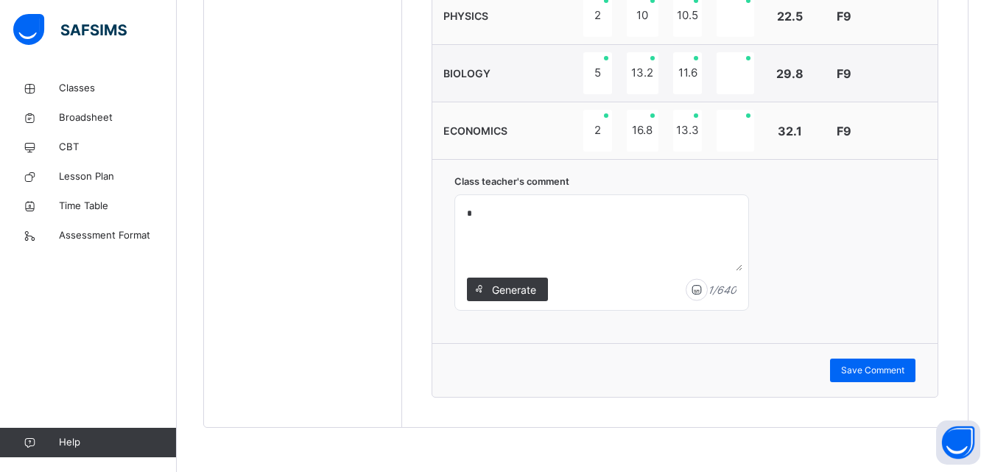
click at [481, 213] on textarea "*" at bounding box center [601, 236] width 281 height 70
type textarea "**********"
click at [884, 371] on span "Save Comment" at bounding box center [872, 370] width 63 height 13
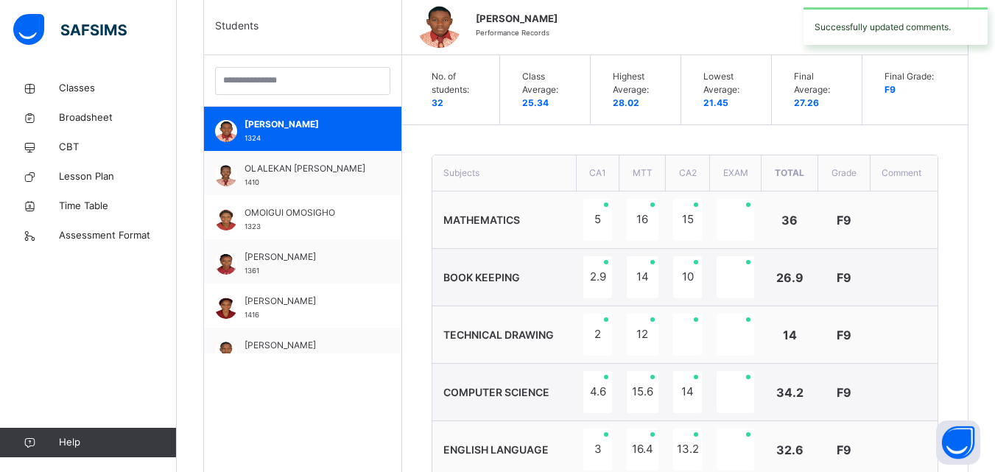
scroll to position [372, 0]
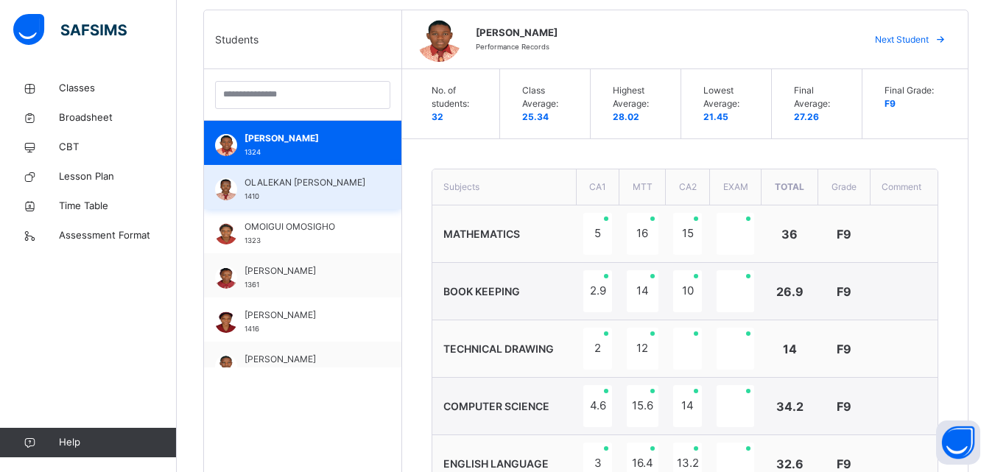
click at [278, 189] on span "OLALEKAN KAYODE SAMUEL" at bounding box center [306, 182] width 124 height 13
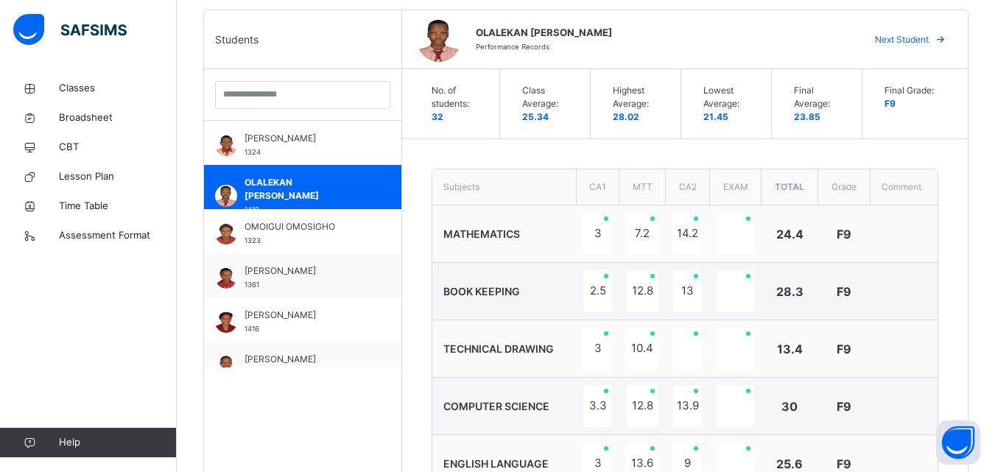
click at [515, 228] on span "MATHEMATICS" at bounding box center [481, 233] width 77 height 13
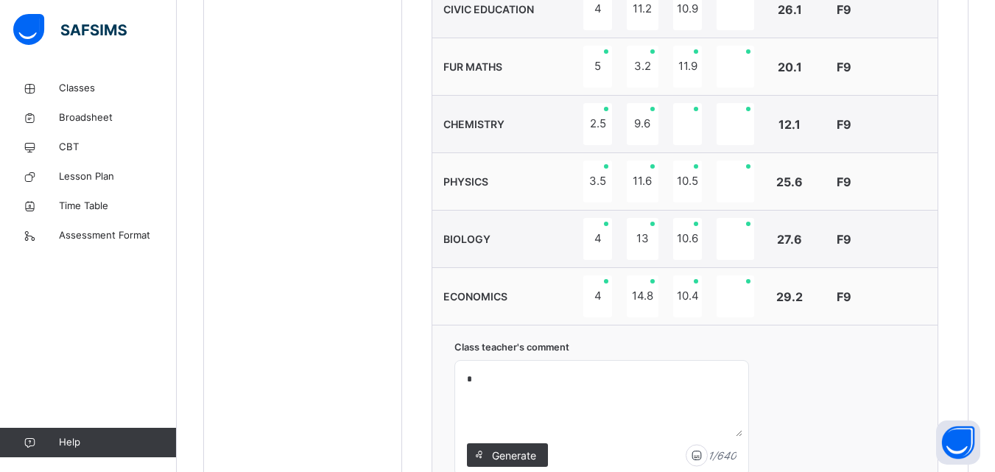
scroll to position [961, 0]
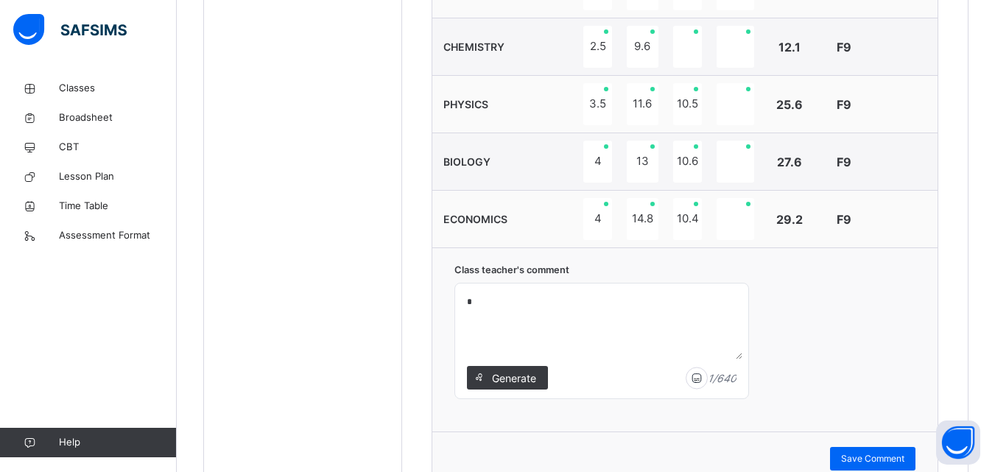
click at [474, 302] on textarea "*" at bounding box center [601, 324] width 281 height 70
type textarea "**********"
click at [897, 453] on span "Save Comment" at bounding box center [872, 458] width 63 height 13
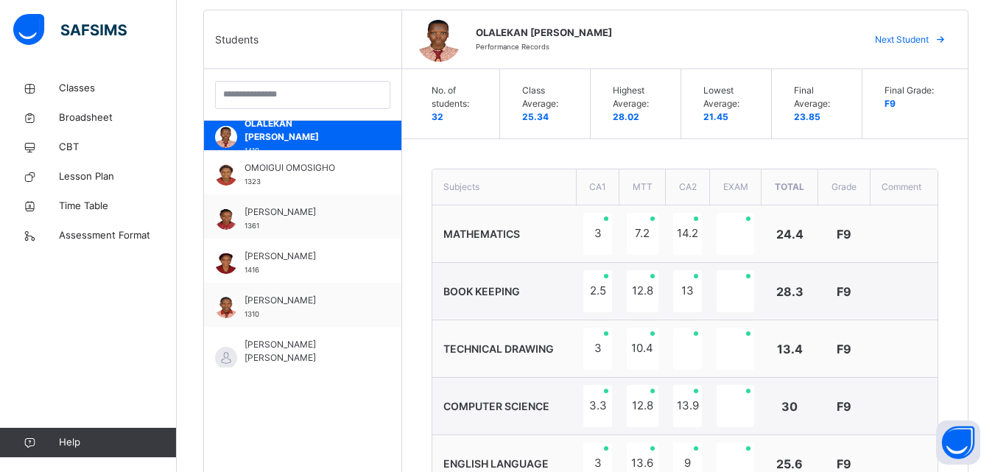
scroll to position [1148, 0]
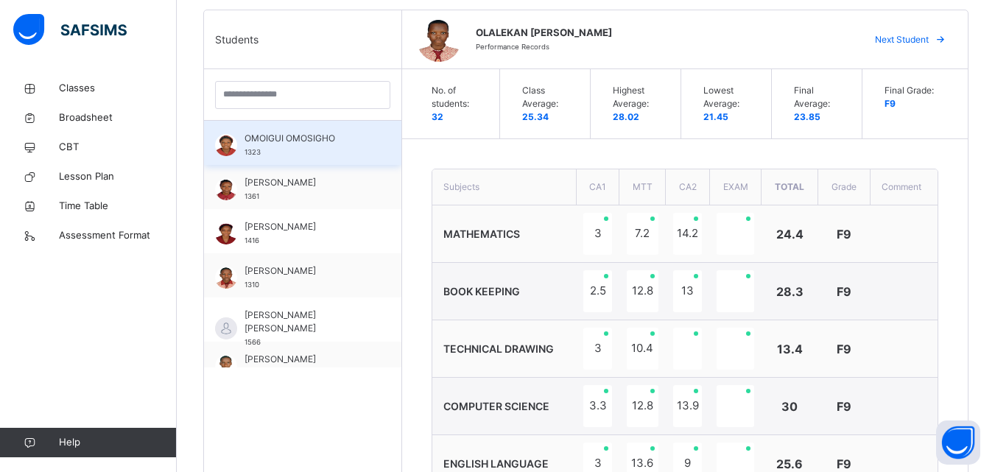
click at [288, 141] on span "OMOIGUI OMOSIGHO" at bounding box center [306, 138] width 124 height 13
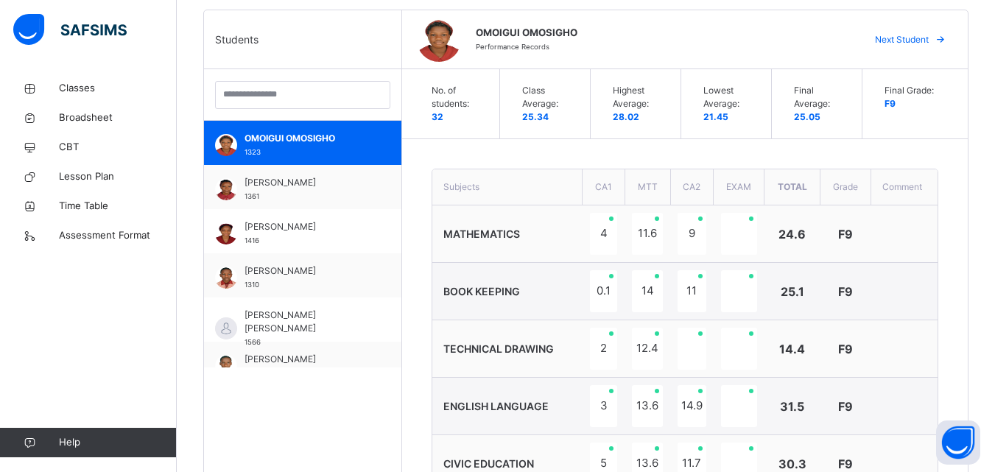
click at [548, 227] on td "MATHEMATICS" at bounding box center [507, 233] width 150 height 57
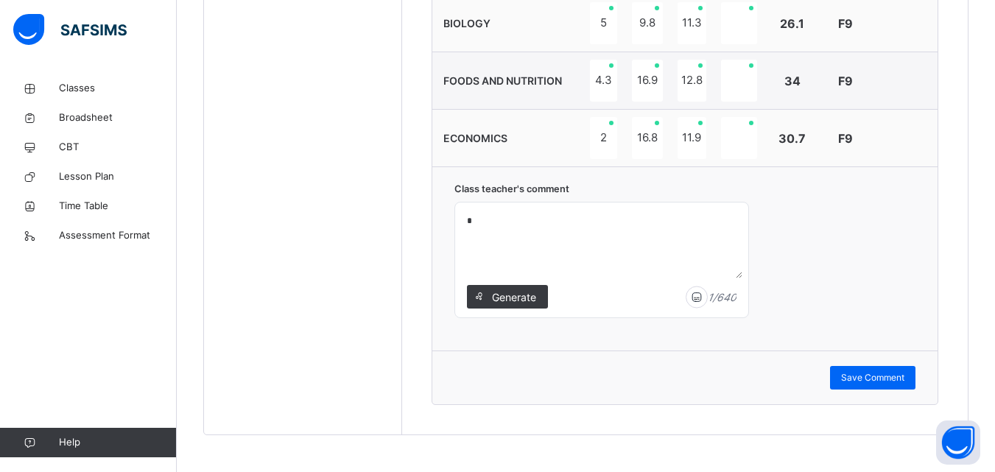
scroll to position [1050, 0]
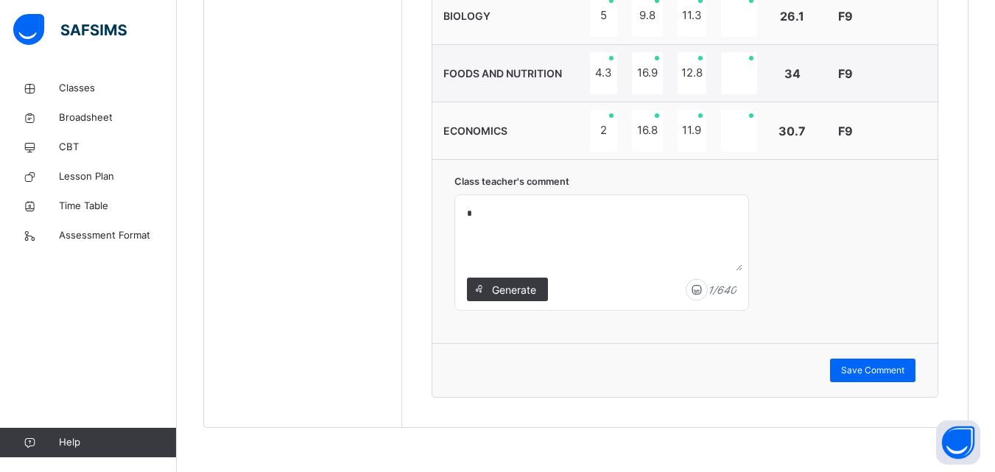
click at [476, 212] on textarea "*" at bounding box center [601, 236] width 281 height 70
type textarea "**********"
click at [845, 361] on div "Save Comment" at bounding box center [872, 370] width 85 height 24
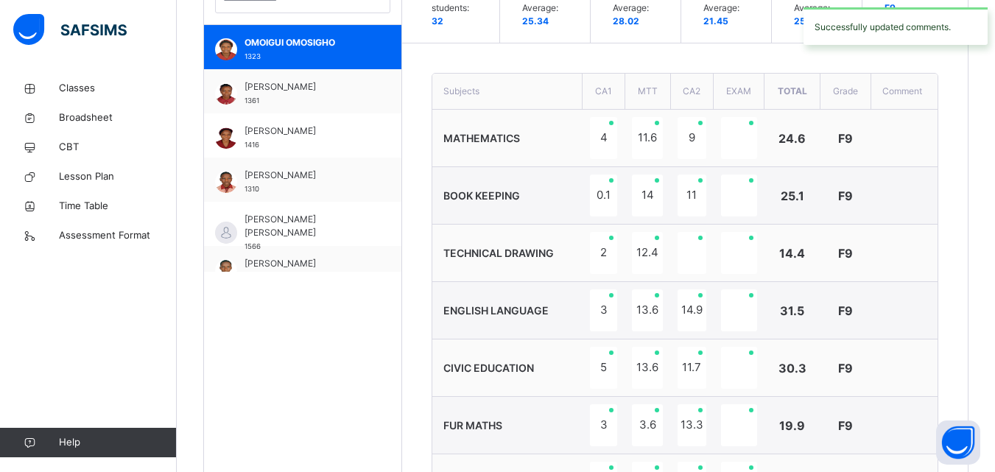
scroll to position [372, 0]
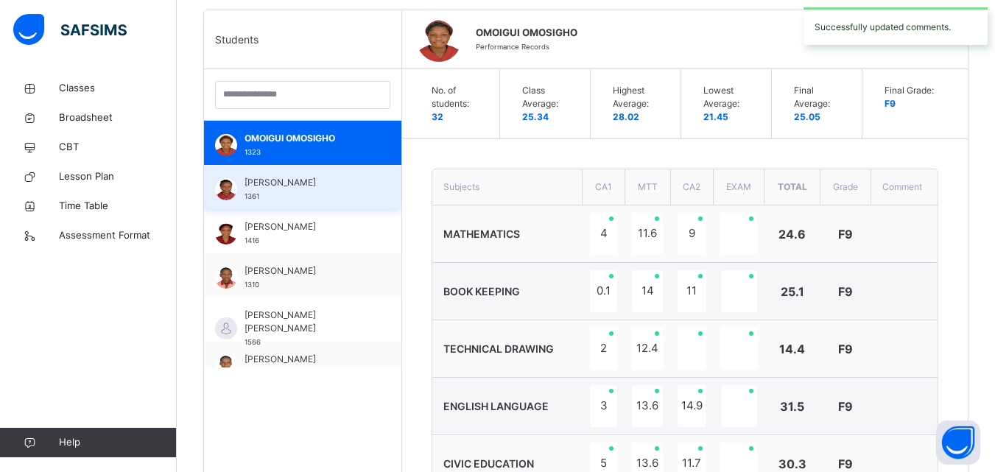
click at [366, 181] on div "ONITIRI PRISCILLA 1361" at bounding box center [302, 187] width 197 height 44
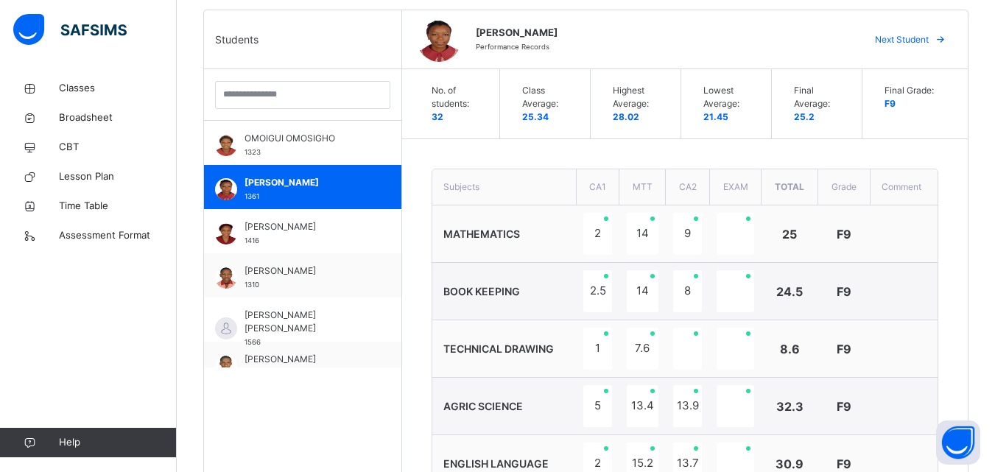
click at [510, 269] on td "BOOK KEEPING" at bounding box center [504, 291] width 144 height 57
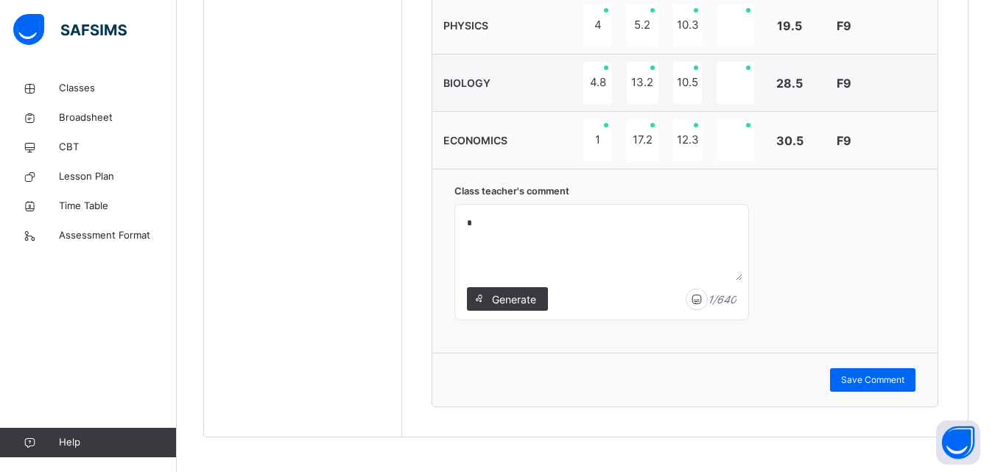
scroll to position [1050, 0]
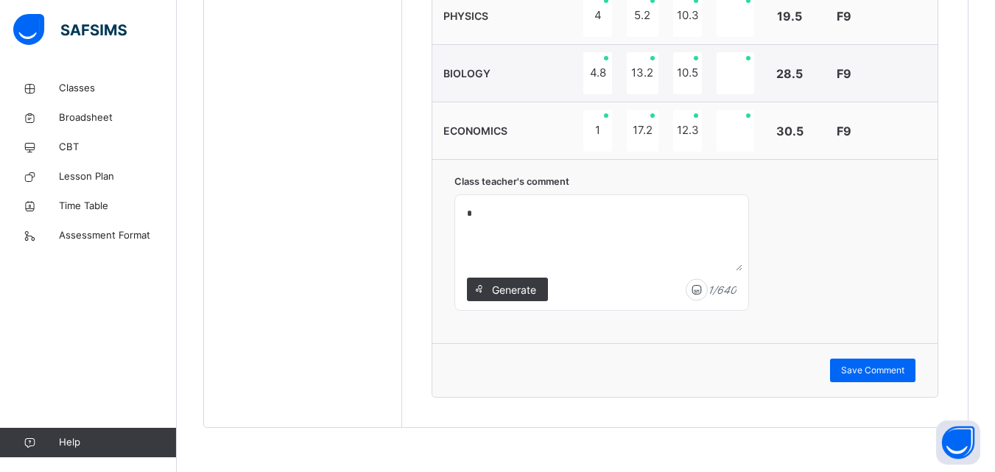
click at [473, 208] on textarea "*" at bounding box center [601, 236] width 281 height 70
type textarea "**********"
click at [863, 370] on span "Save Comment" at bounding box center [872, 370] width 63 height 13
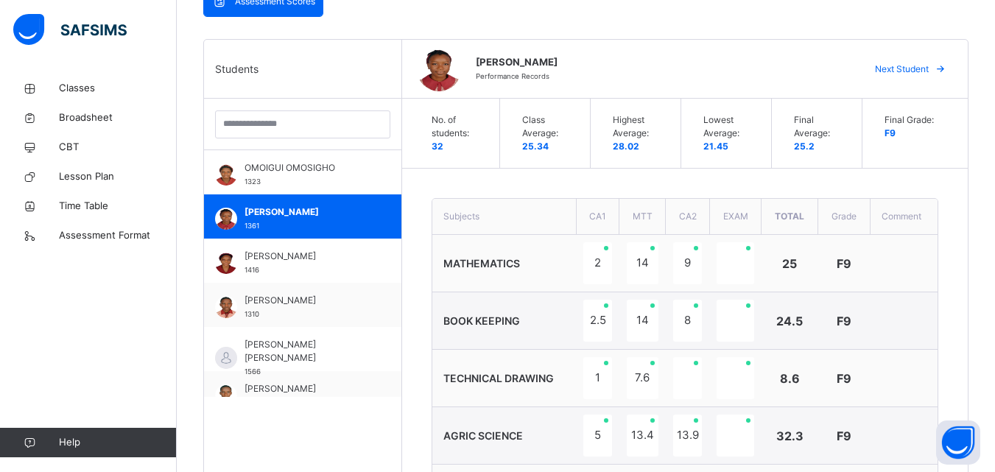
scroll to position [1173, 0]
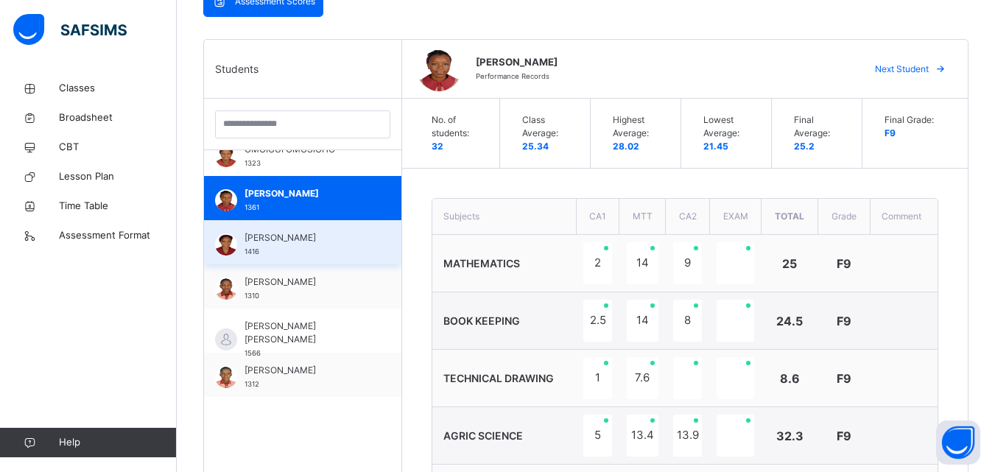
click at [325, 236] on span "OYEDELE ISABELLA" at bounding box center [306, 237] width 124 height 13
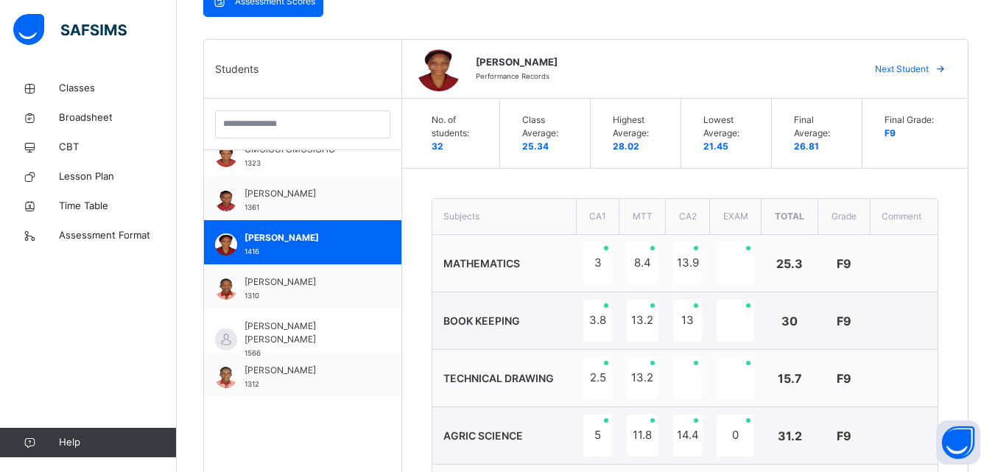
click at [521, 250] on td "MATHEMATICS" at bounding box center [504, 263] width 144 height 57
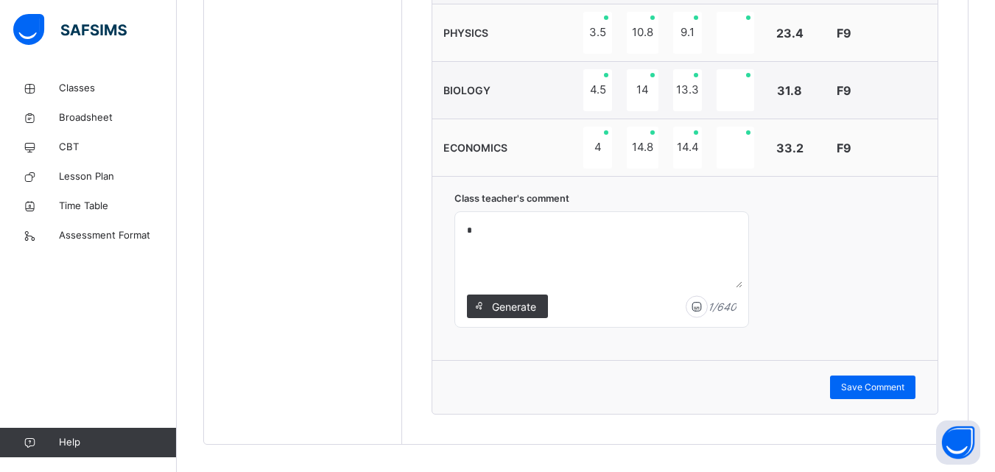
scroll to position [1050, 0]
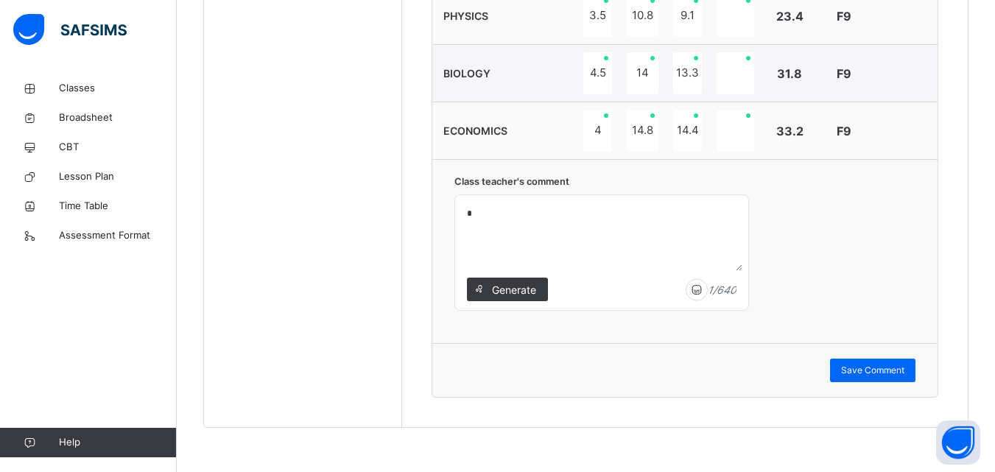
click at [476, 214] on textarea "*" at bounding box center [601, 236] width 281 height 70
type textarea "**********"
click at [867, 368] on span "Save Comment" at bounding box center [872, 370] width 63 height 13
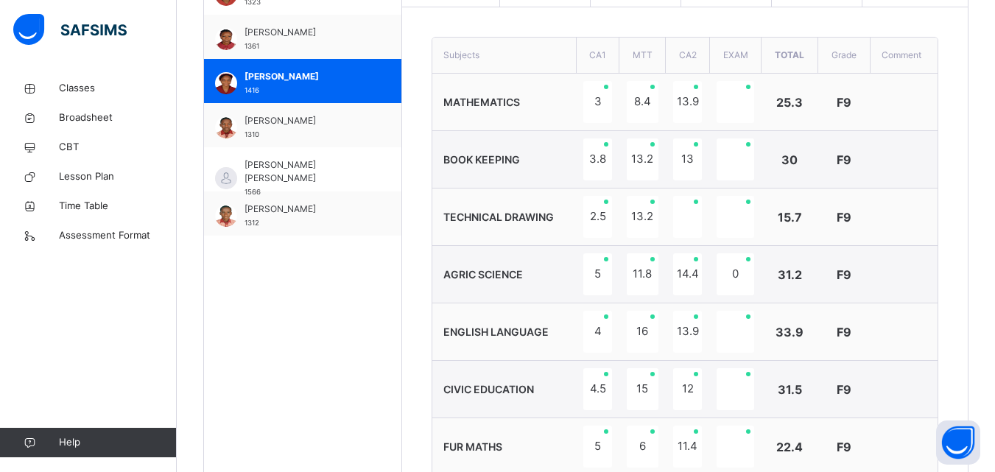
scroll to position [343, 0]
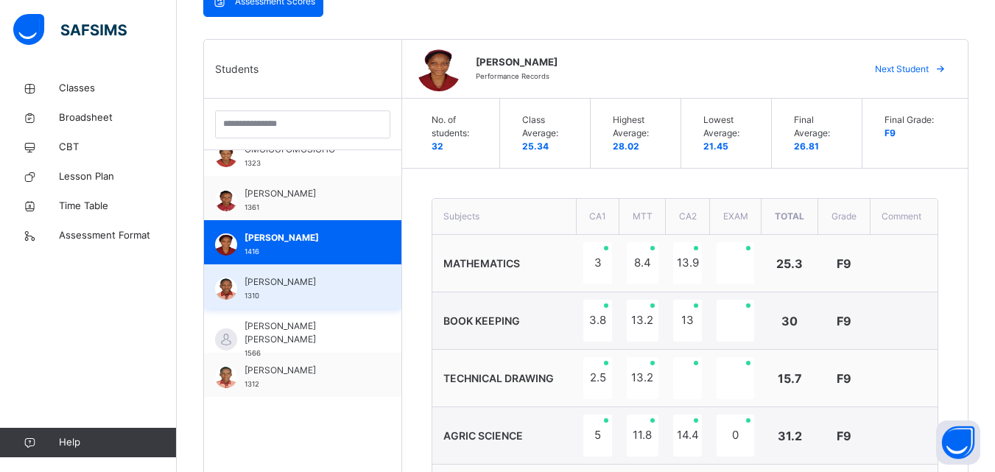
click at [297, 283] on span "OYEDOKUN ABRAHAM OLUWAPELUMI" at bounding box center [306, 281] width 124 height 13
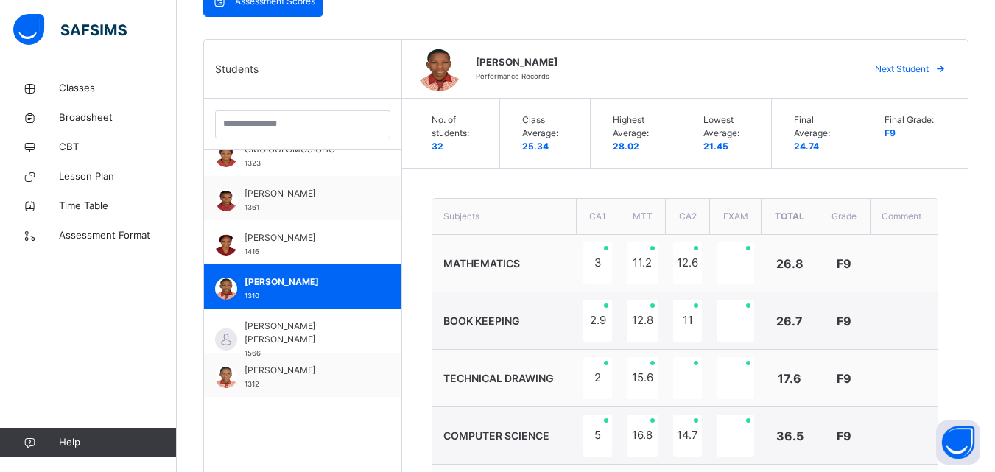
click at [496, 295] on td "BOOK KEEPING" at bounding box center [504, 320] width 144 height 57
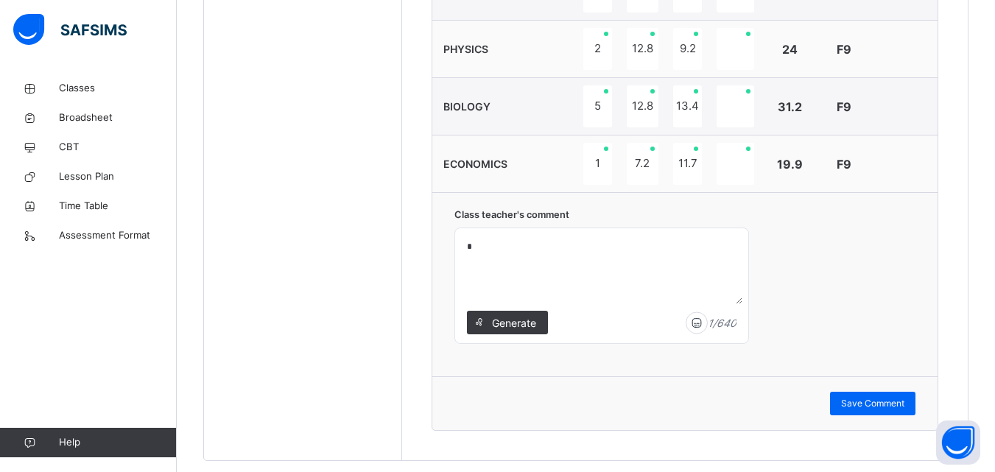
scroll to position [1020, 0]
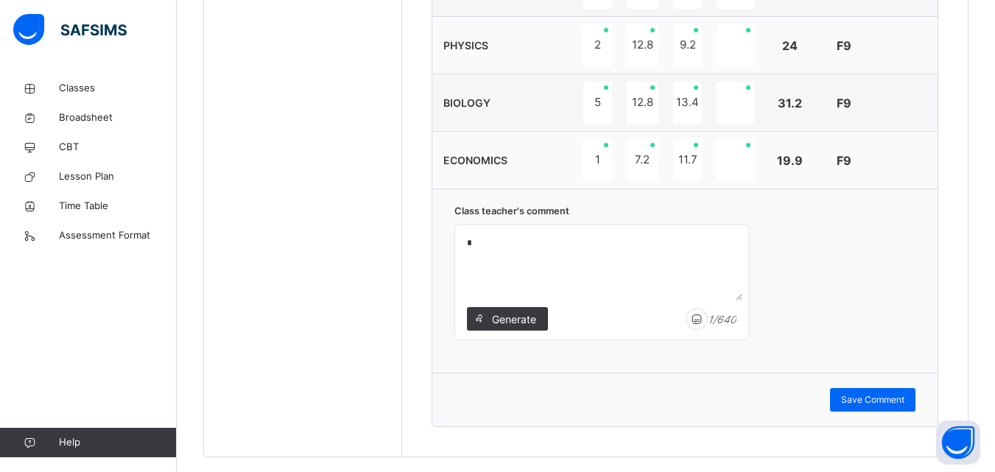
click at [473, 241] on textarea "*" at bounding box center [601, 265] width 281 height 70
type textarea "**********"
click at [891, 398] on span "Save Comment" at bounding box center [872, 399] width 63 height 13
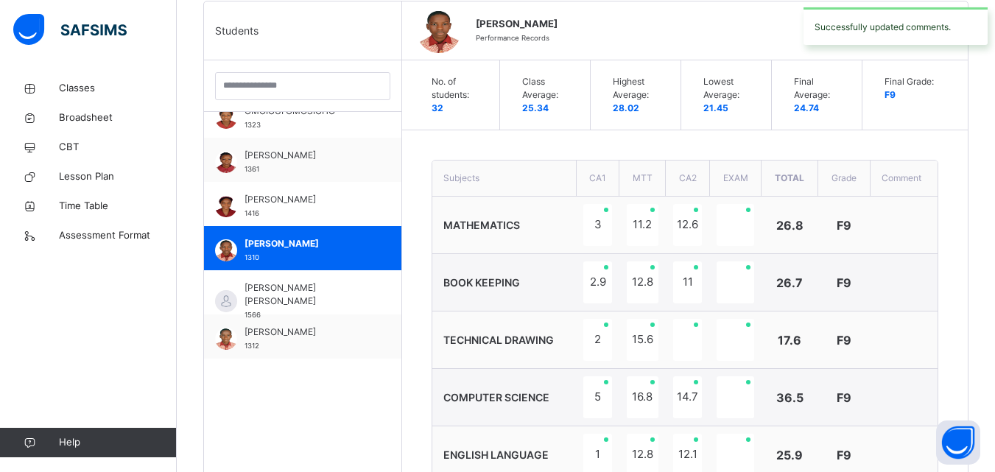
scroll to position [343, 0]
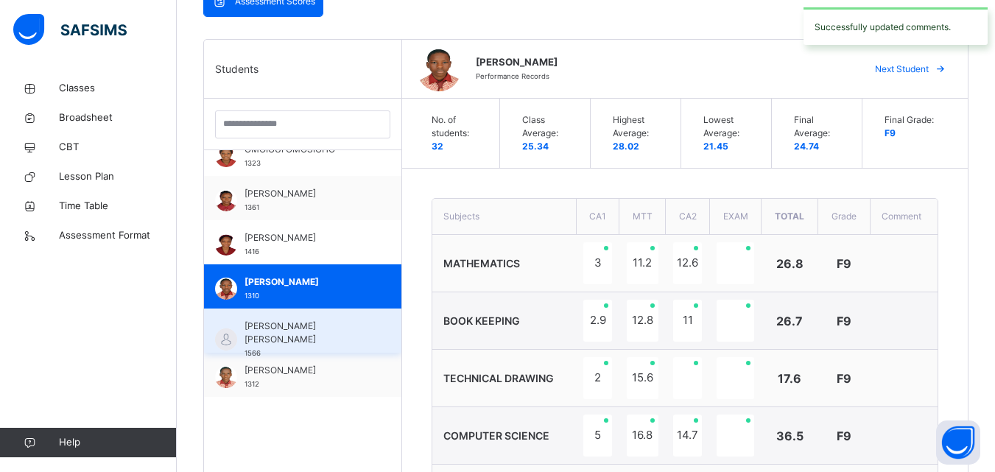
click at [325, 333] on span "OYENIRAN MOYINOLUWA DEBORAH" at bounding box center [306, 332] width 124 height 27
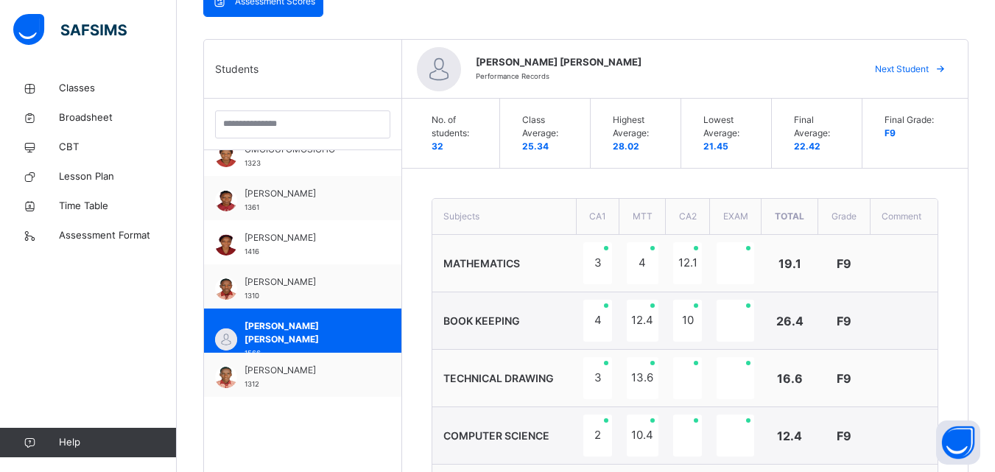
click at [496, 336] on td "BOOK KEEPING" at bounding box center [504, 320] width 144 height 57
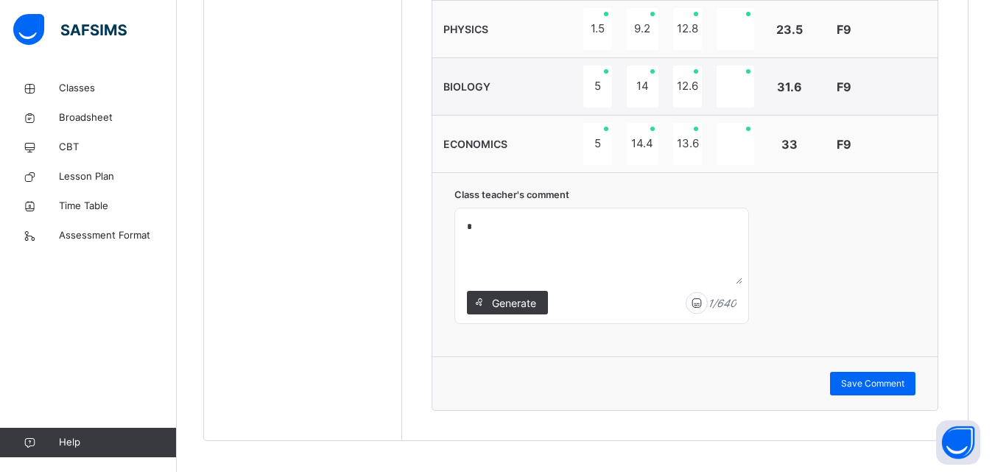
scroll to position [1050, 0]
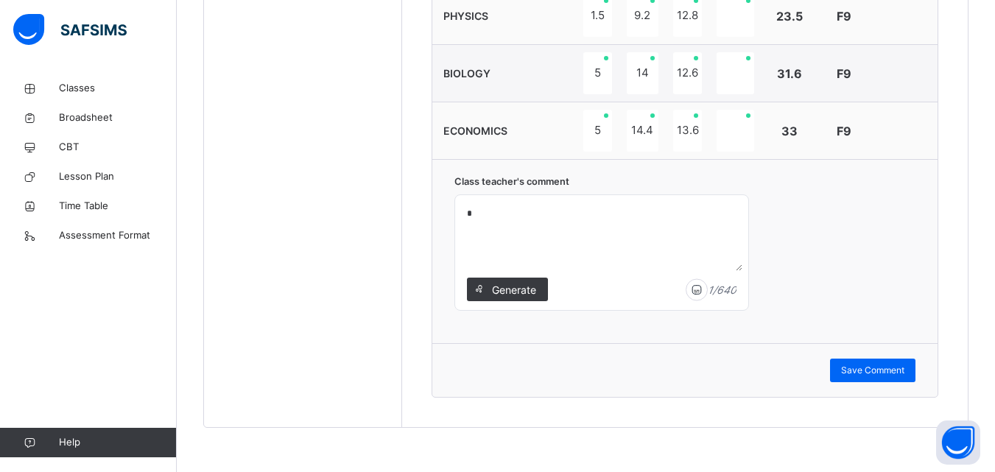
click at [474, 210] on textarea "*" at bounding box center [601, 236] width 281 height 70
type textarea "**********"
click at [863, 375] on span "Save Comment" at bounding box center [872, 370] width 63 height 13
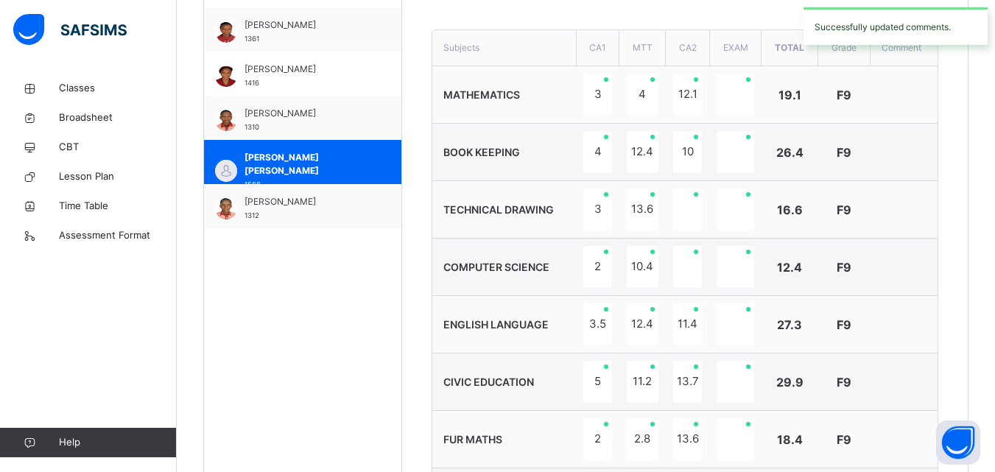
scroll to position [402, 0]
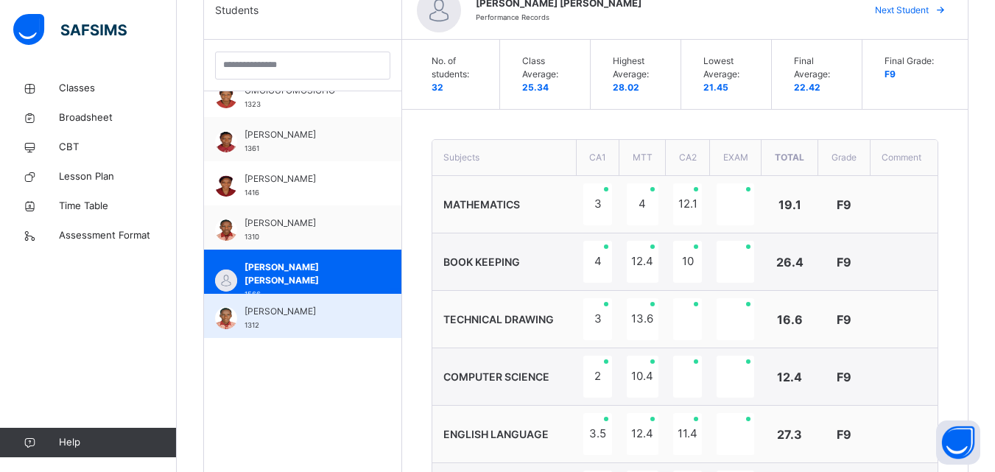
click at [305, 318] on span "TAIWO ABDUL-BASIT ADEKOLA" at bounding box center [306, 311] width 124 height 13
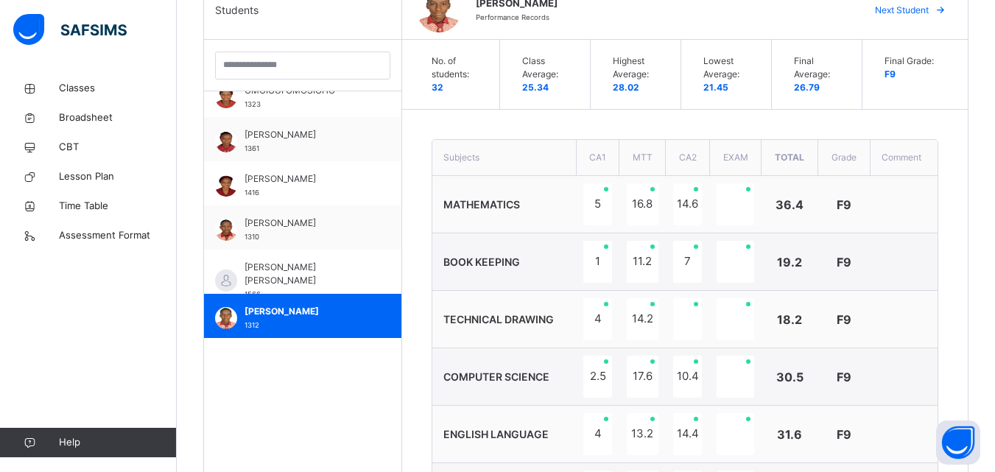
click at [534, 308] on td "TECHNICAL DRAWING" at bounding box center [504, 319] width 144 height 57
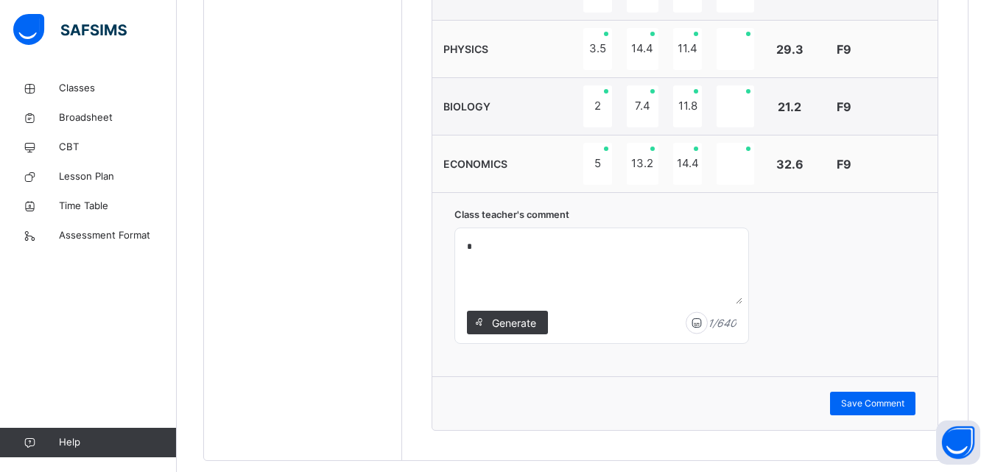
scroll to position [1050, 0]
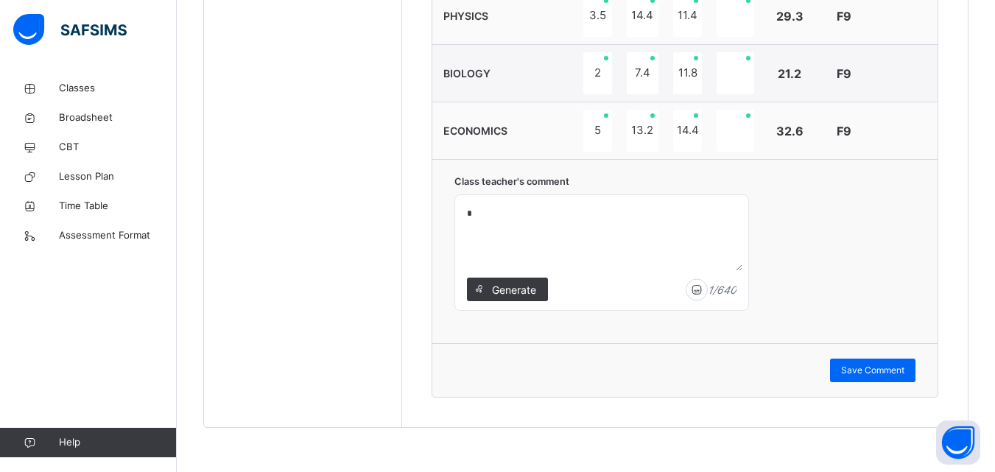
click at [475, 219] on textarea "*" at bounding box center [601, 236] width 281 height 70
type textarea "**********"
click at [870, 367] on span "Save Comment" at bounding box center [872, 370] width 63 height 13
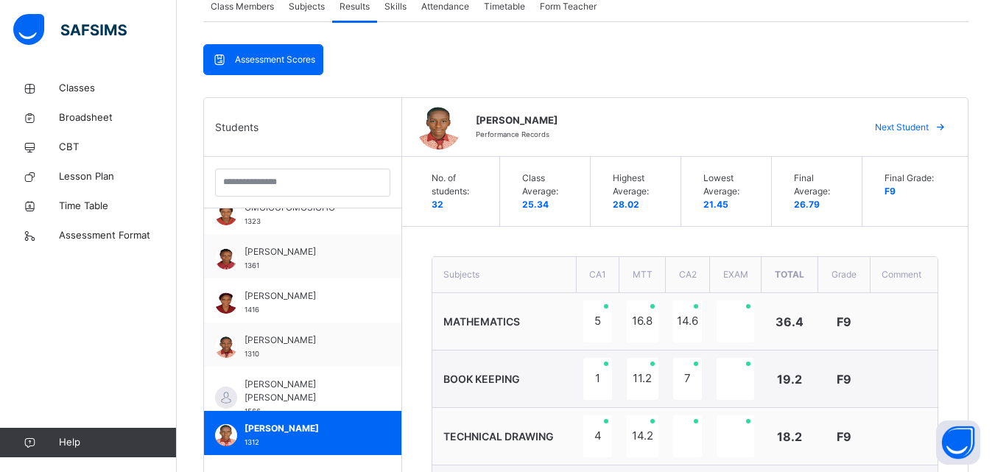
scroll to position [284, 0]
